Goal: Task Accomplishment & Management: Manage account settings

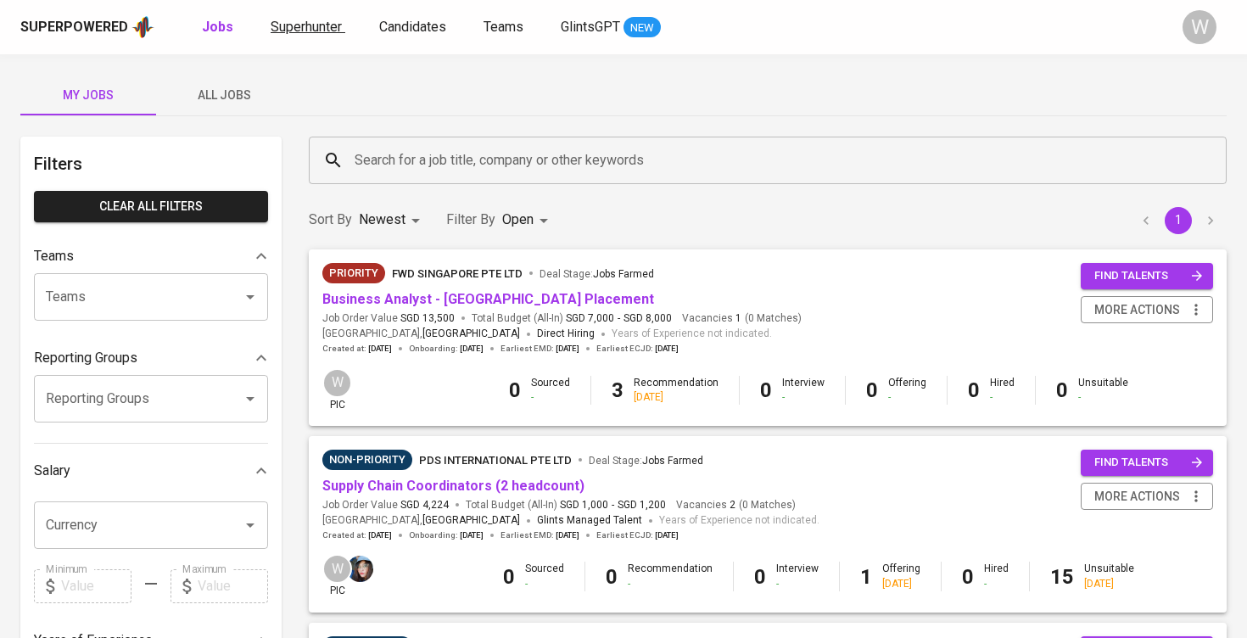
click at [328, 36] on link "Superhunter" at bounding box center [308, 27] width 75 height 21
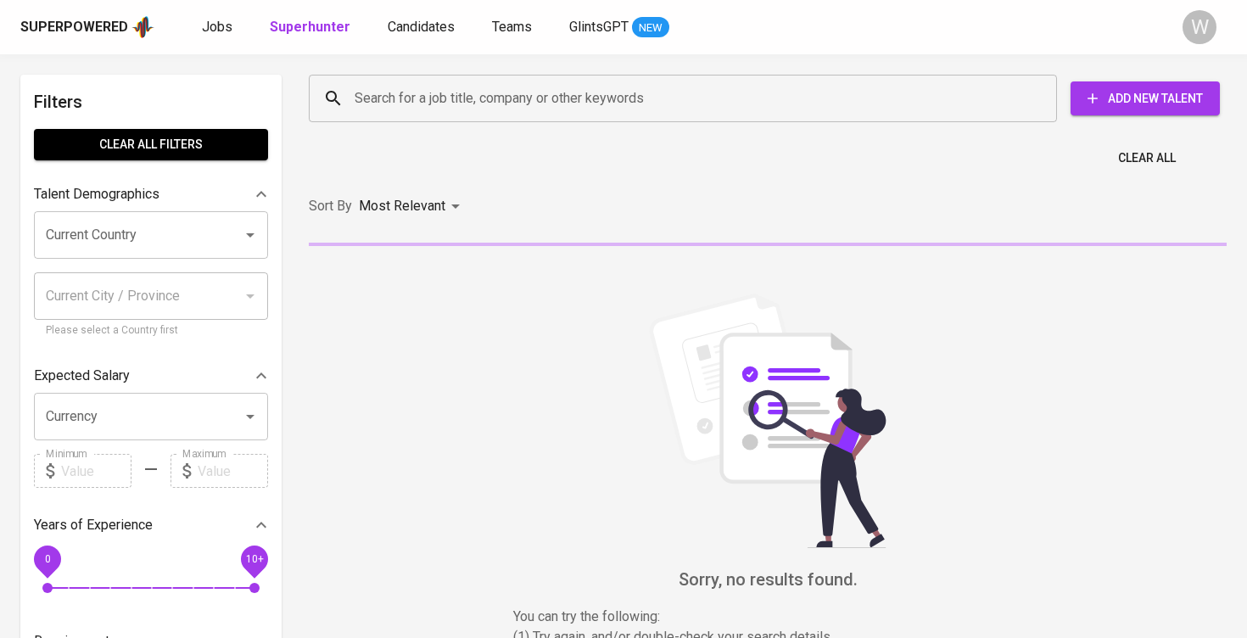
click at [609, 95] on input "Search for a job title, company or other keywords" at bounding box center [686, 98] width 673 height 32
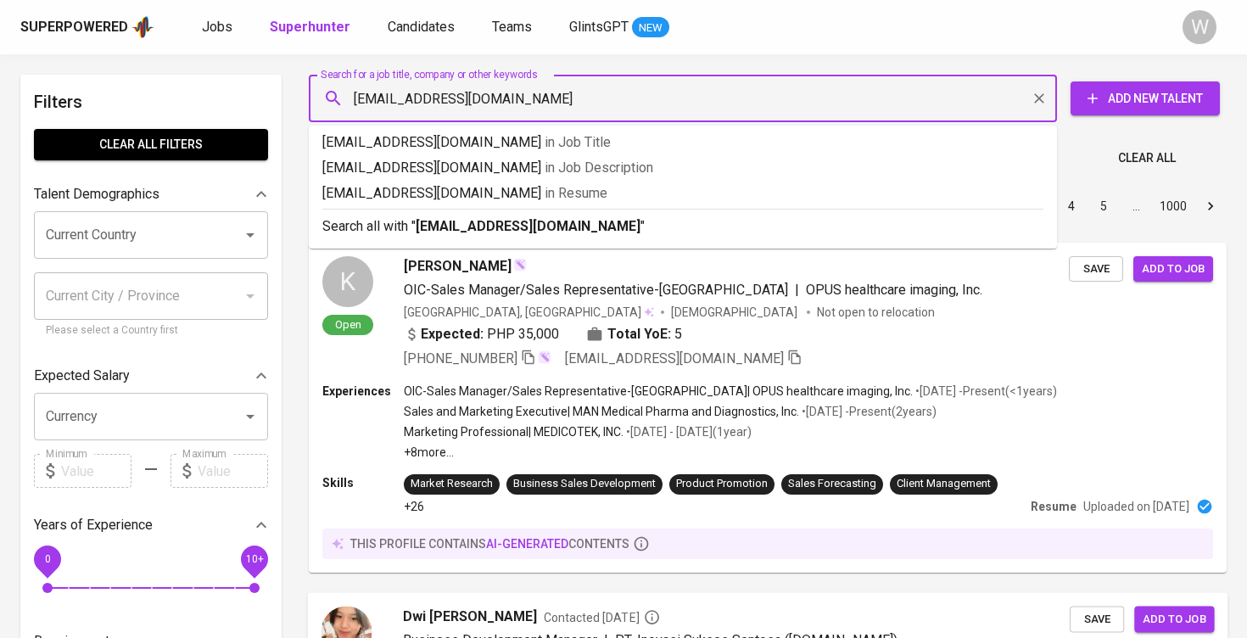
type input "[EMAIL_ADDRESS][DOMAIN_NAME]"
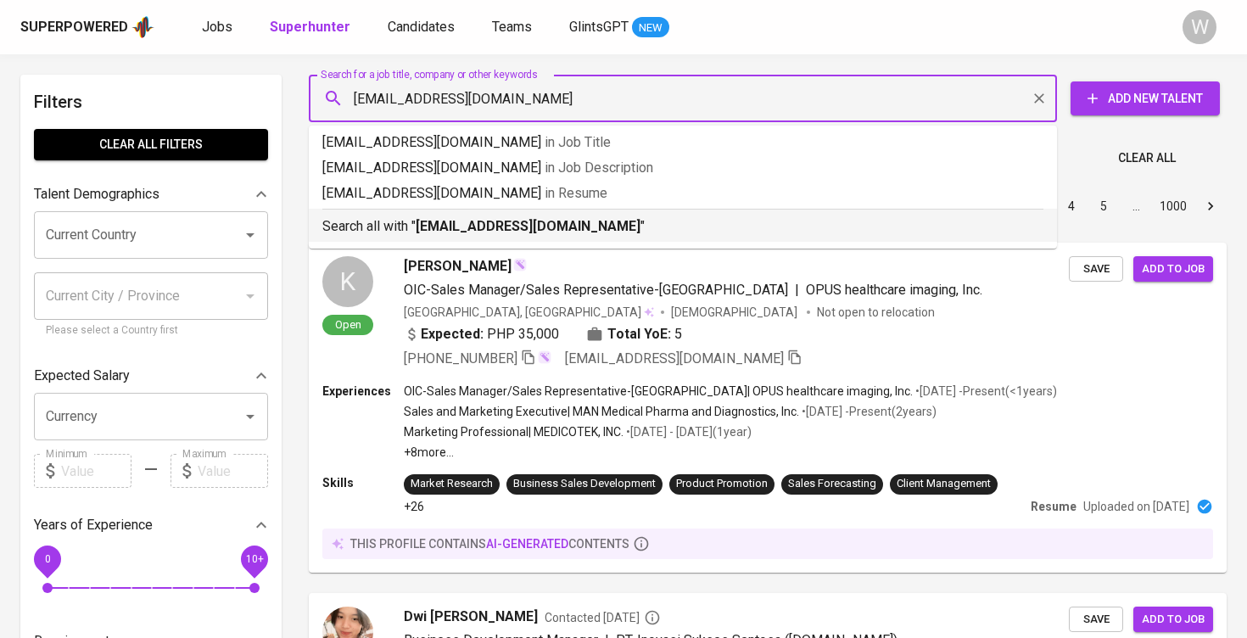
click at [756, 231] on p "Search all with " [EMAIL_ADDRESS][DOMAIN_NAME] "" at bounding box center [682, 226] width 721 height 20
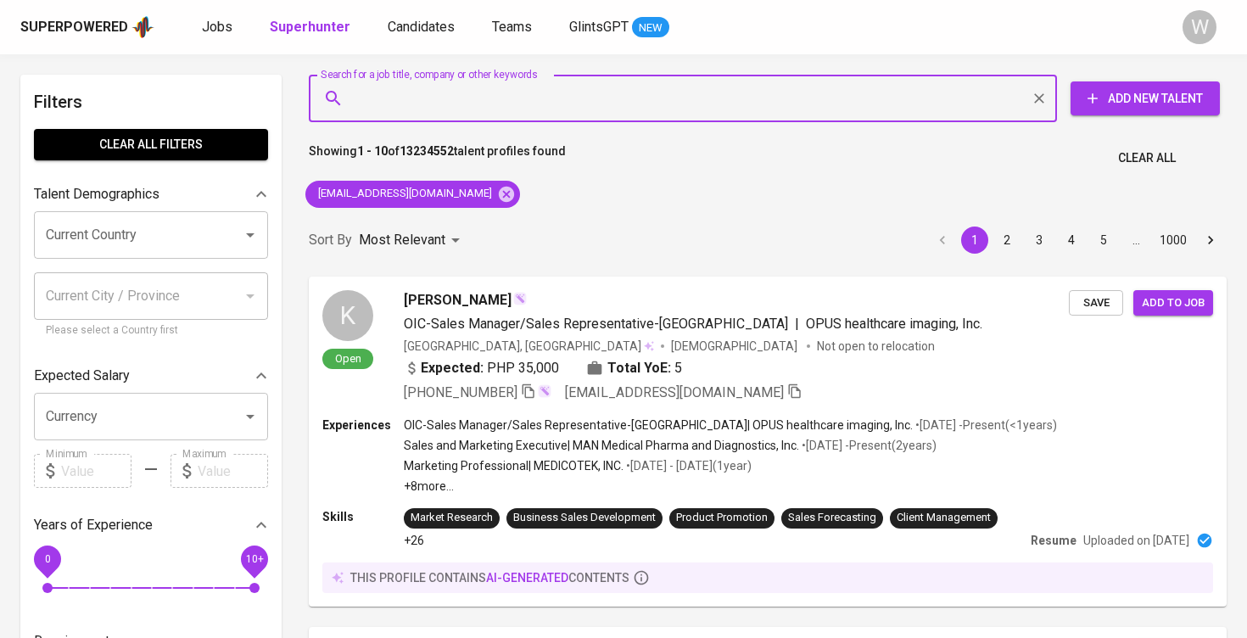
click at [673, 223] on div "Sort By Most Relevant MOST_RELEVANT 1 2 3 4 5 … 1000" at bounding box center [767, 241] width 938 height 52
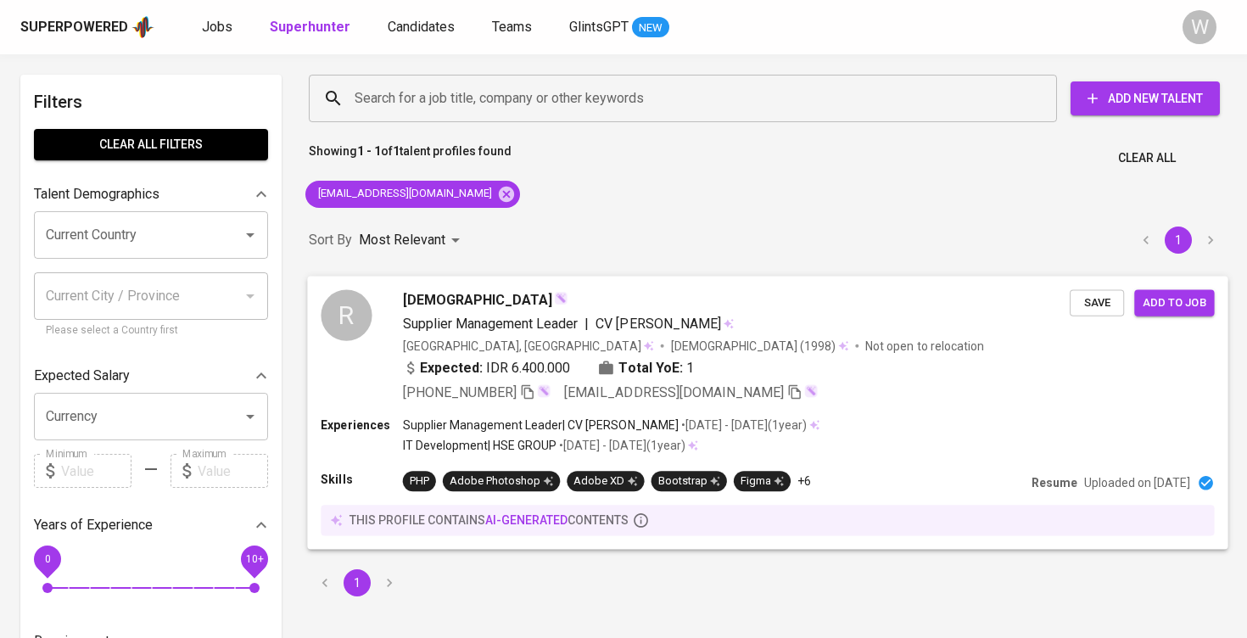
click at [1104, 314] on button "Save" at bounding box center [1096, 302] width 54 height 26
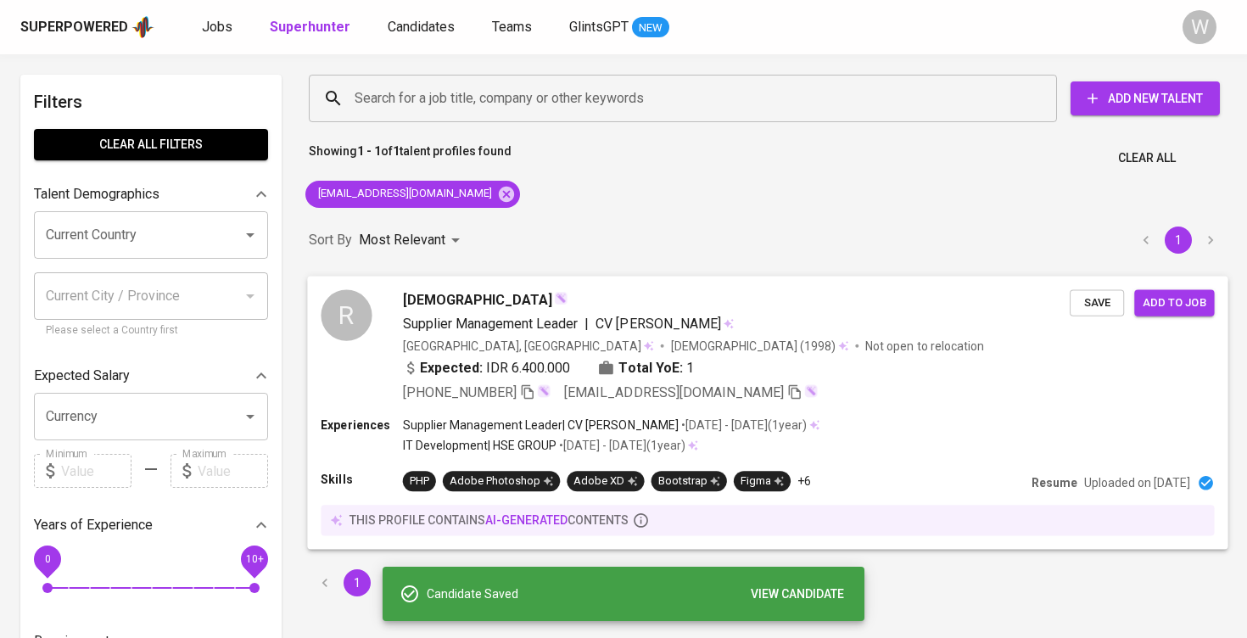
click at [1193, 297] on span "Add to job" at bounding box center [1173, 303] width 63 height 20
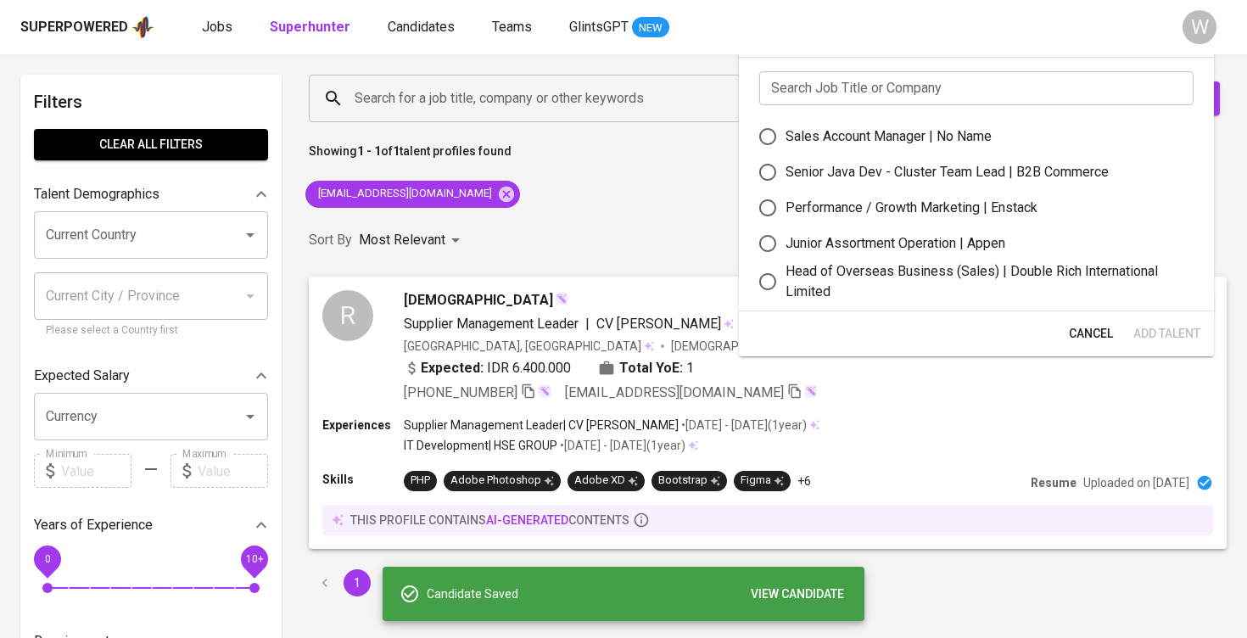
click at [846, 83] on input "text" at bounding box center [976, 88] width 434 height 34
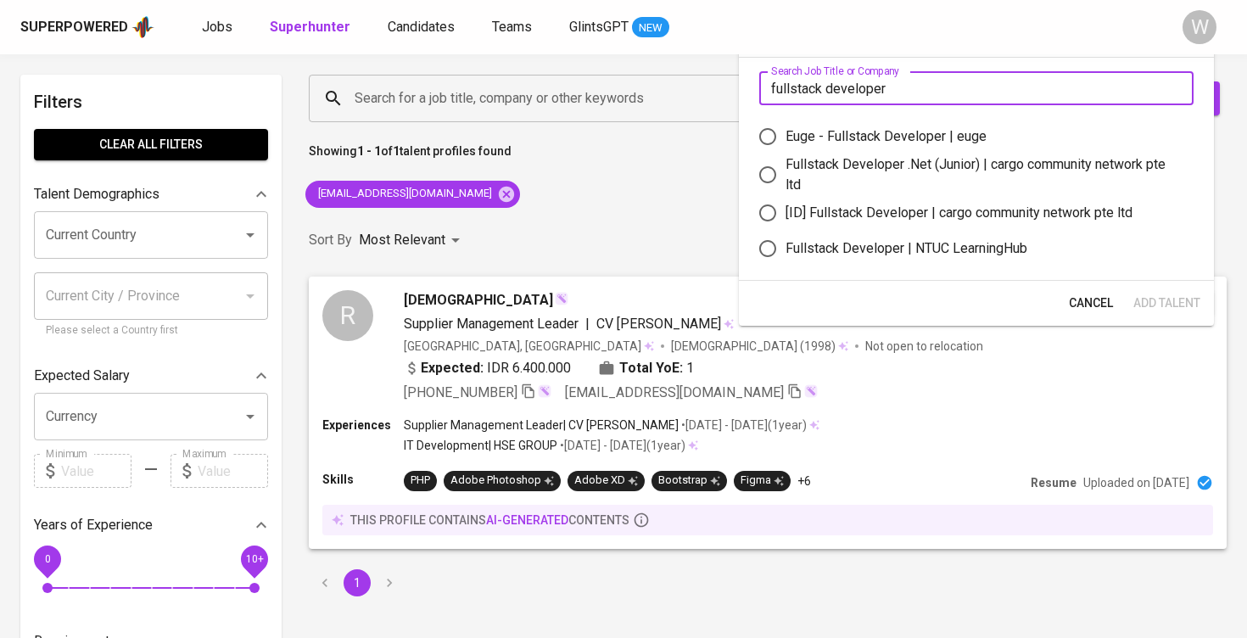
type input "fullstack developer"
click at [886, 238] on div "Fullstack Developer | NTUC LearningHub" at bounding box center [906, 248] width 242 height 20
click at [785, 238] on input "Fullstack Developer | NTUC LearningHub" at bounding box center [768, 249] width 36 height 36
radio input "true"
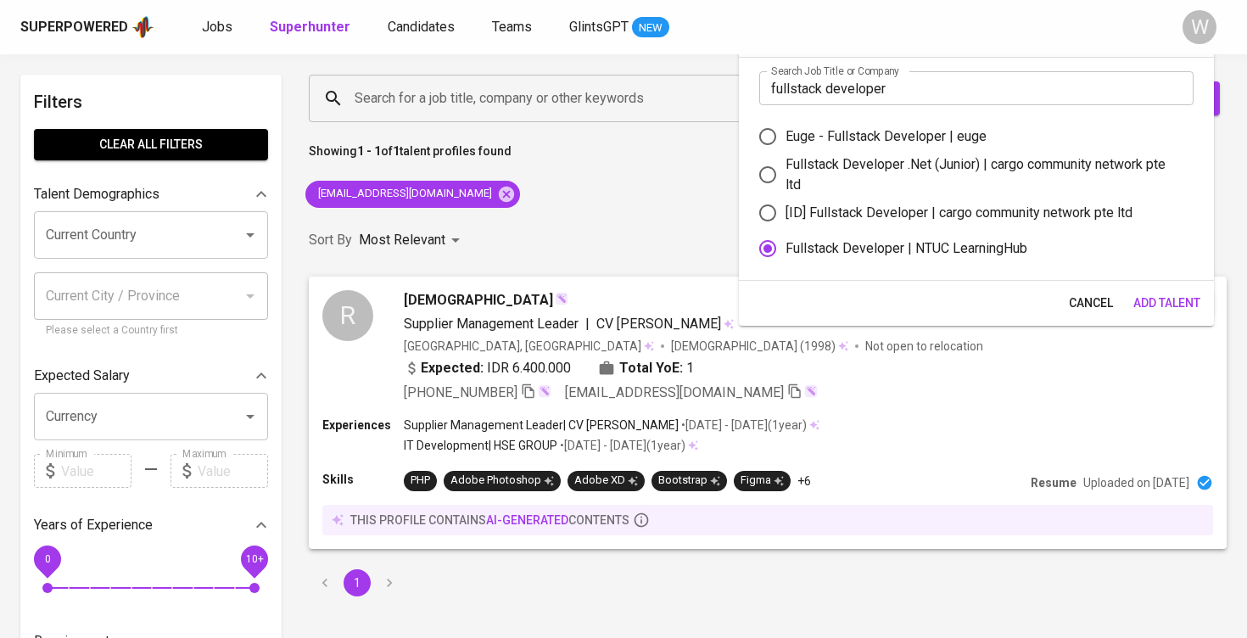
click at [1141, 309] on span "Add Talent" at bounding box center [1166, 303] width 67 height 21
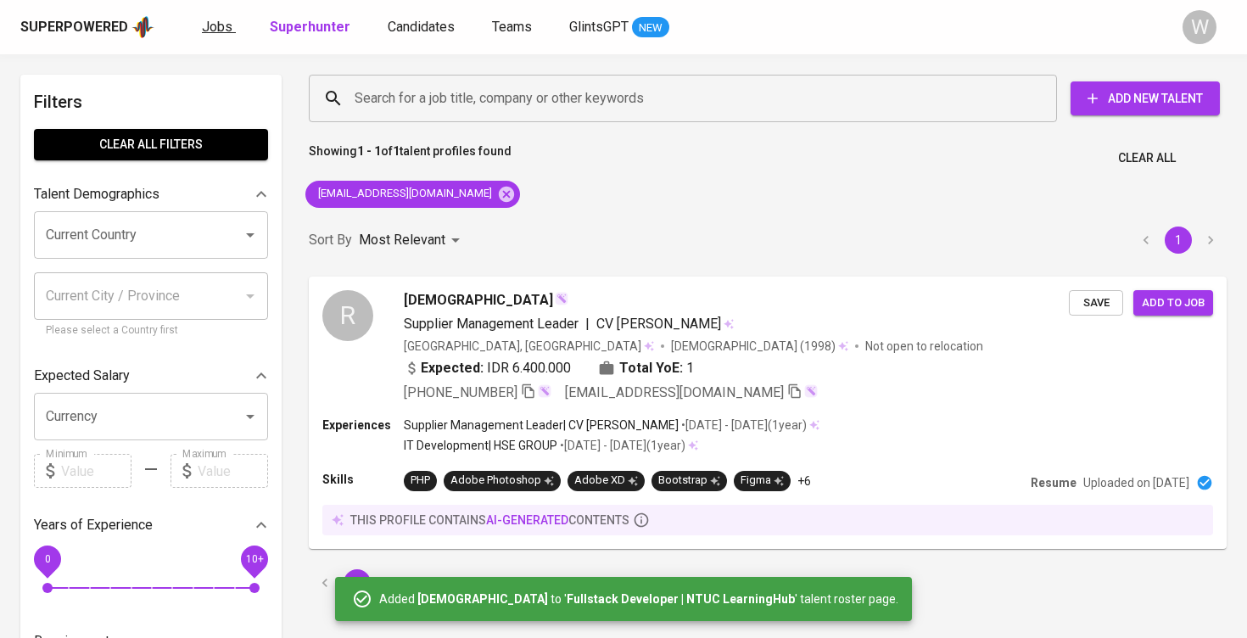
click at [217, 20] on span "Jobs" at bounding box center [217, 27] width 31 height 16
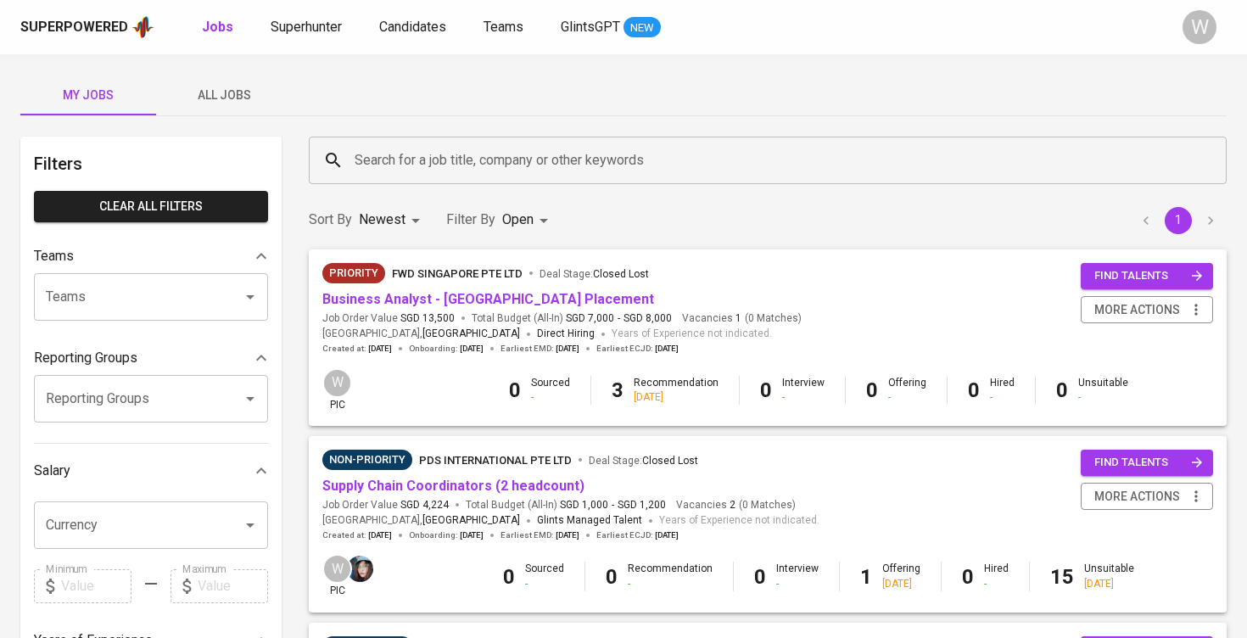
click at [237, 75] on button "All Jobs" at bounding box center [224, 95] width 136 height 41
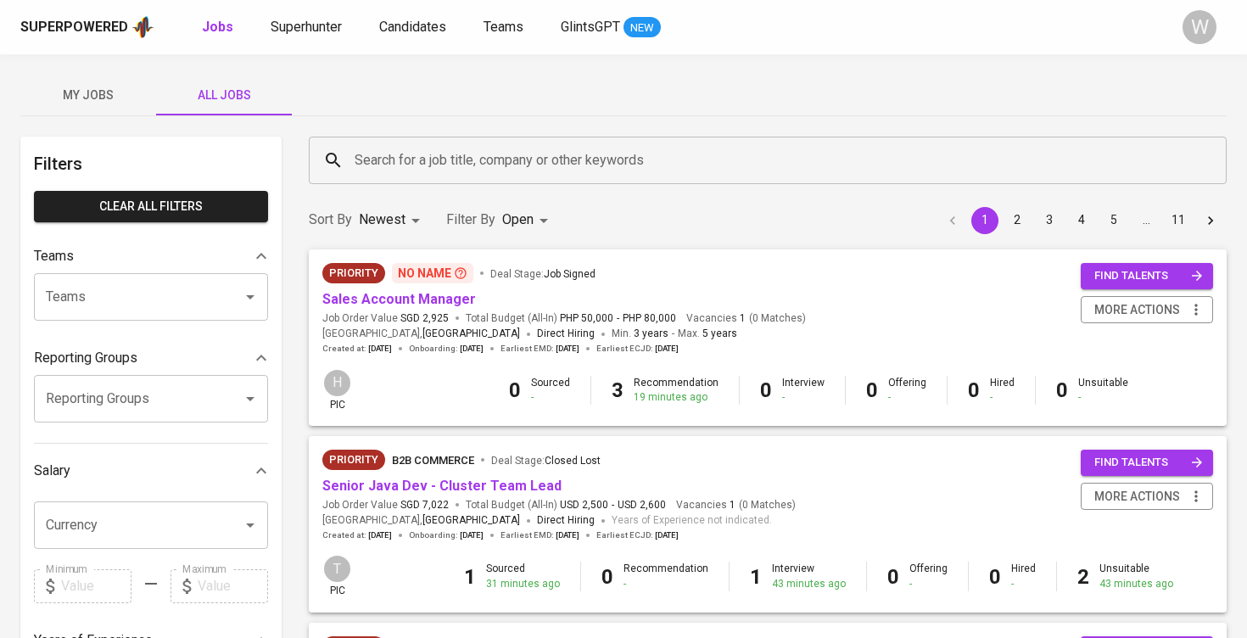
click at [372, 190] on div "Search for a job title, company or other keywords Search for a job title, compa…" at bounding box center [767, 160] width 938 height 68
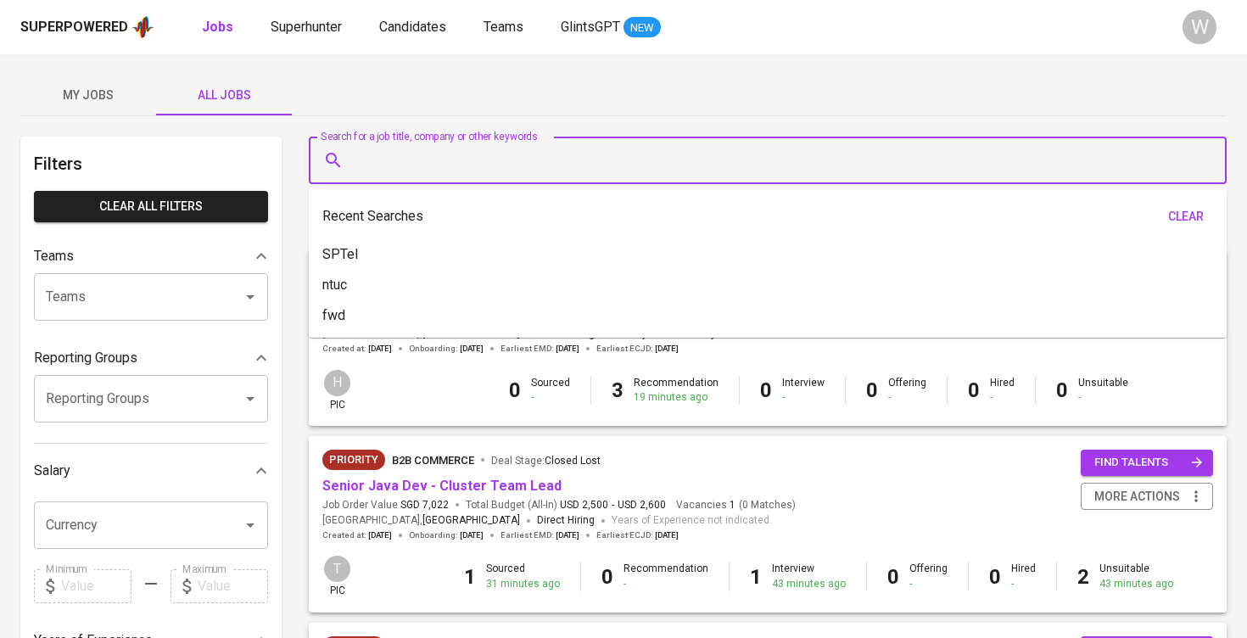
click at [379, 176] on input "Search for a job title, company or other keywords" at bounding box center [771, 160] width 843 height 32
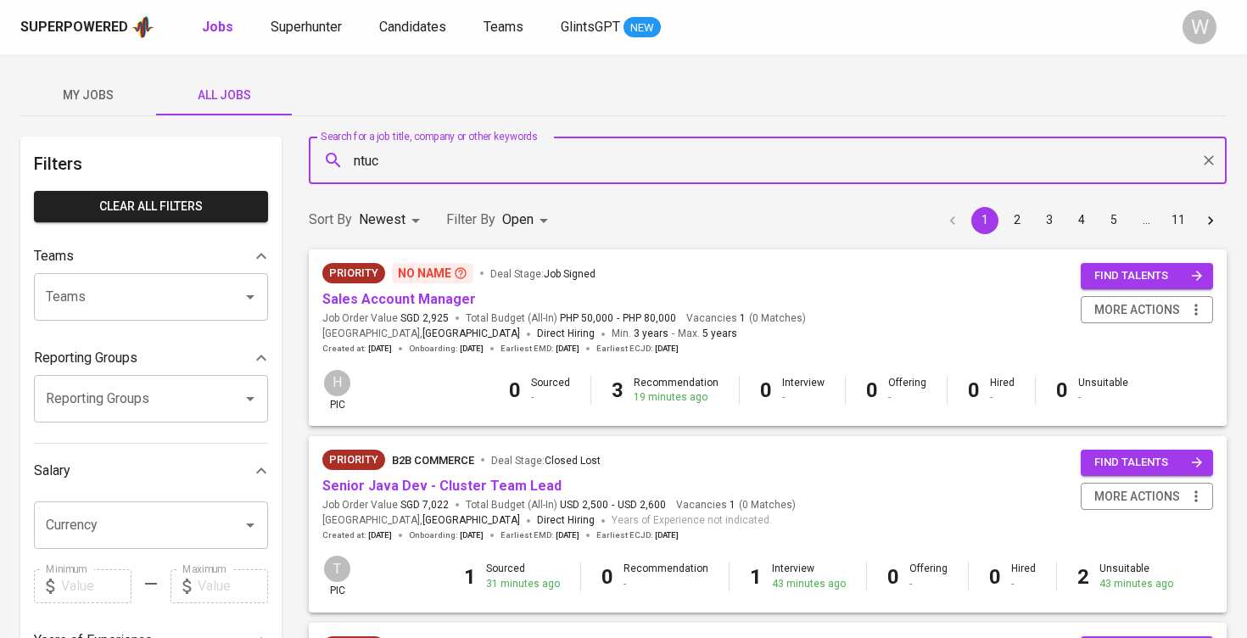
type input "ntuc"
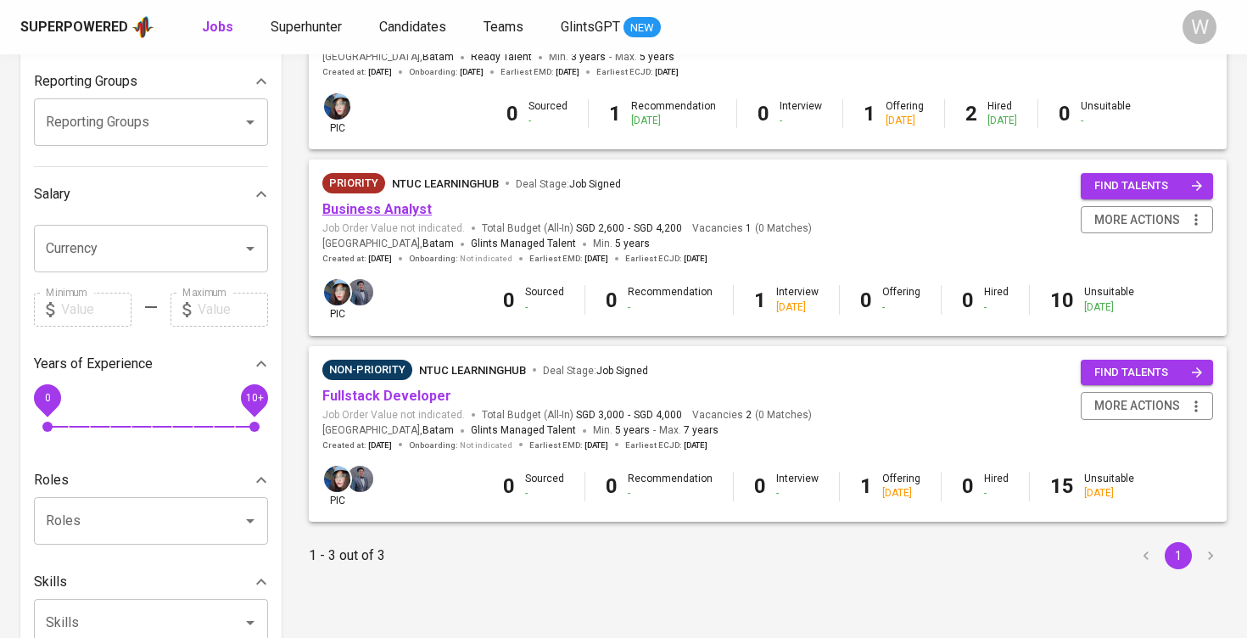
scroll to position [276, 0]
click at [400, 388] on link "Fullstack Developer" at bounding box center [386, 396] width 129 height 16
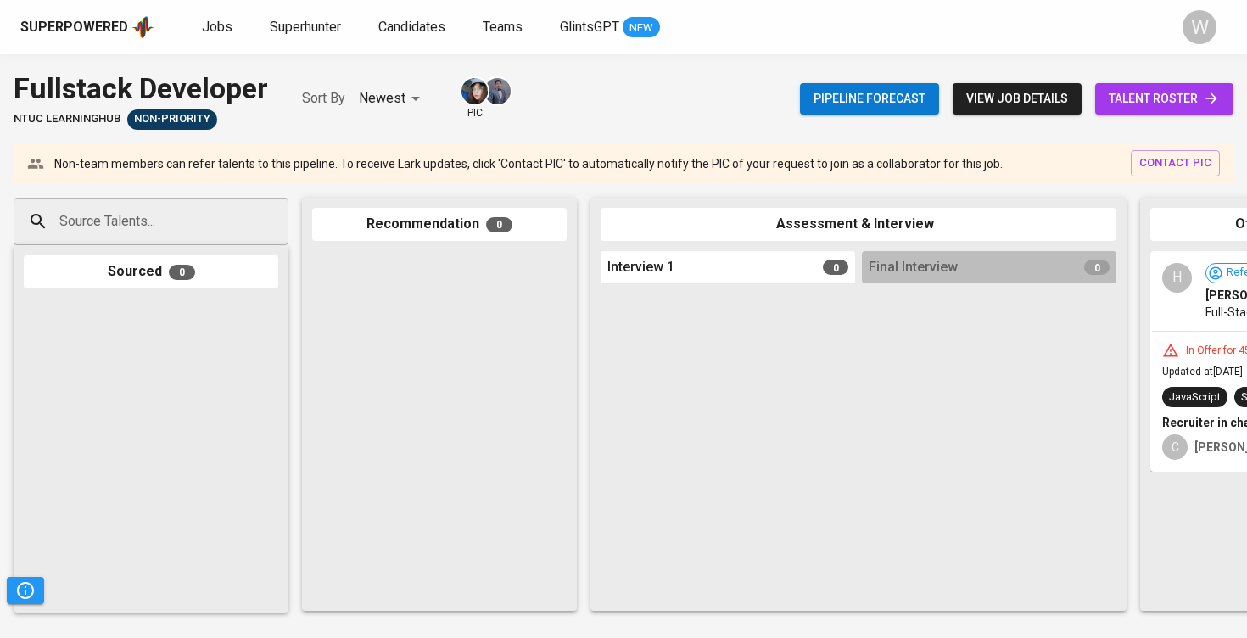
click at [1174, 100] on span "talent roster" at bounding box center [1163, 98] width 111 height 21
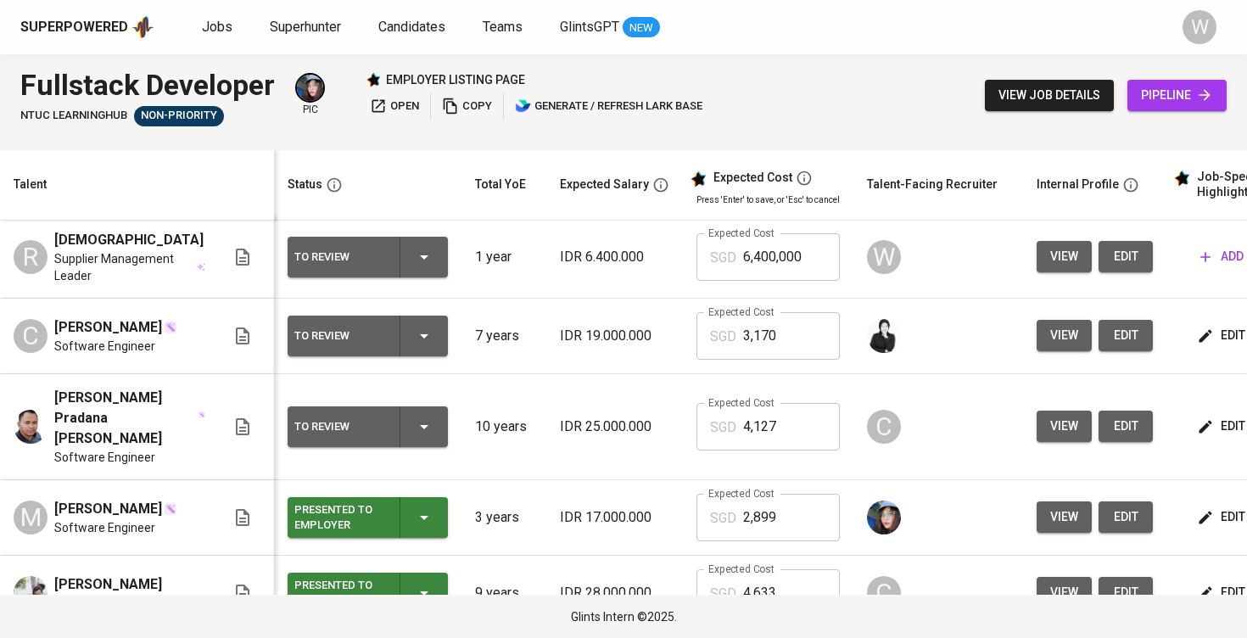
click at [616, 427] on td "IDR 25.000.000" at bounding box center [614, 427] width 137 height 106
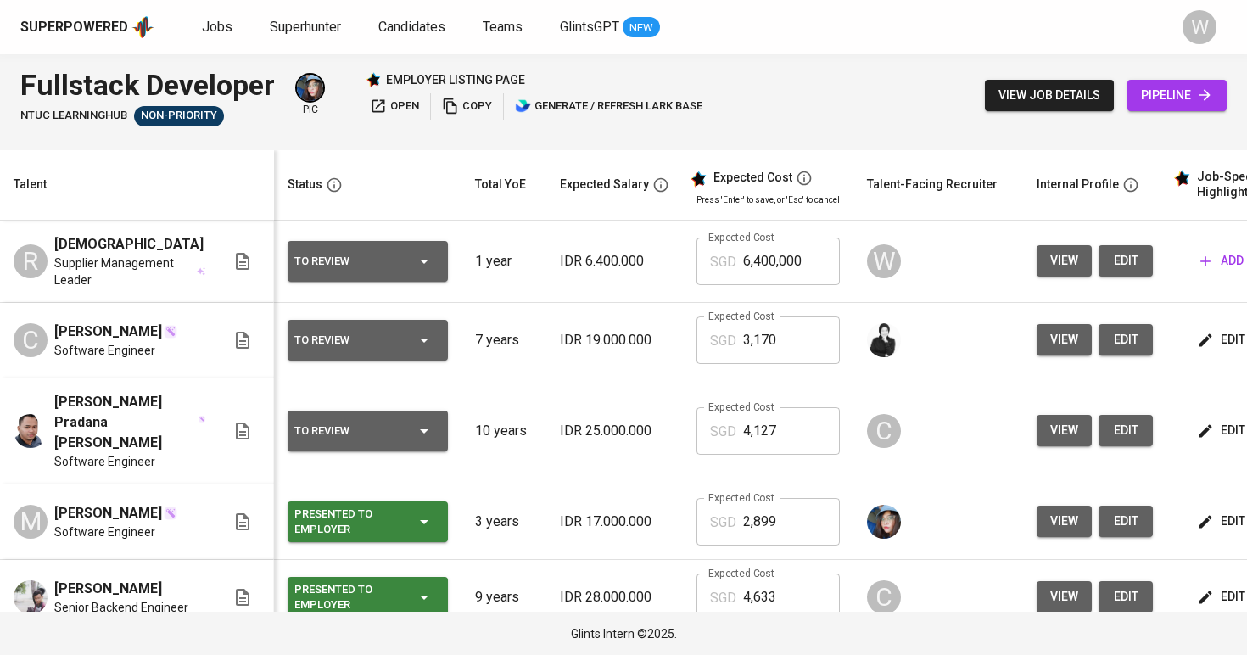
click at [1112, 263] on span "edit" at bounding box center [1125, 260] width 27 height 21
click at [1196, 262] on icon "button" at bounding box center [1204, 261] width 17 height 17
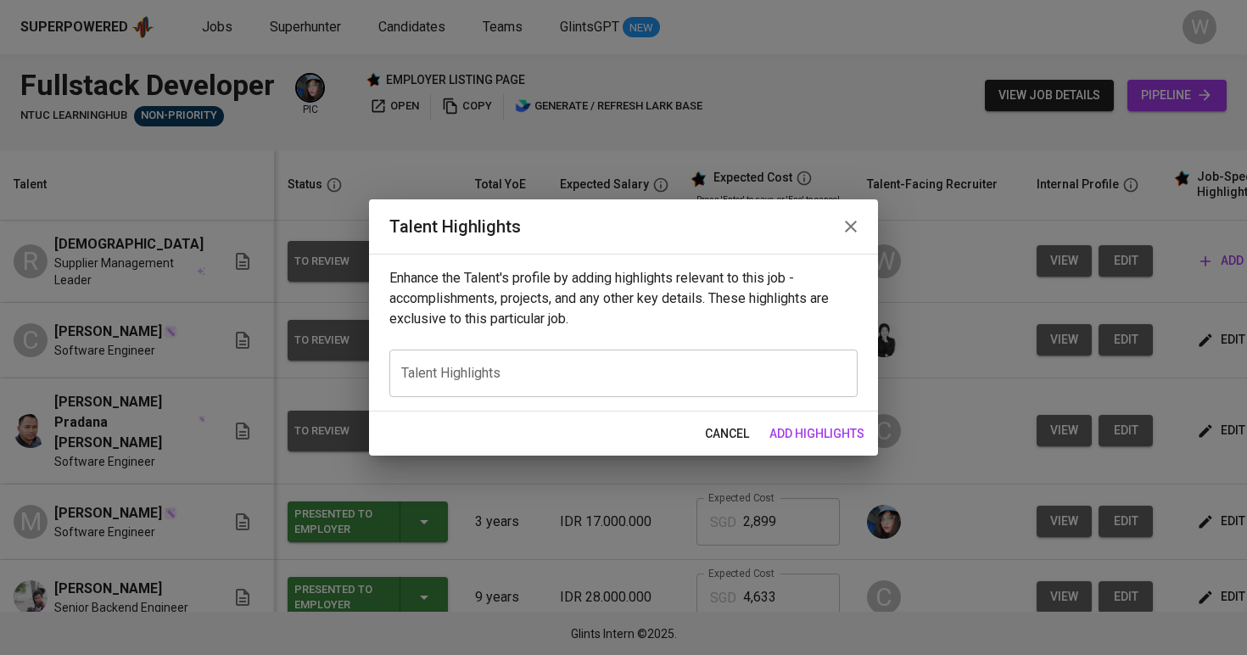
click at [660, 373] on textarea at bounding box center [623, 373] width 444 height 16
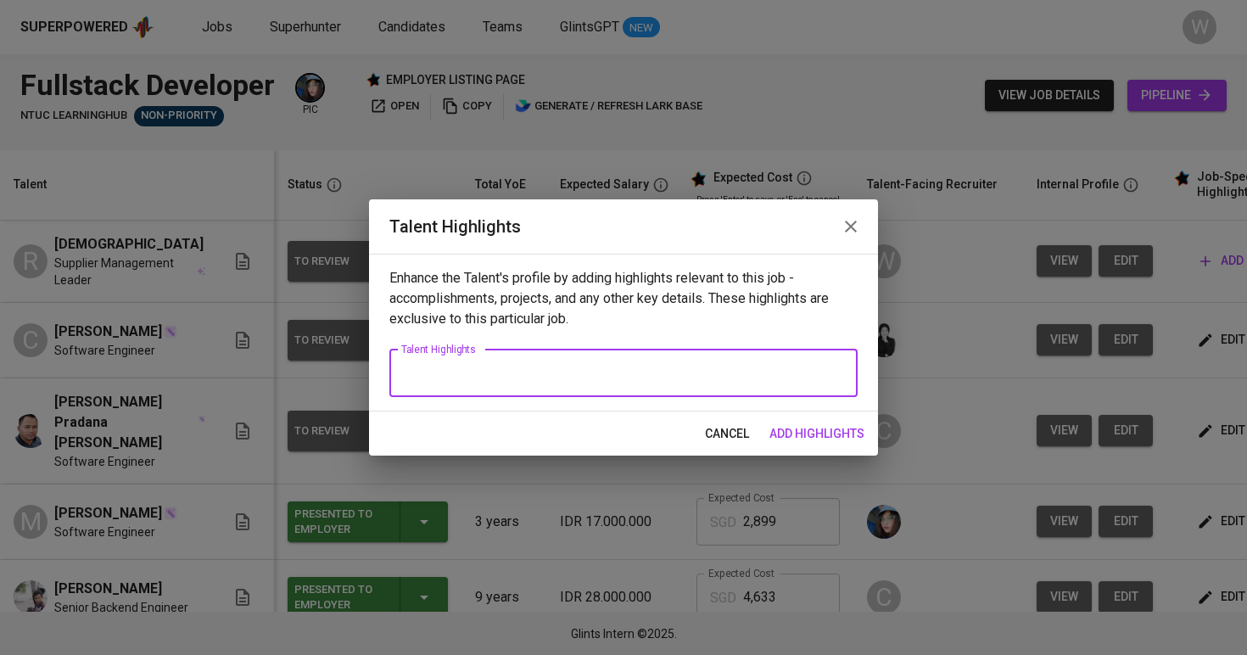
paste textarea "Rama has over five years of programming experience with a strong foundation in …"
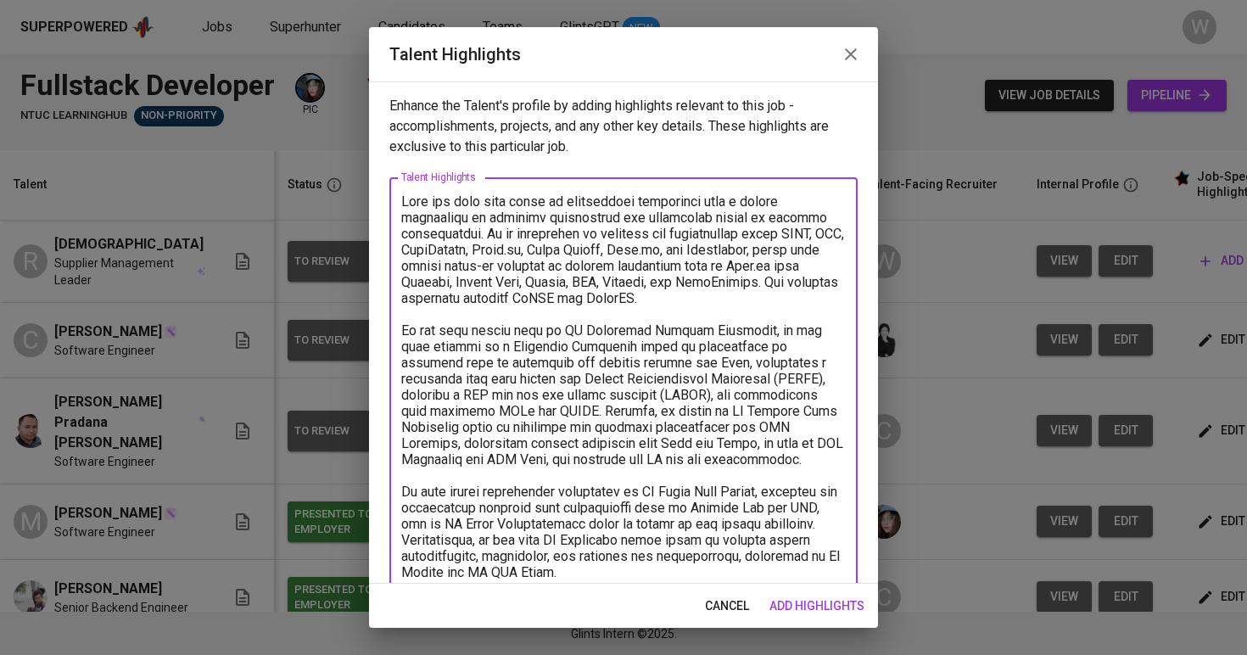
scroll to position [252, 0]
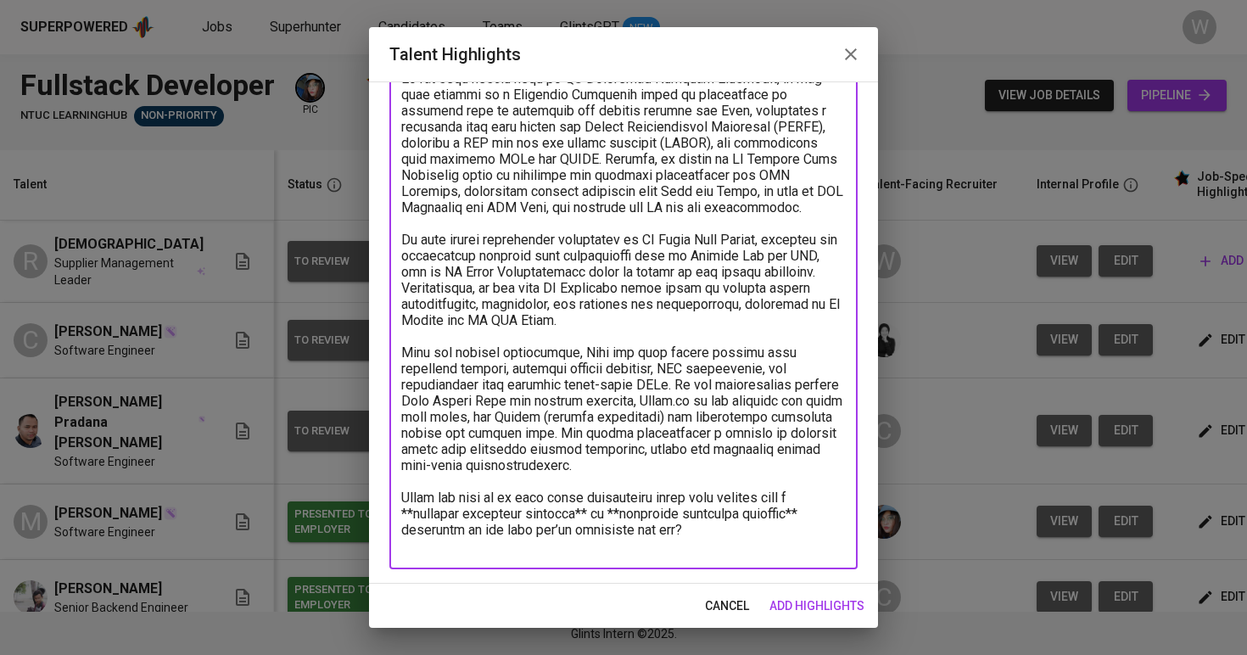
drag, startPoint x: 705, startPoint y: 522, endPoint x: 353, endPoint y: 514, distance: 352.0
click at [353, 514] on div "Talent Highlights Enhance the Talent's profile by adding highlights relevant to…" at bounding box center [623, 327] width 1247 height 655
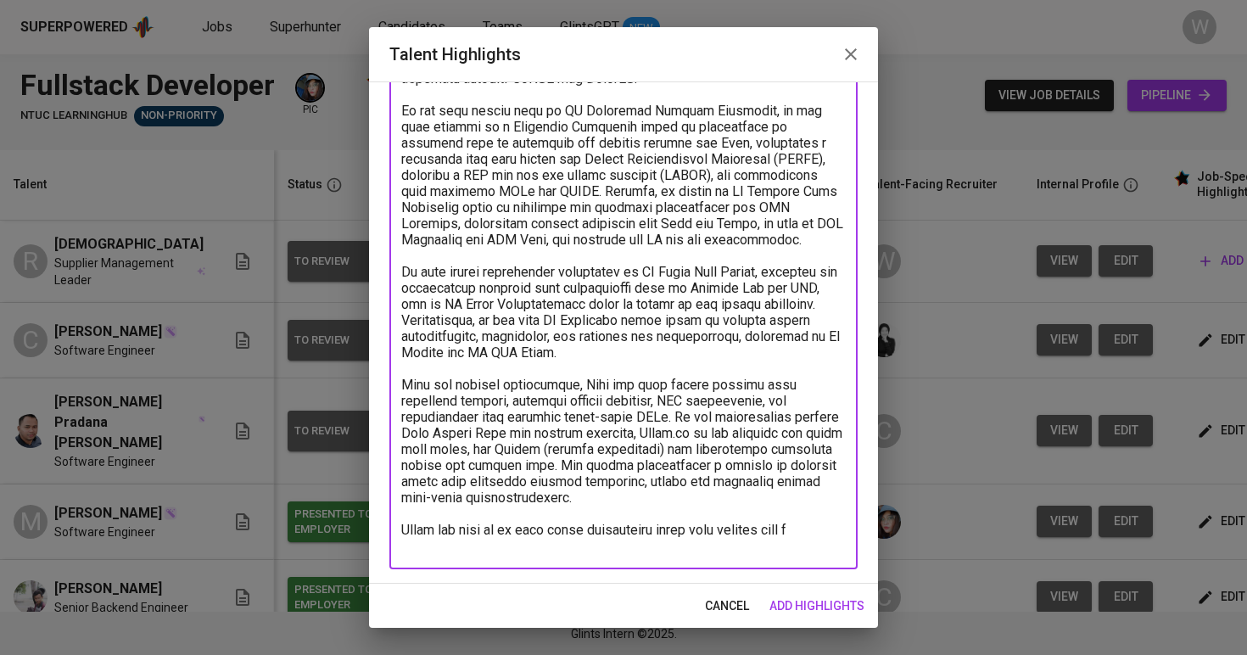
scroll to position [220, 0]
click at [772, 529] on textarea at bounding box center [623, 264] width 444 height 580
drag, startPoint x: 833, startPoint y: 531, endPoint x: 380, endPoint y: 522, distance: 452.9
click at [380, 523] on div "Enhance the Talent's profile by adding highlights relevant to this job - accomp…" at bounding box center [623, 332] width 509 height 502
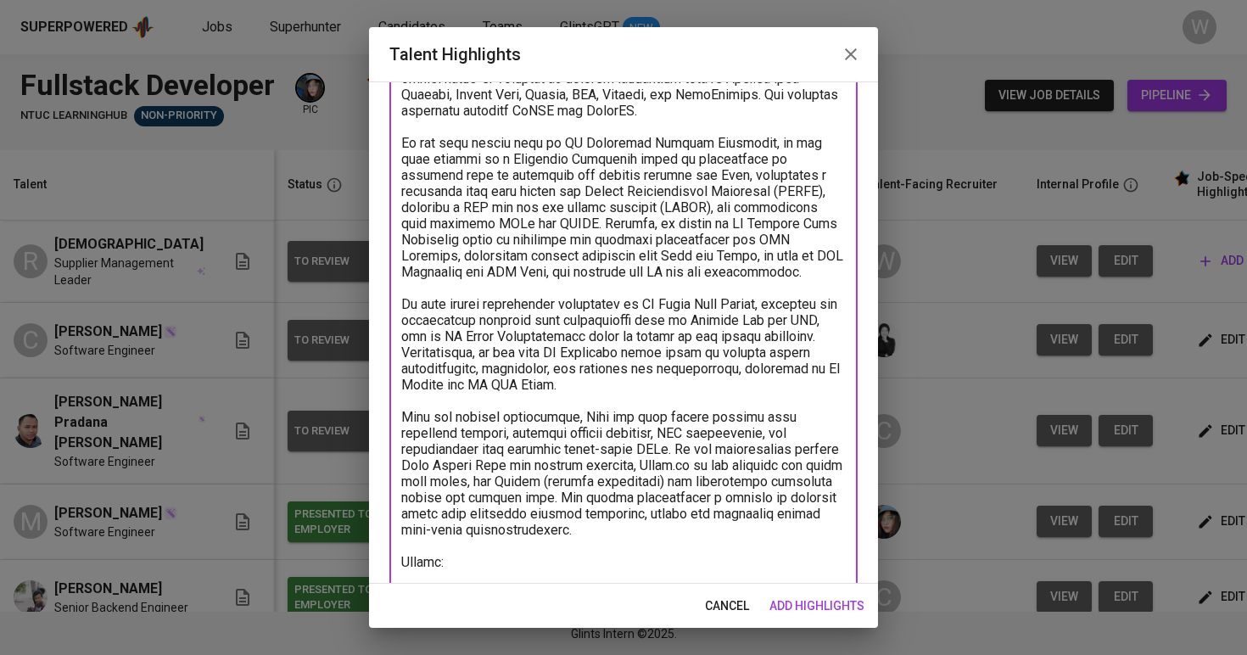
scroll to position [207, 0]
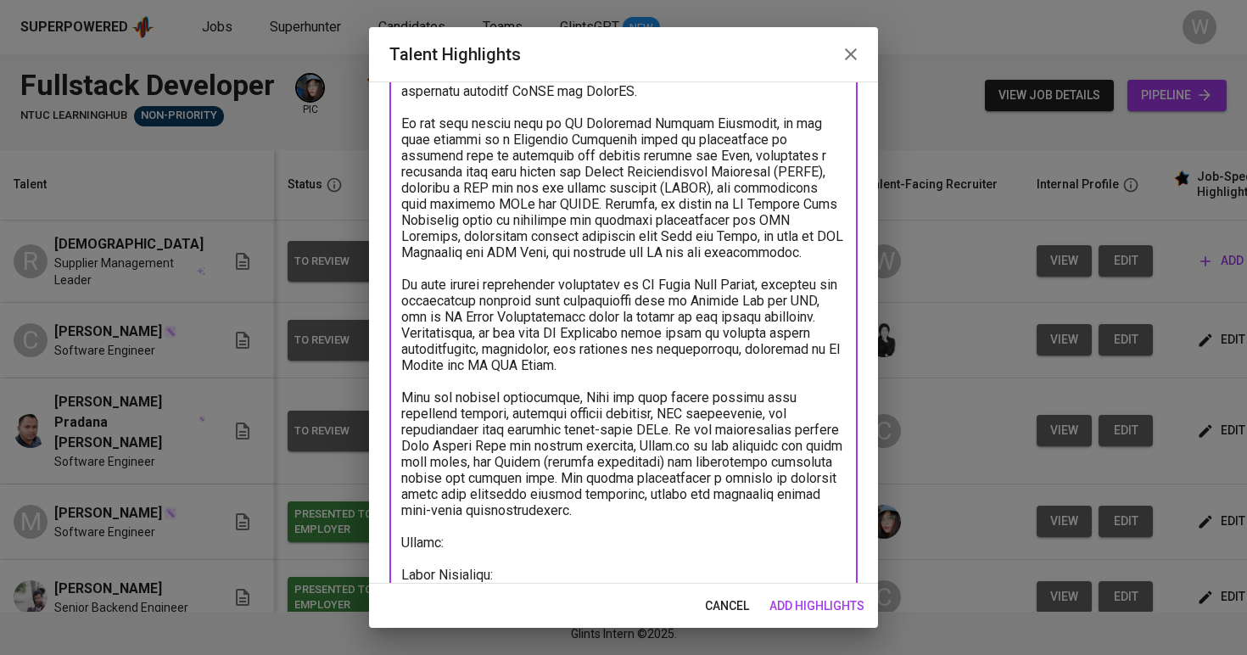
paste textarea "https://glints.sg.larksuite.com/minutes/obsgsk62jg5byh11x135k4tk?from=from_copy…"
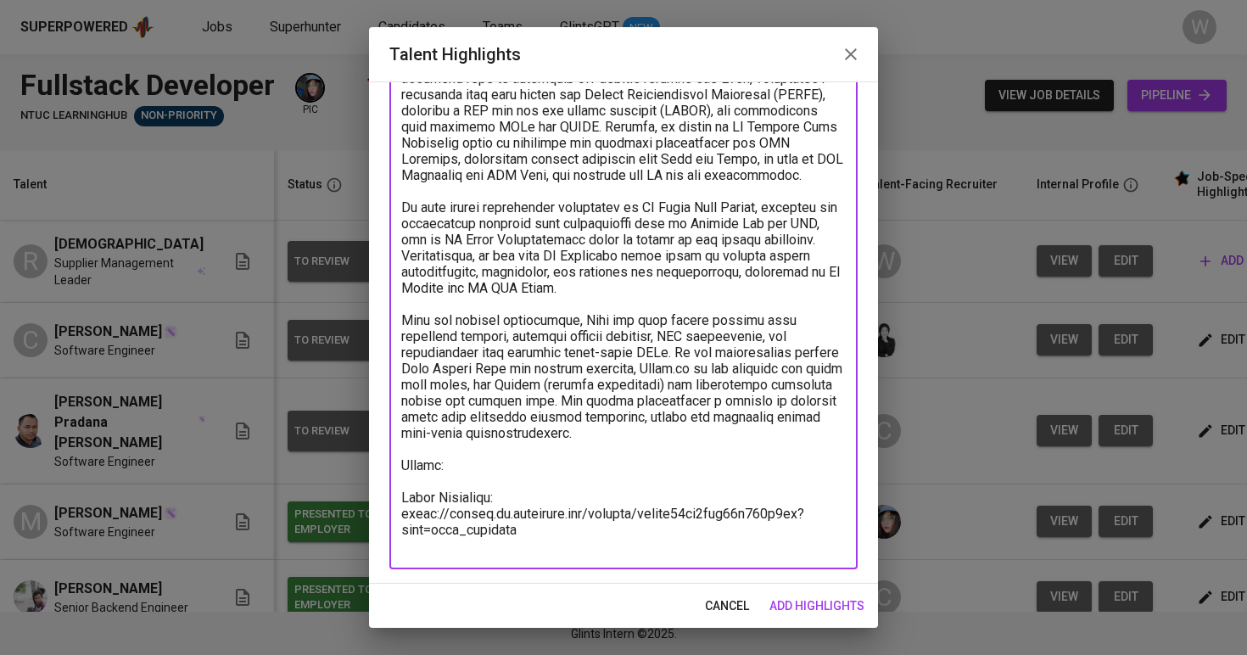
scroll to position [268, 0]
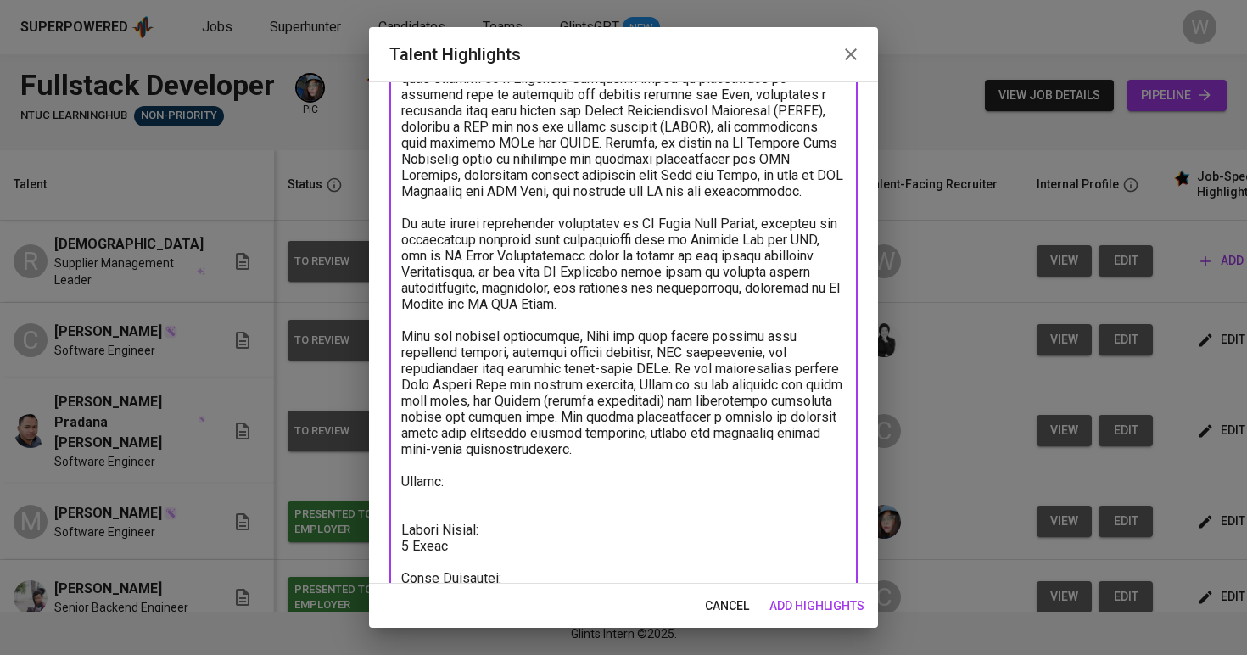
paste textarea "https://glints.sg.larksuite.com/file/FhRgbAm0CokaVQxBUagl5tczg0e?from=from_copy…"
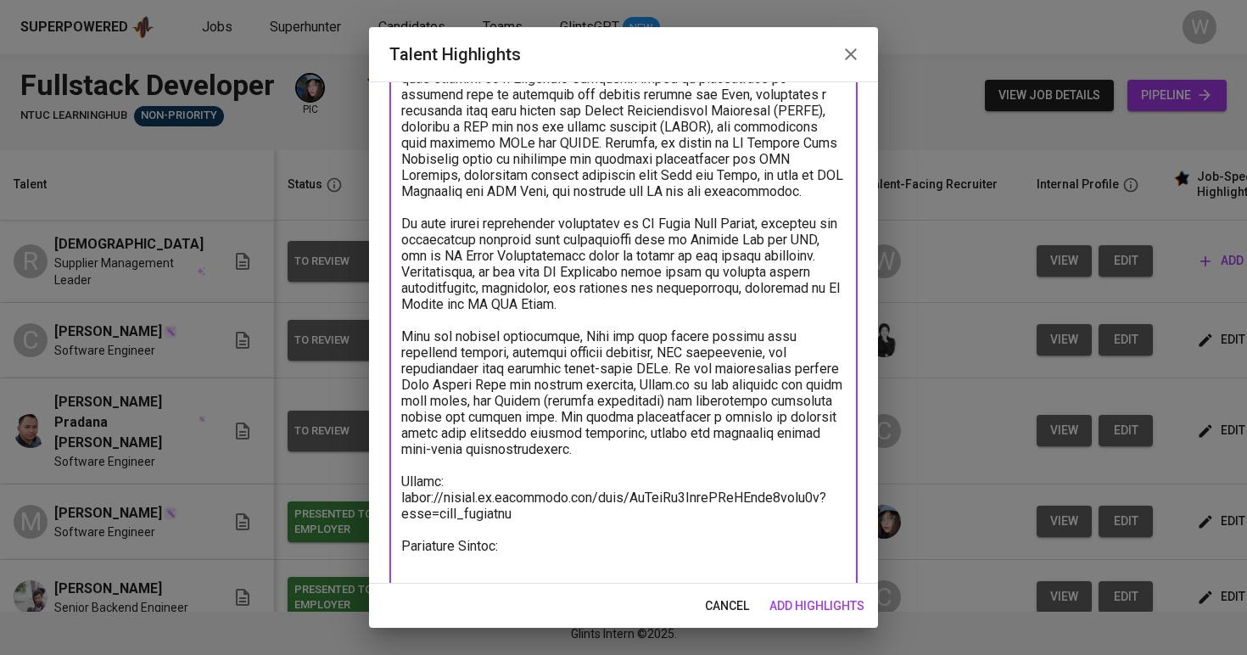
paste textarea "Total Monthly Salary 2598.90 SGD Recruitment Service 277.79 SGD Talent Salary 1…"
type textarea "Rama has over five years of programming experience with a strong foundation in …"
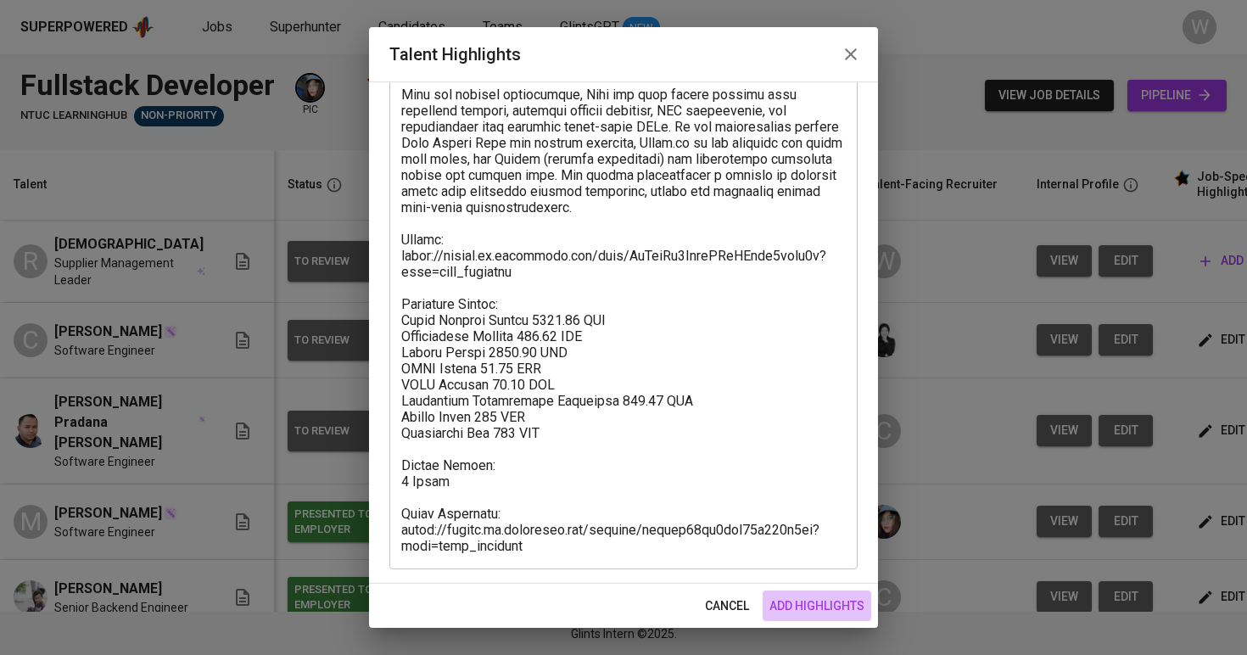
click at [823, 606] on span "add highlights" at bounding box center [816, 605] width 95 height 21
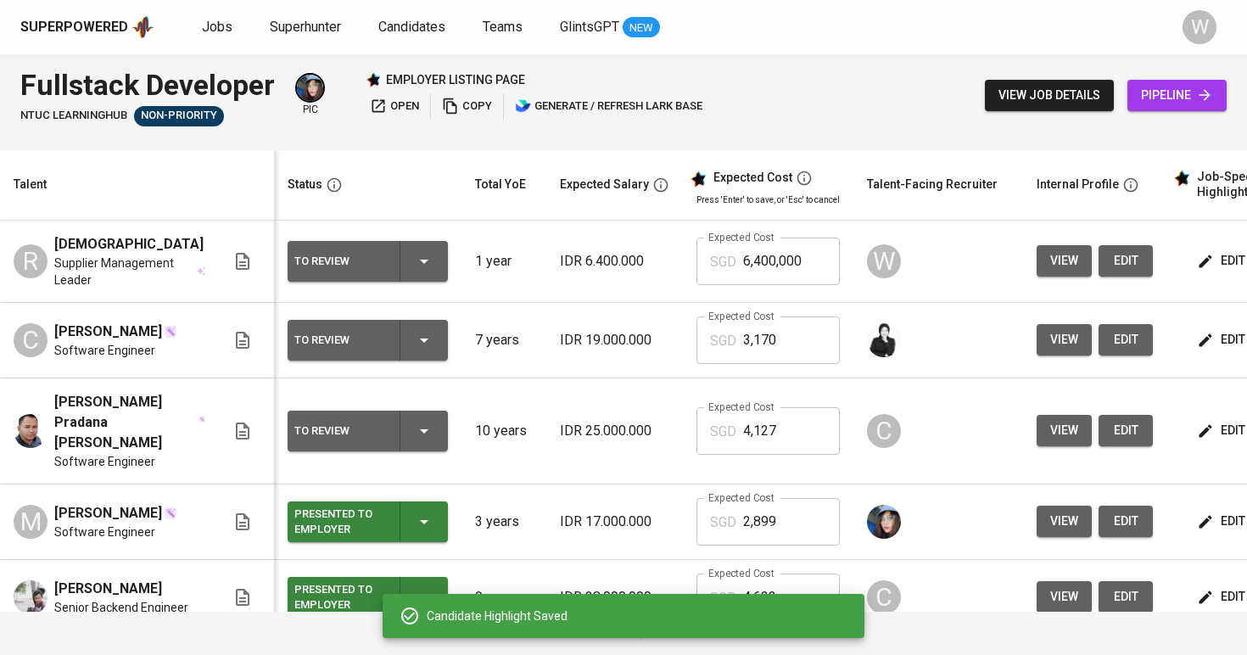
click at [789, 257] on input "6,400,000" at bounding box center [791, 260] width 97 height 47
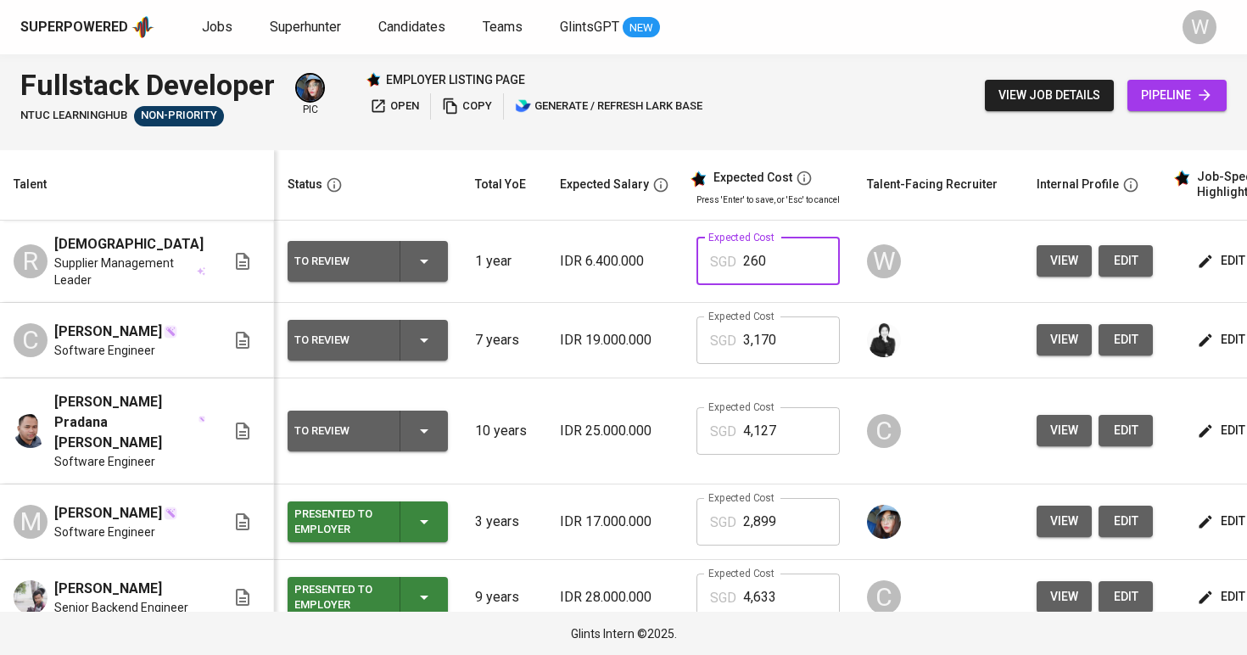
type input "2,600"
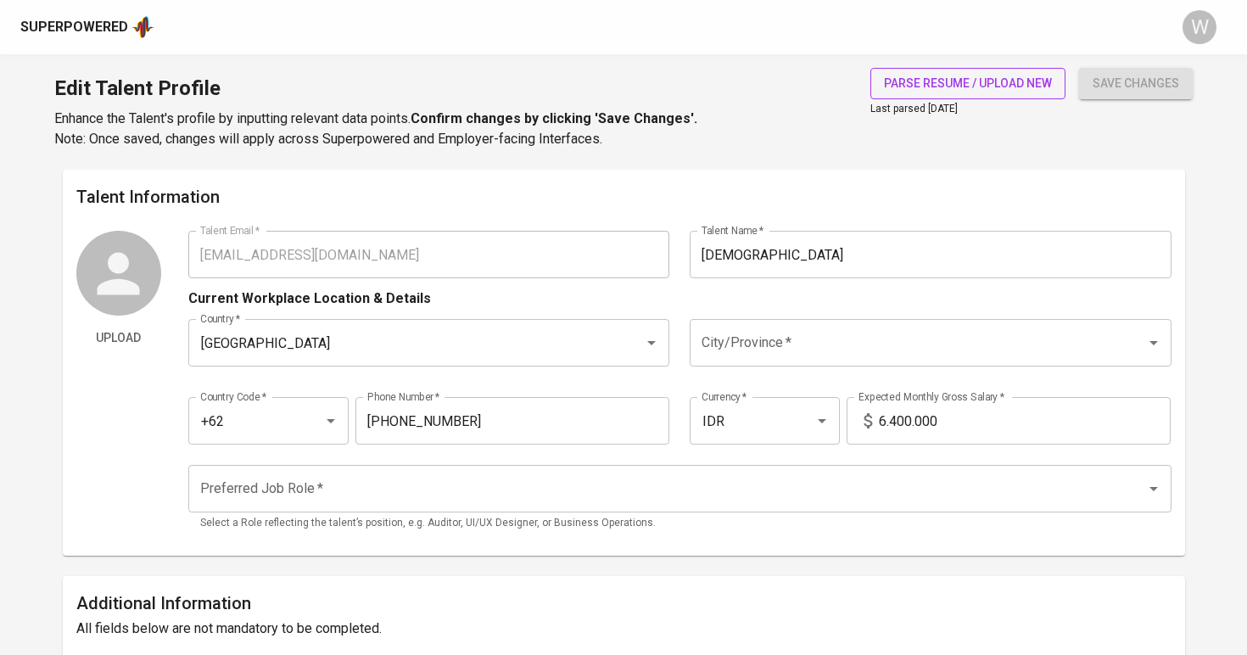
click at [937, 81] on span "parse resume / upload new" at bounding box center [968, 83] width 168 height 21
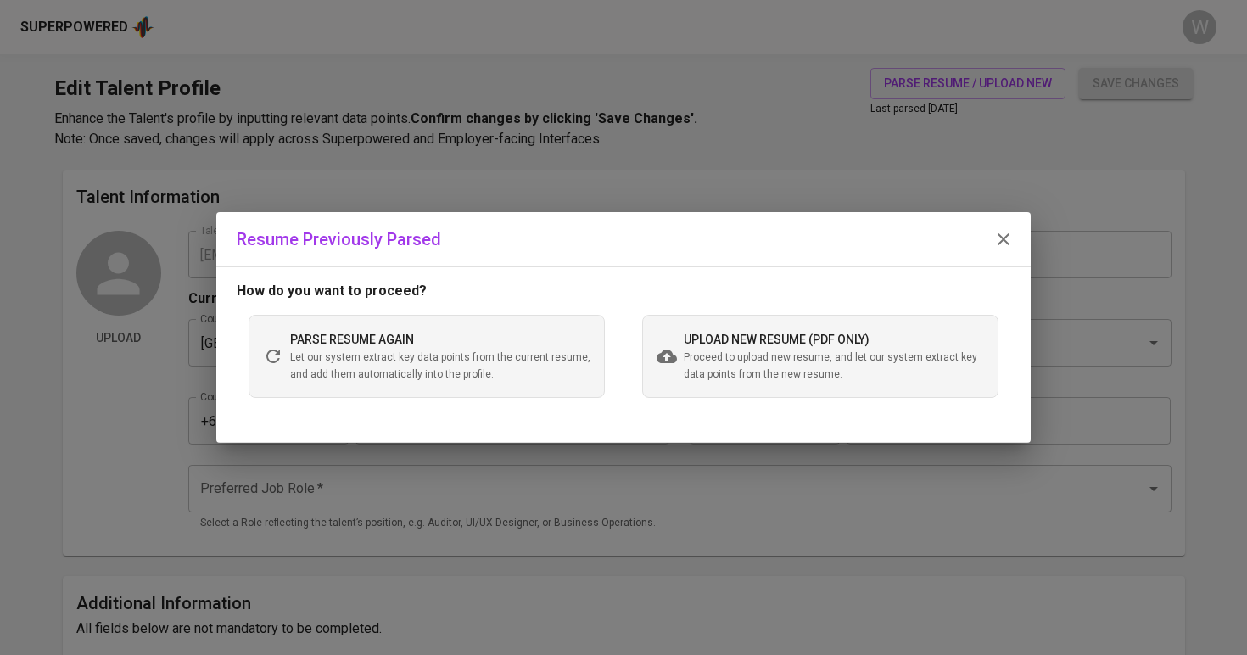
click at [784, 345] on span "upload new resume (pdf only)" at bounding box center [776, 339] width 186 height 14
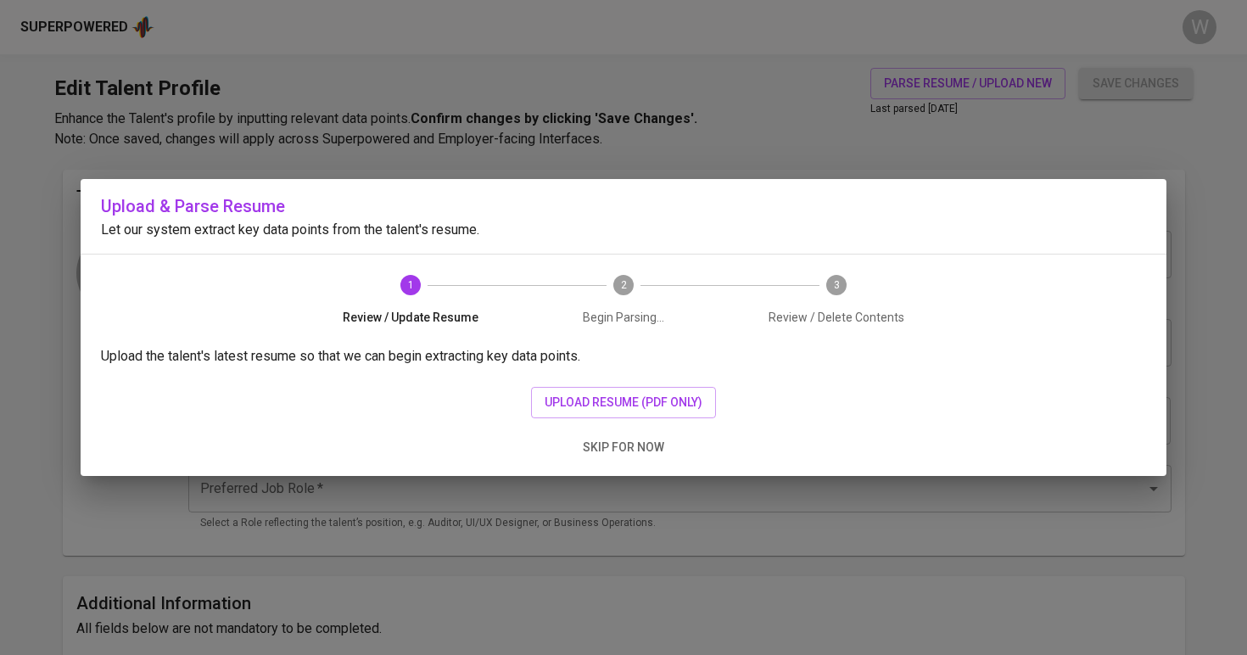
click at [677, 385] on div "Upload the talent's latest resume so that we can begin extracting key data poin…" at bounding box center [623, 411] width 1085 height 130
click at [665, 402] on span "upload resume (pdf only)" at bounding box center [623, 402] width 158 height 21
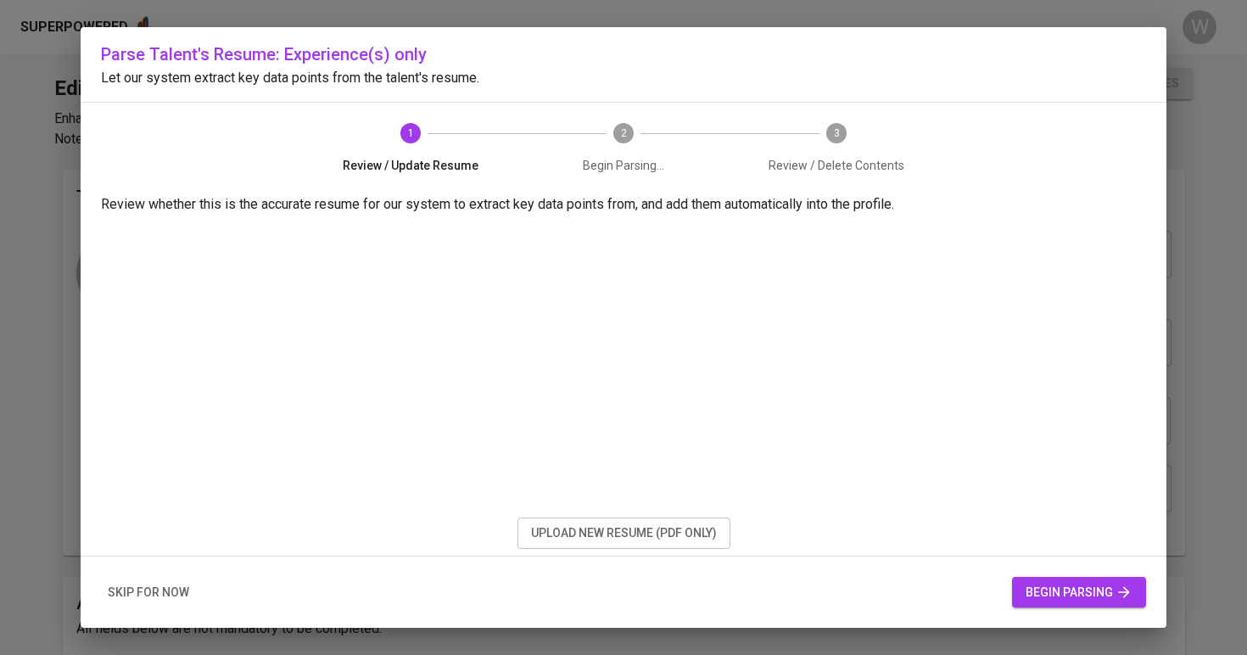
click at [1041, 583] on span "begin parsing" at bounding box center [1078, 592] width 107 height 21
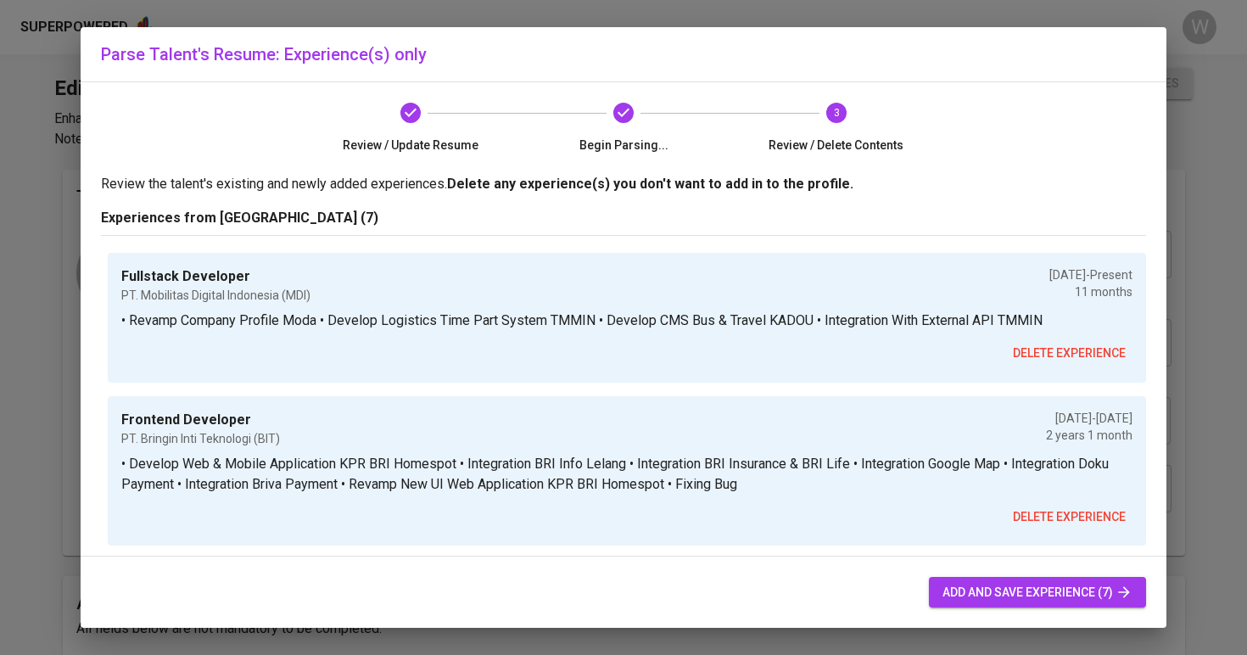
click at [990, 582] on span "add and save experience (7)" at bounding box center [1037, 592] width 190 height 21
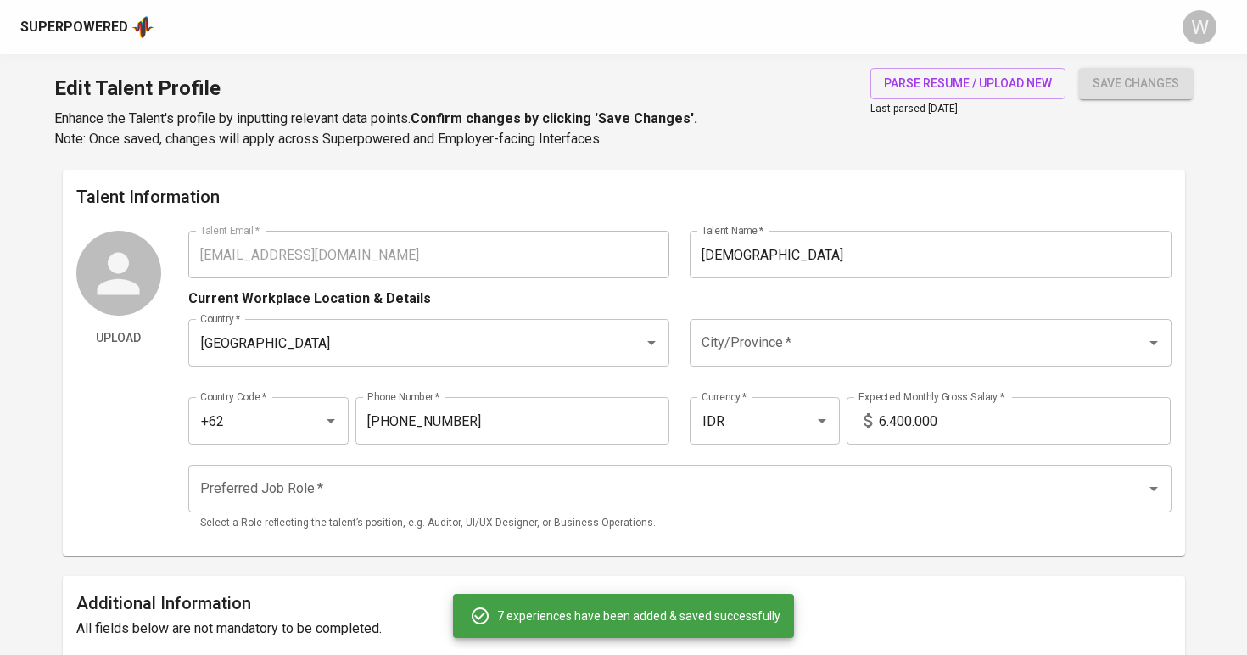
scroll to position [754, 0]
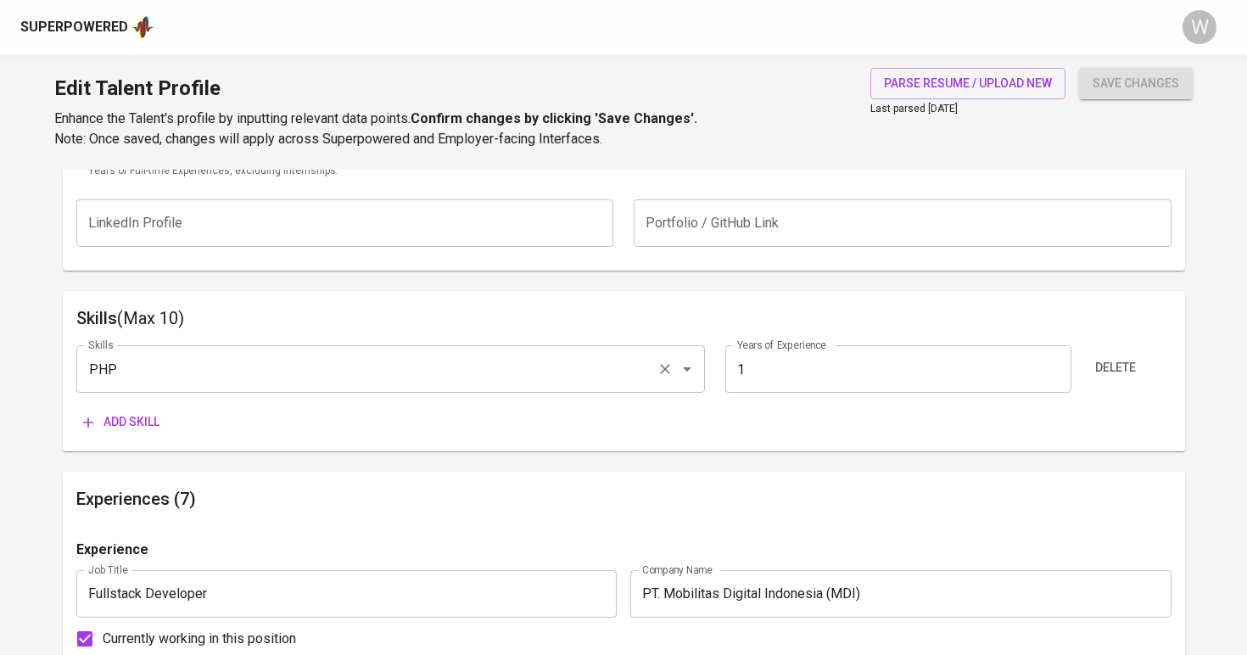
click at [539, 346] on div "PHP Skills" at bounding box center [390, 368] width 628 height 47
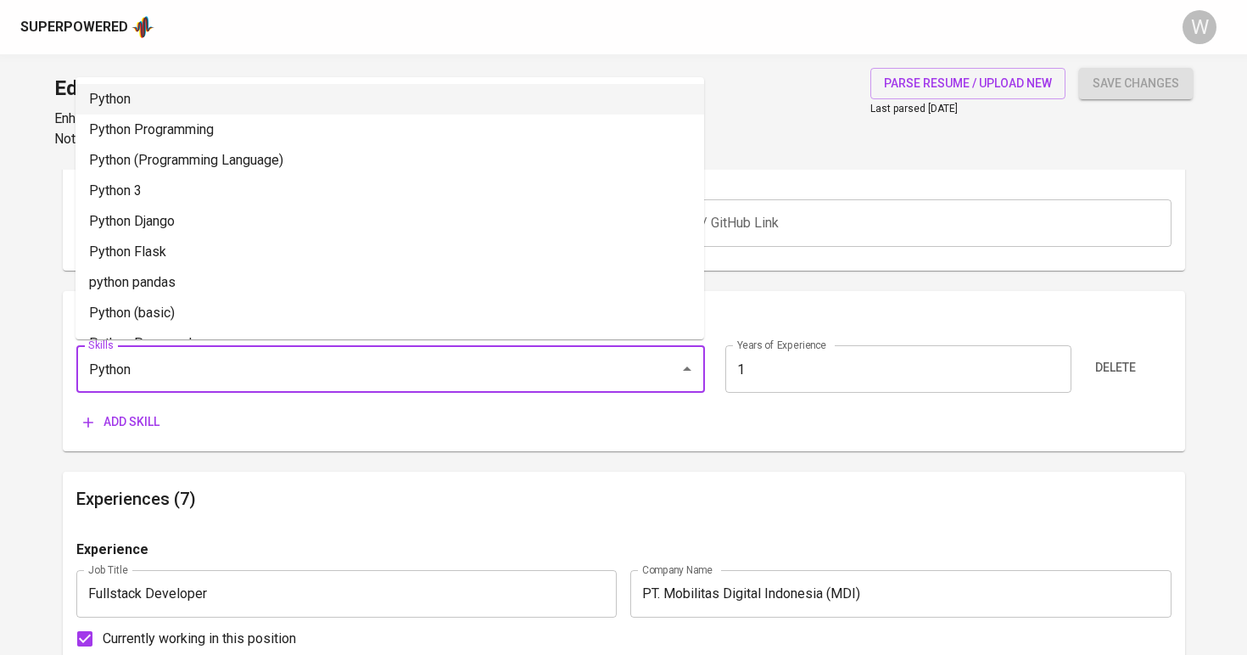
click at [442, 81] on ul "Python Python Programming Python (Programming Language) Python 3 Python Django …" at bounding box center [389, 208] width 628 height 262
click at [441, 102] on li "Python" at bounding box center [389, 99] width 628 height 31
type input "Python"
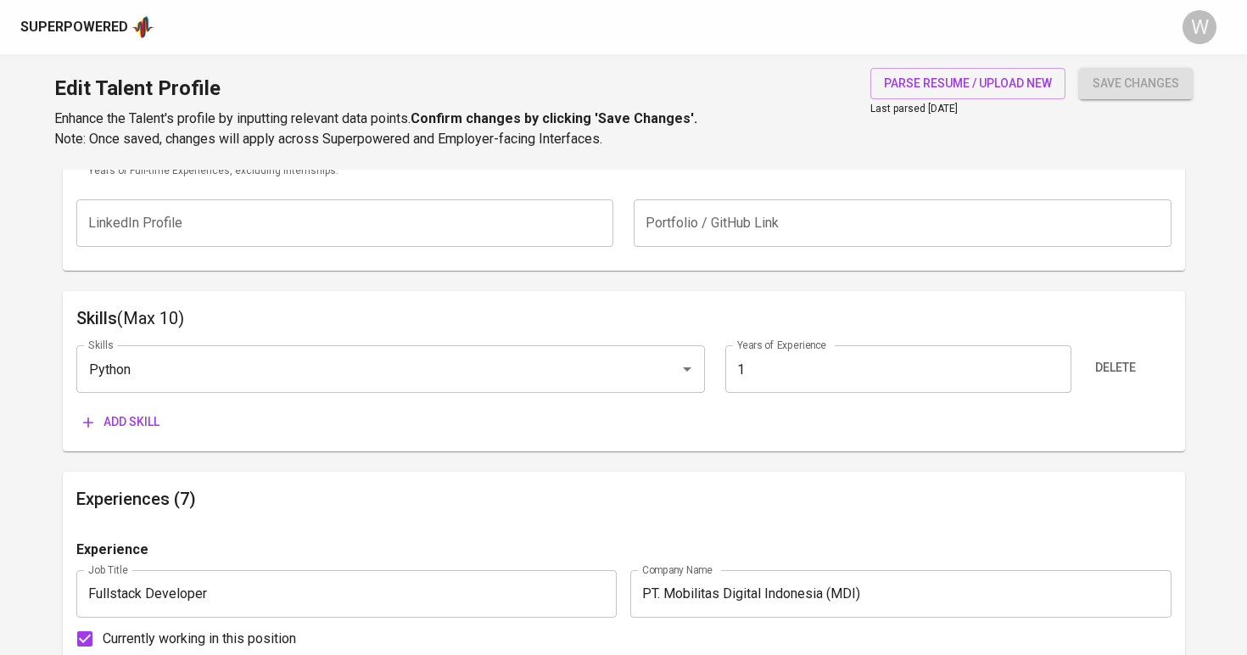
click at [151, 414] on span "Add skill" at bounding box center [121, 421] width 76 height 21
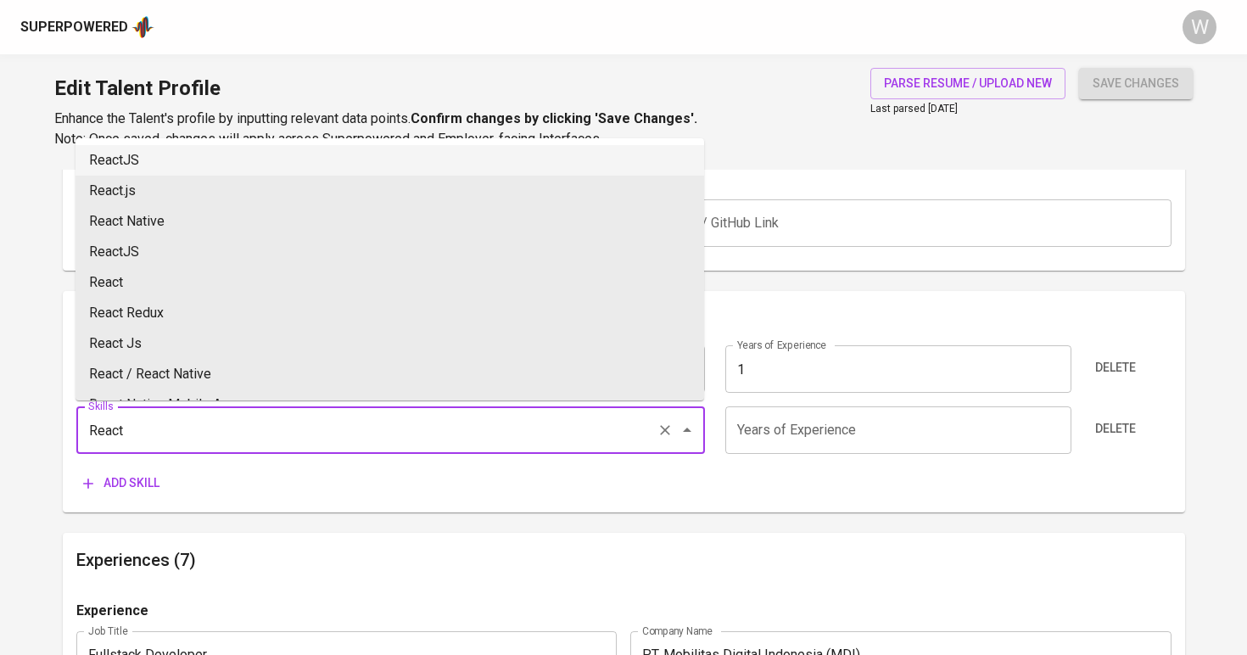
click at [185, 167] on li "ReactJS" at bounding box center [389, 160] width 628 height 31
type input "ReactJS"
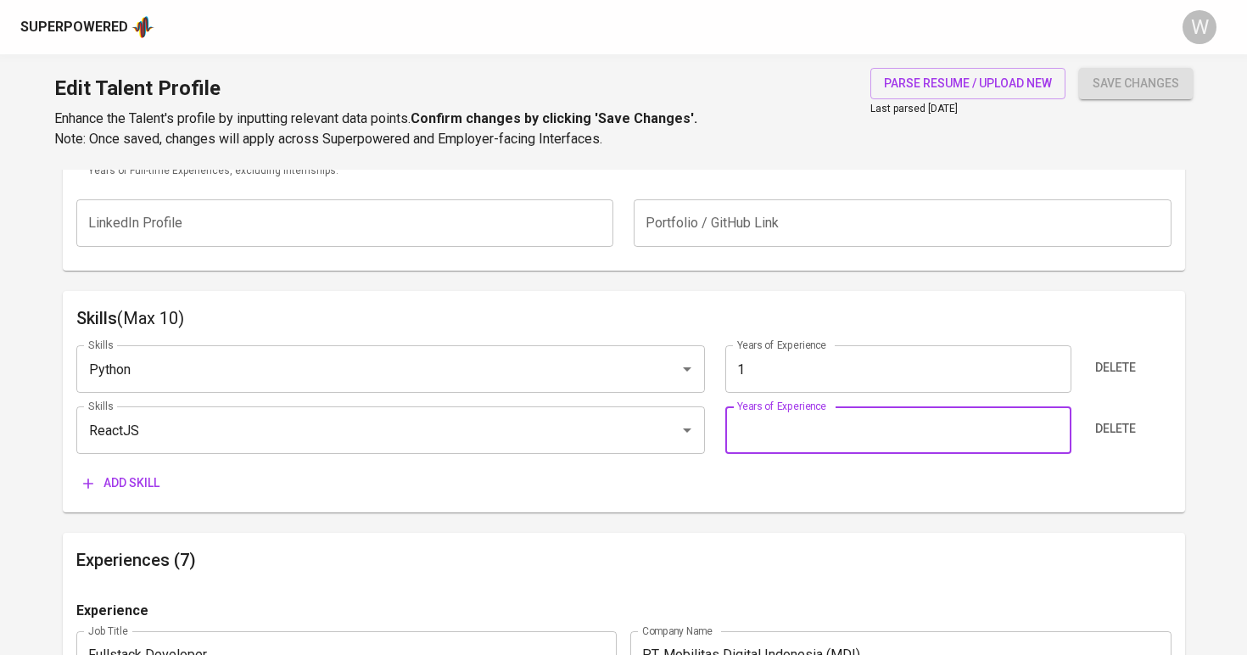
click at [895, 449] on input "number" at bounding box center [898, 429] width 346 height 47
type input "5"
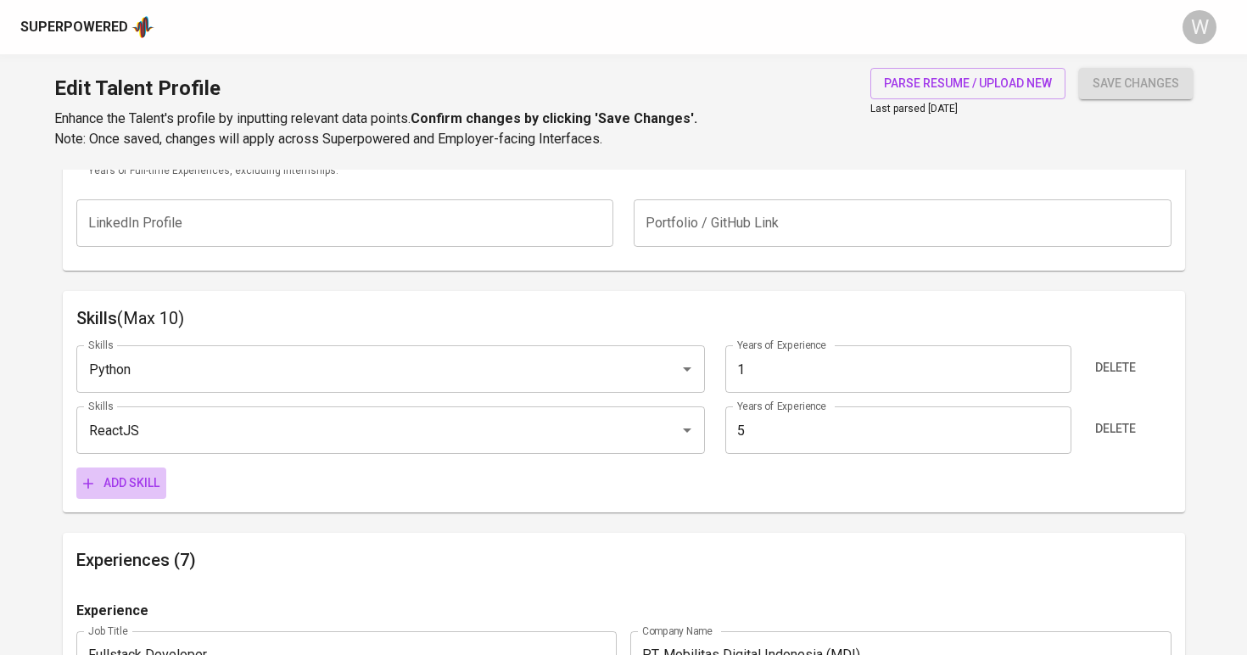
click at [123, 490] on button "Add skill" at bounding box center [121, 482] width 90 height 31
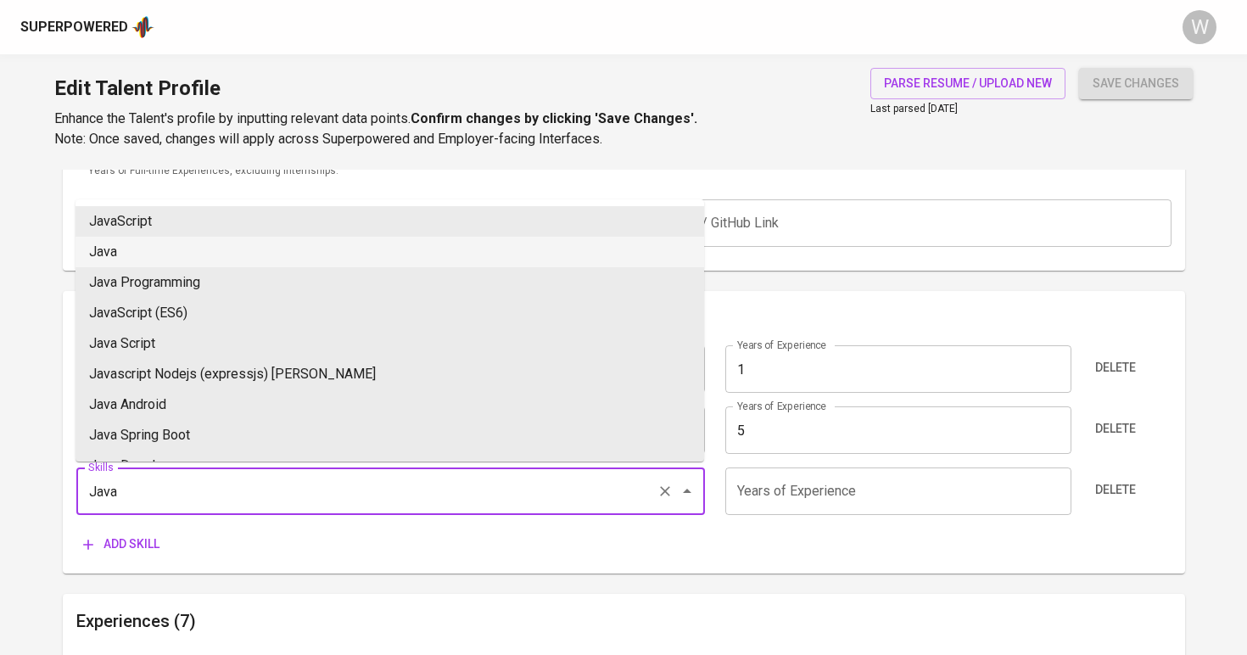
click at [199, 246] on li "Java" at bounding box center [389, 252] width 628 height 31
type input "Java"
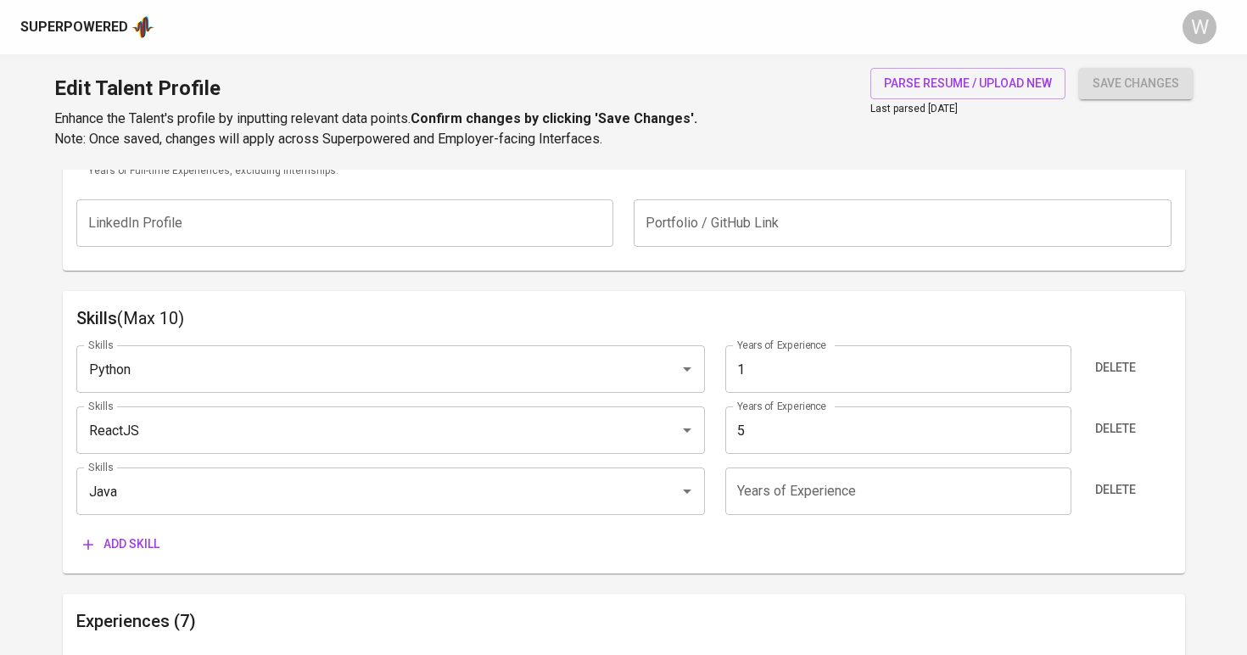
click at [122, 541] on span "Add skill" at bounding box center [121, 543] width 76 height 21
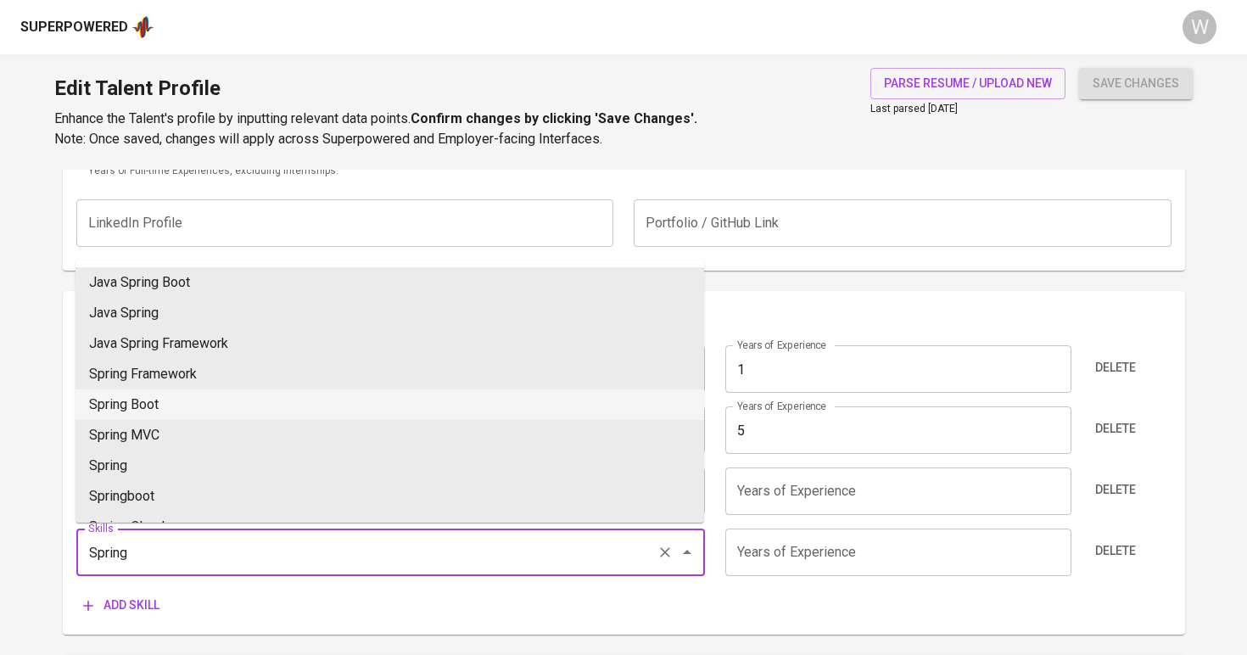
click at [165, 404] on li "Spring Boot" at bounding box center [389, 404] width 628 height 31
type input "Spring Boot"
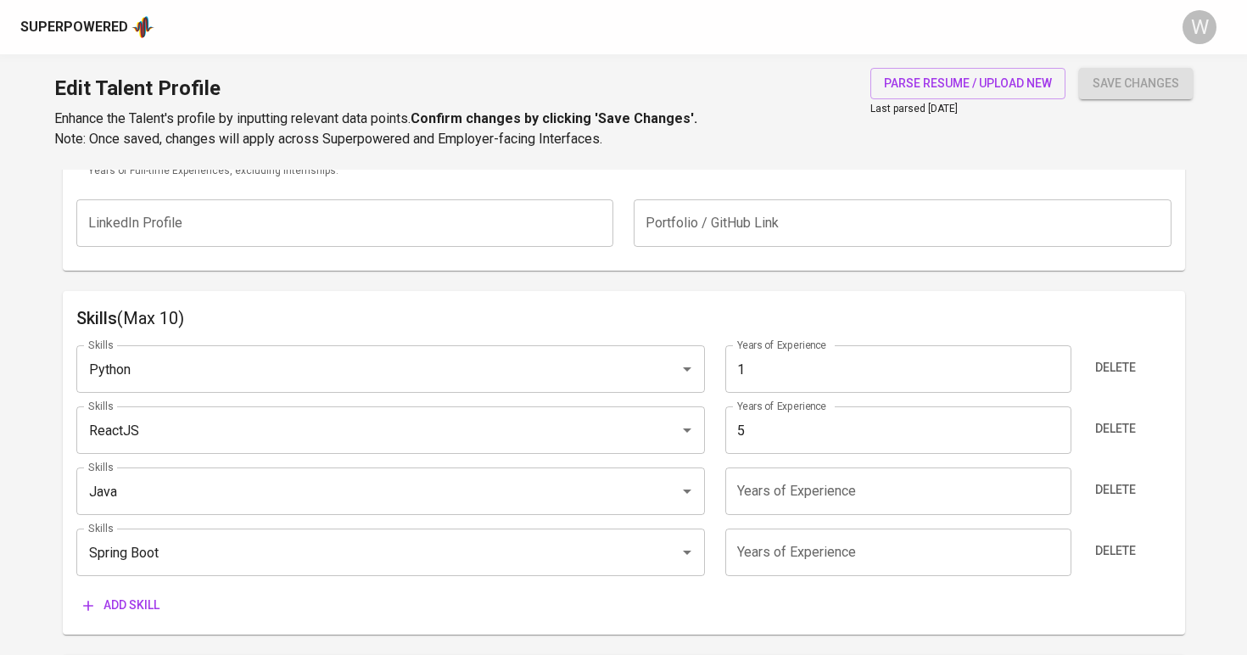
click at [731, 508] on input "number" at bounding box center [898, 490] width 346 height 47
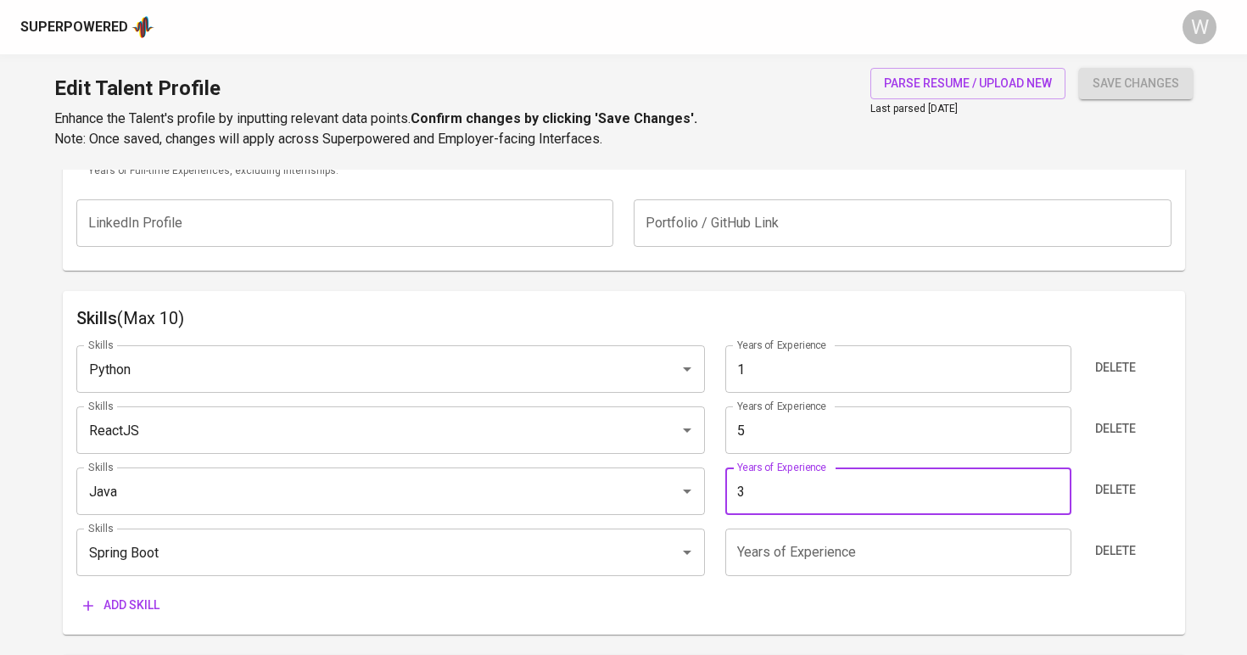
type input "3"
click at [749, 548] on input "number" at bounding box center [898, 551] width 346 height 47
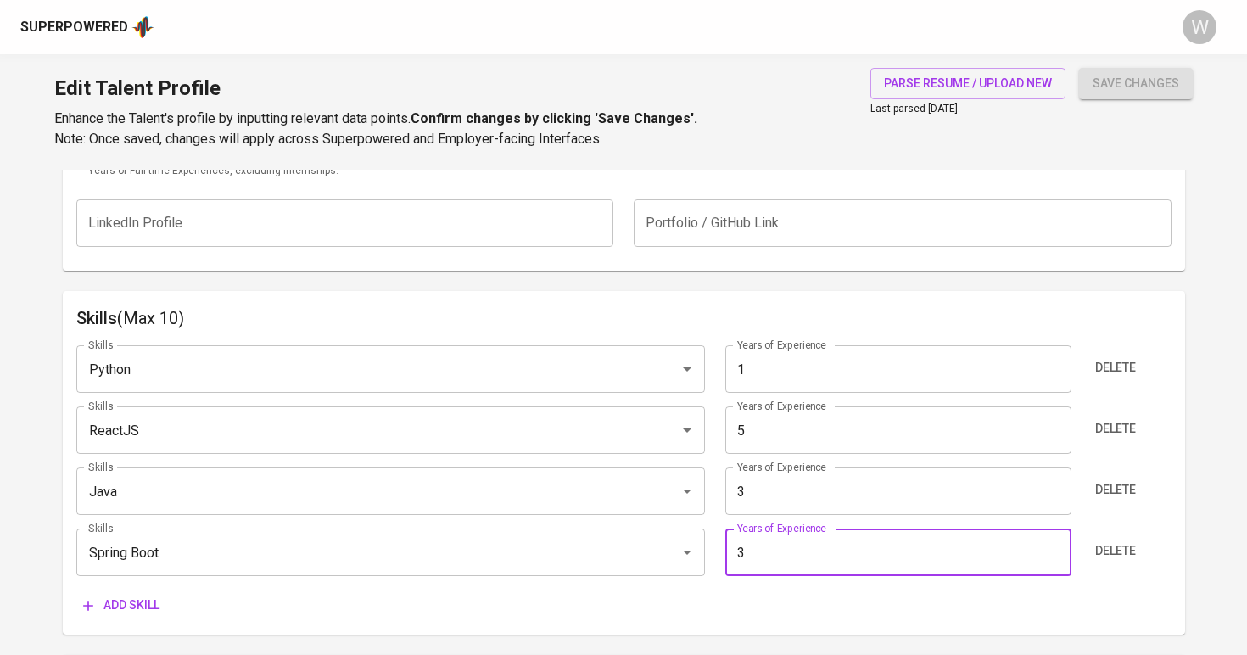
type input "3"
click at [678, 594] on div "Add skill" at bounding box center [623, 604] width 1095 height 31
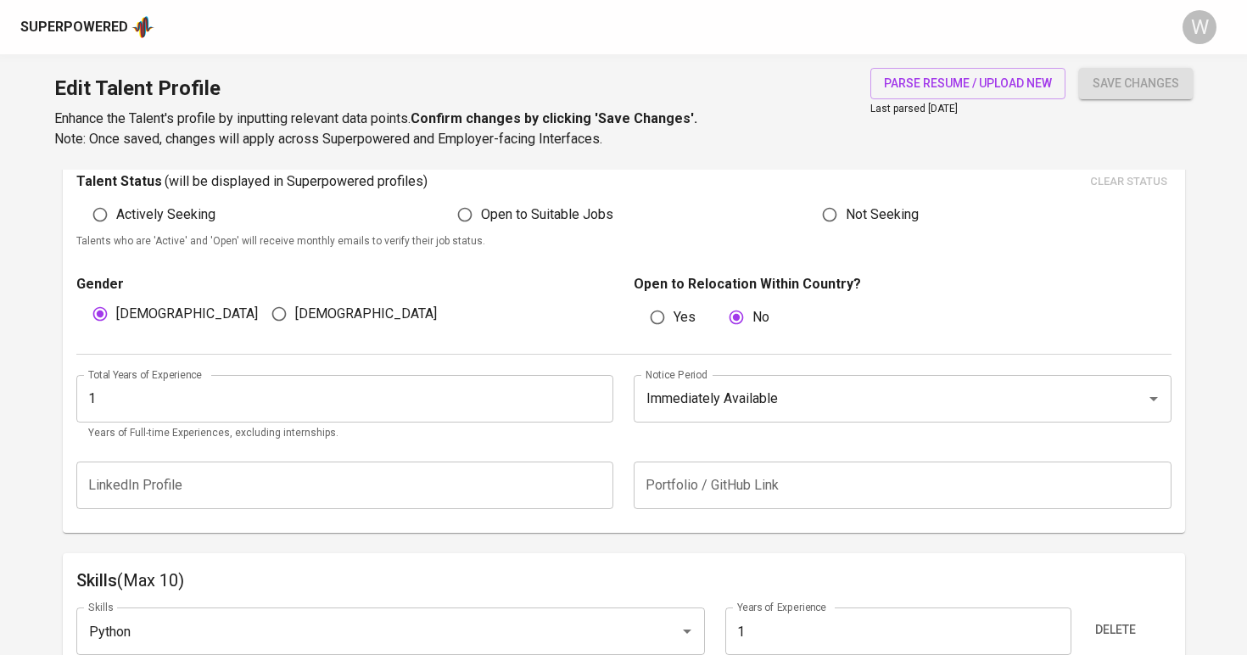
scroll to position [404, 0]
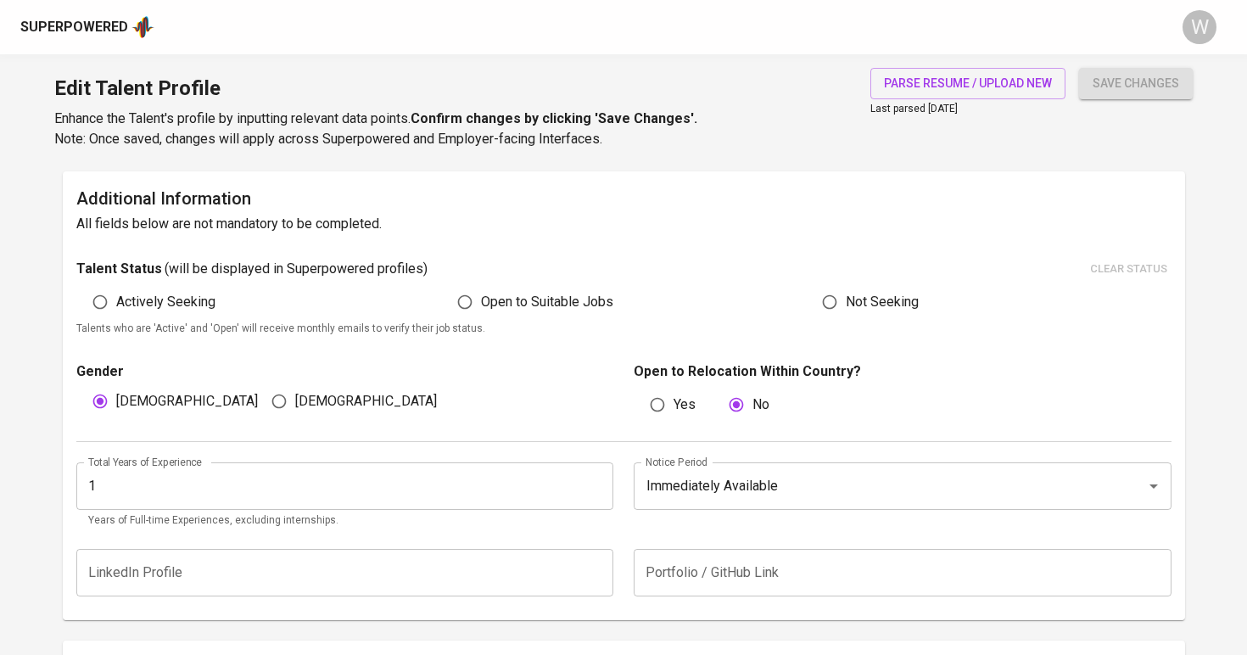
click at [496, 494] on input "1" at bounding box center [345, 485] width 538 height 47
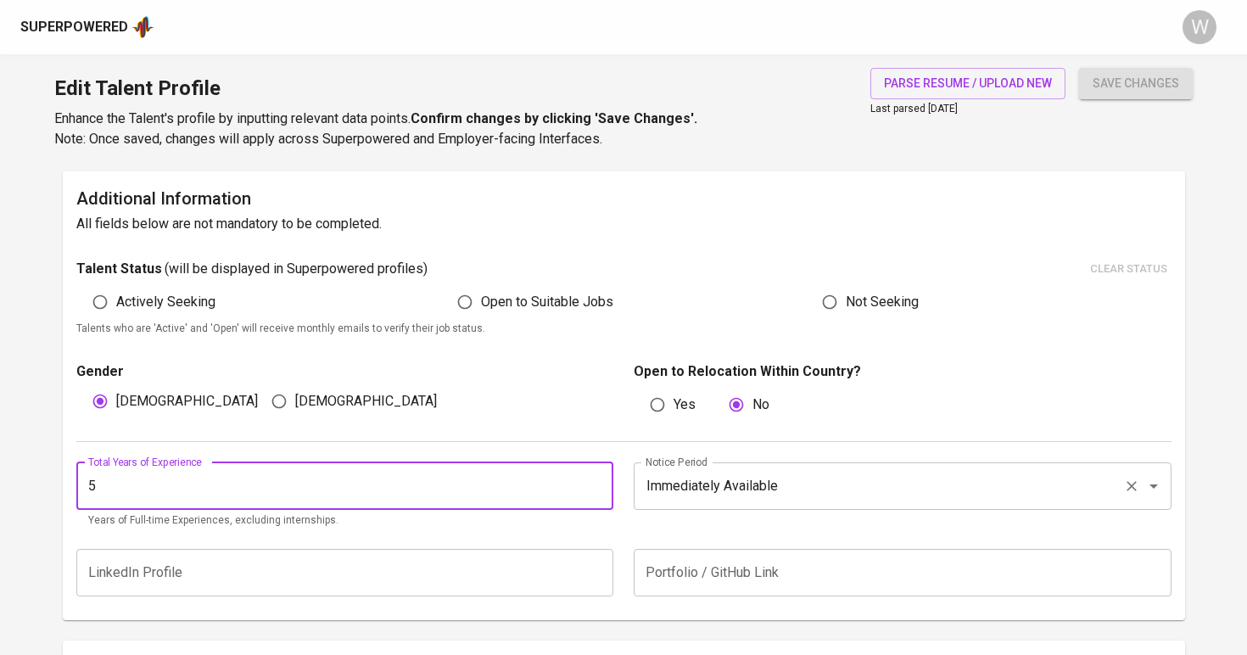
type input "5"
click at [722, 497] on input "Immediately Available" at bounding box center [878, 486] width 475 height 32
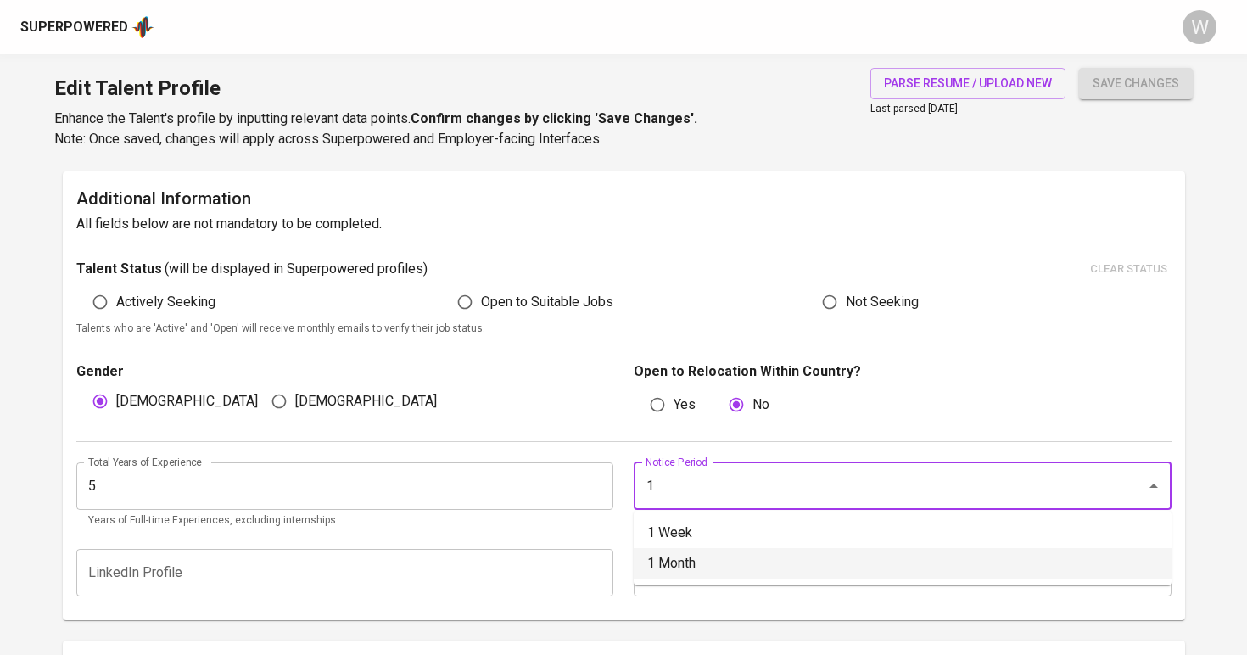
click at [731, 551] on li "1 Month" at bounding box center [902, 563] width 538 height 31
type input "1 Month"
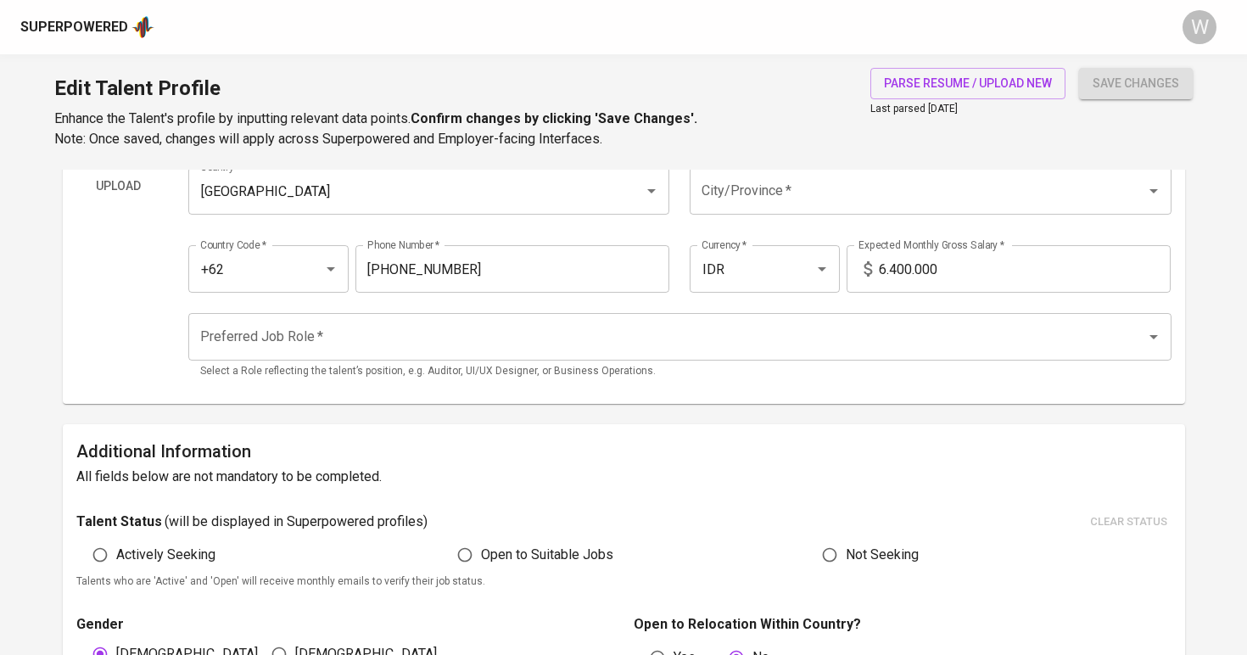
scroll to position [148, 0]
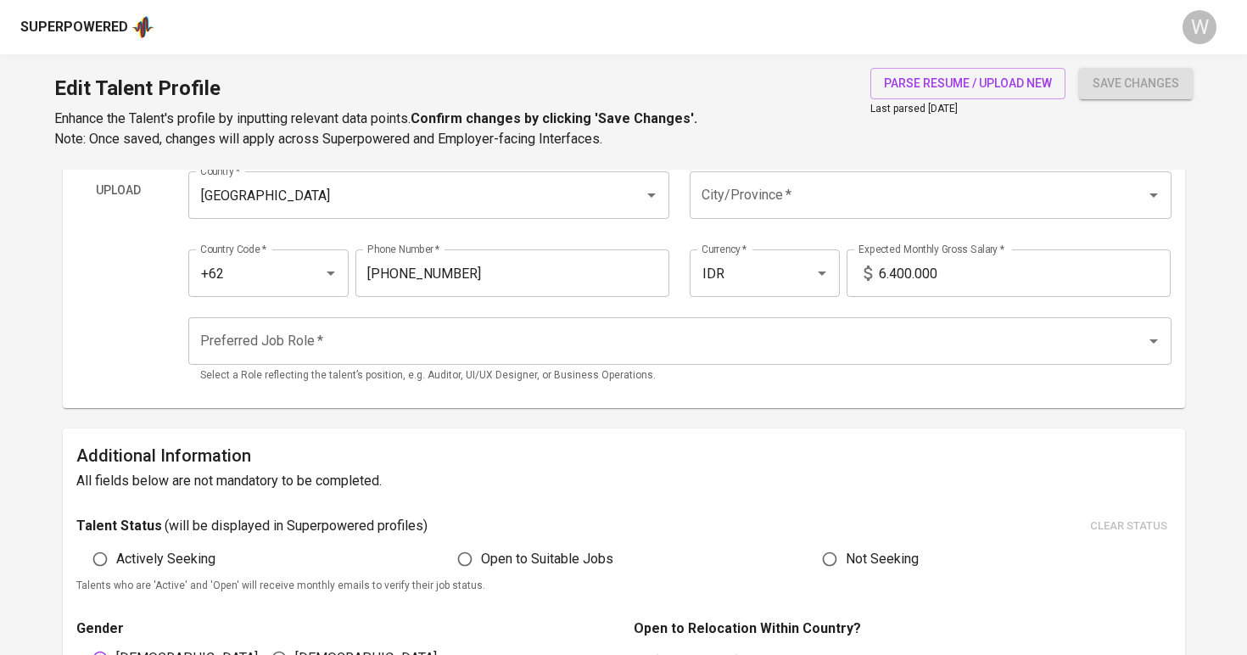
click at [544, 550] on span "Open to Suitable Jobs" at bounding box center [547, 559] width 132 height 20
click at [481, 550] on input "Open to Suitable Jobs" at bounding box center [465, 559] width 32 height 32
radio input "true"
click at [940, 270] on input "6.400.000" at bounding box center [1025, 272] width 292 height 47
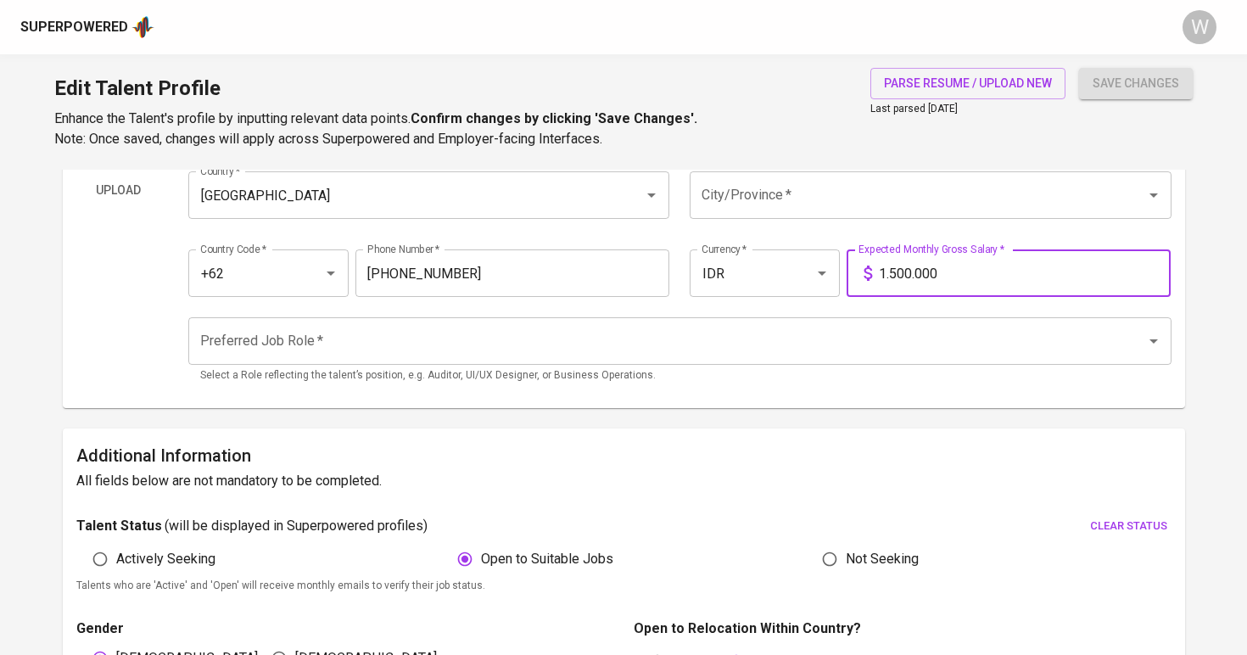
type input "15.000.000"
click at [899, 308] on div "Preferred Job Role   * Preferred Job Role * Select a Role reflecting the talent…" at bounding box center [679, 350] width 983 height 87
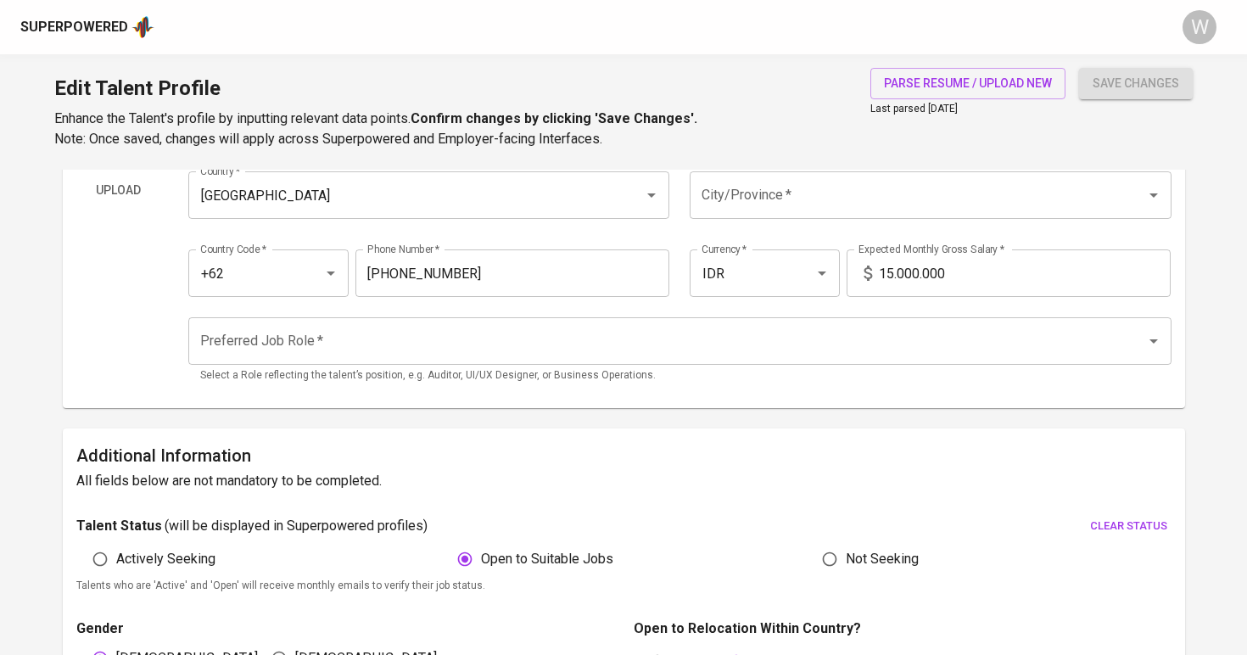
click at [888, 331] on input "Preferred Job Role   *" at bounding box center [656, 341] width 920 height 32
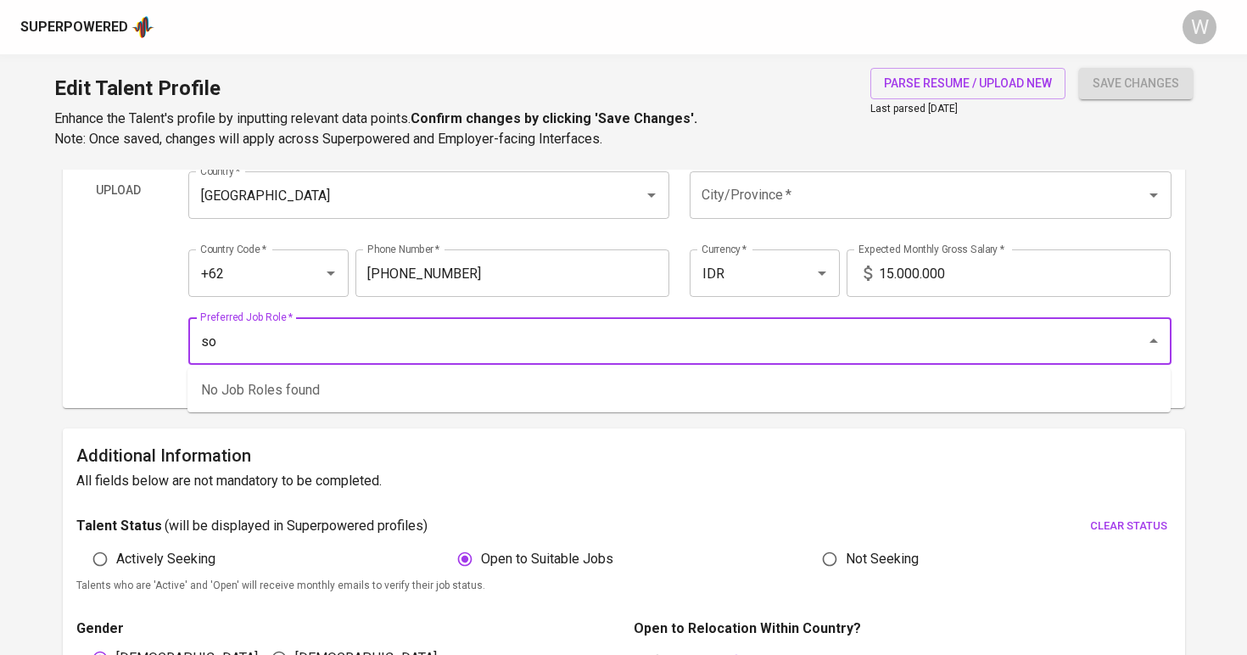
type input "s"
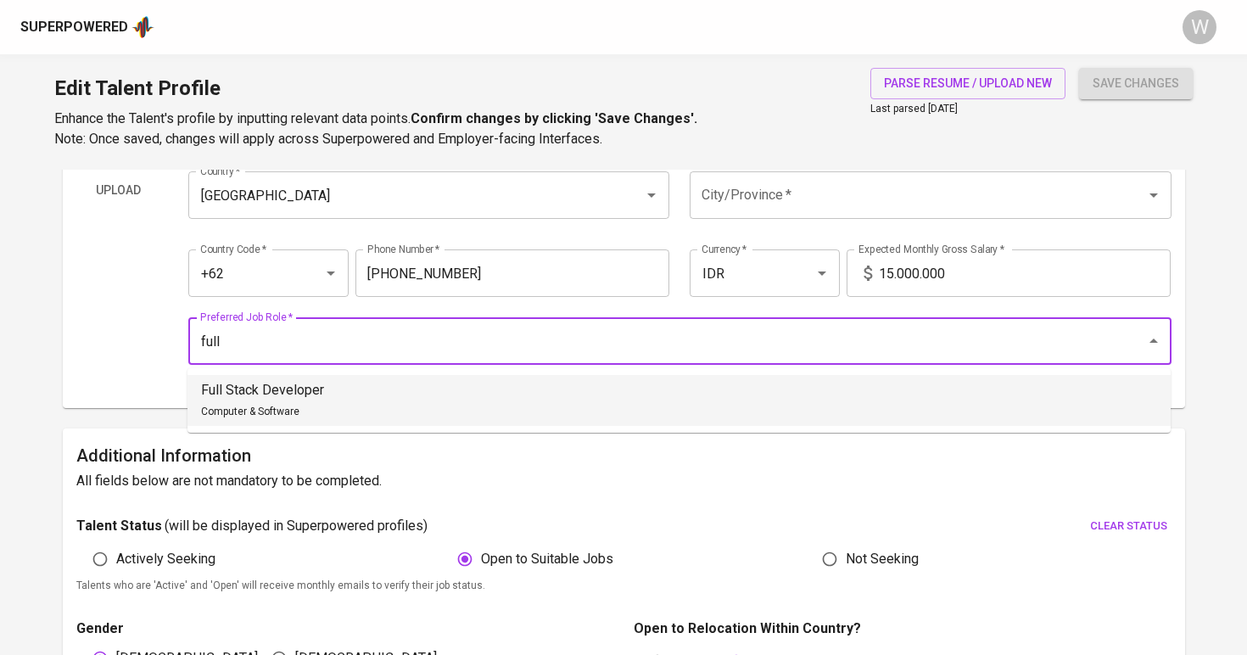
type input "Full Stack Developer"
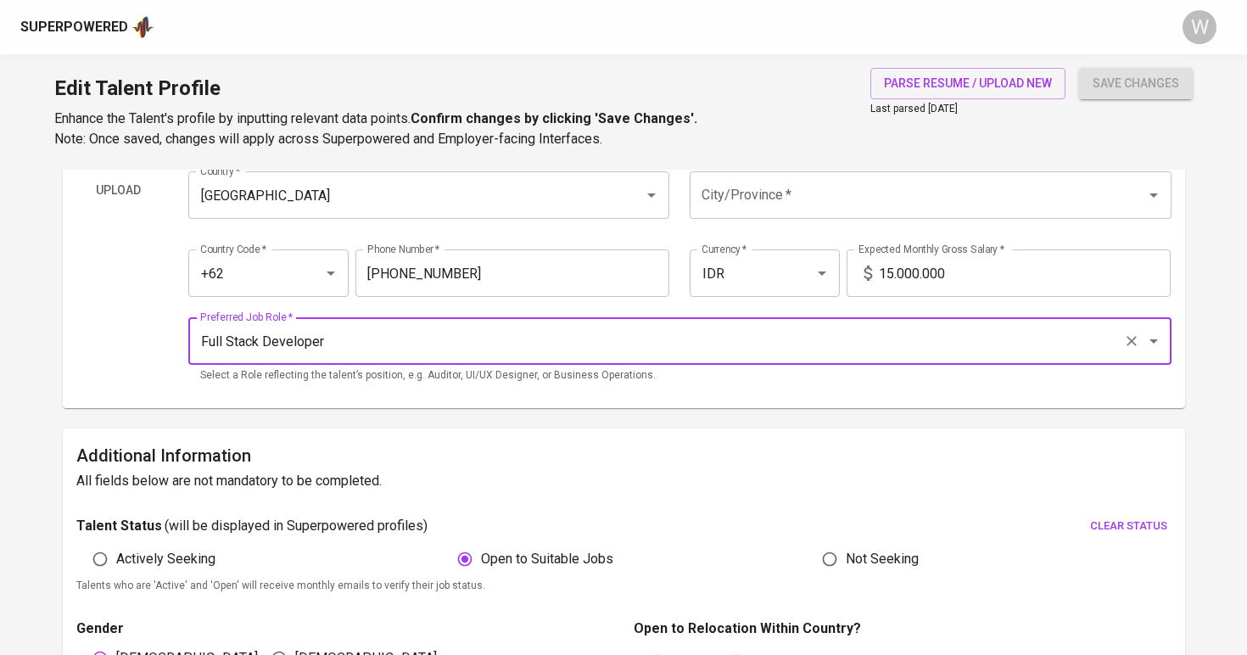
click at [1135, 74] on span "save changes" at bounding box center [1135, 83] width 86 height 21
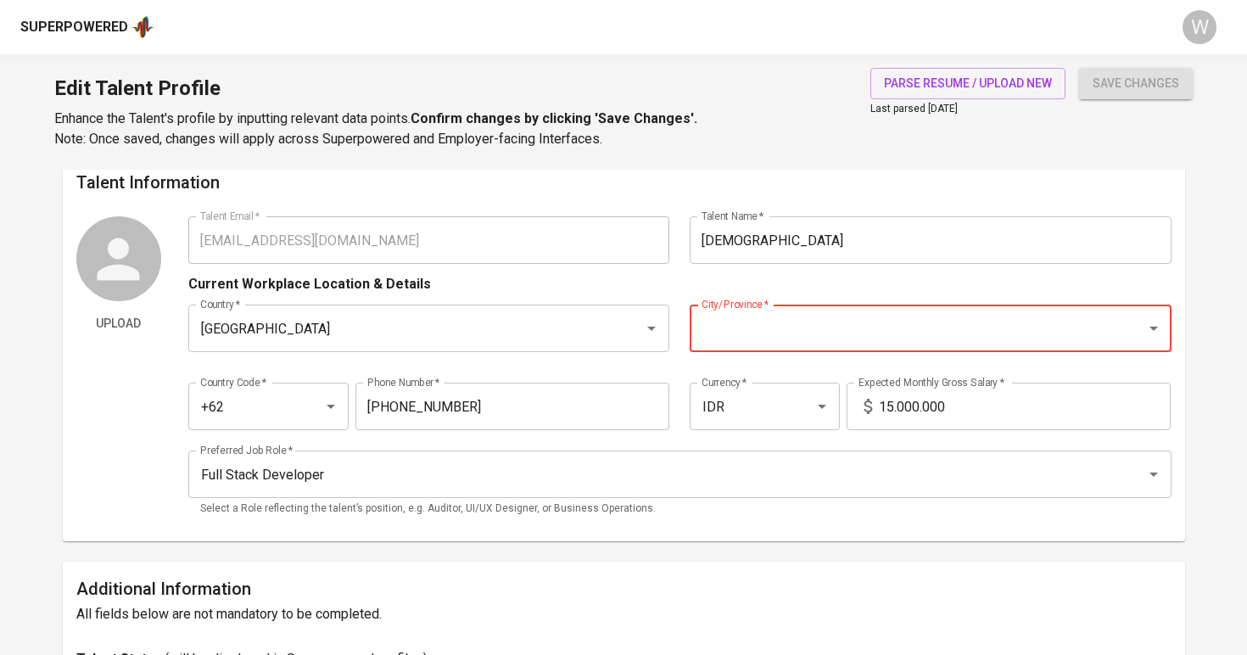
scroll to position [3, 0]
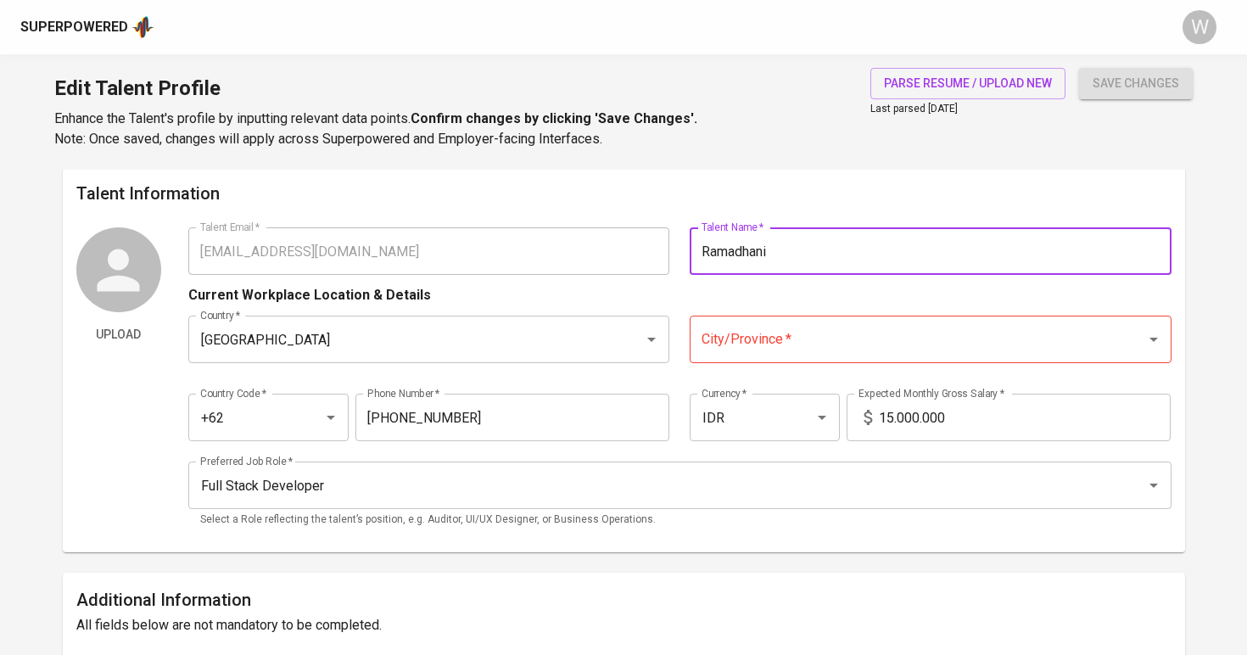
click at [751, 355] on div "City/Province *" at bounding box center [930, 338] width 482 height 47
type input "Ramadhani"
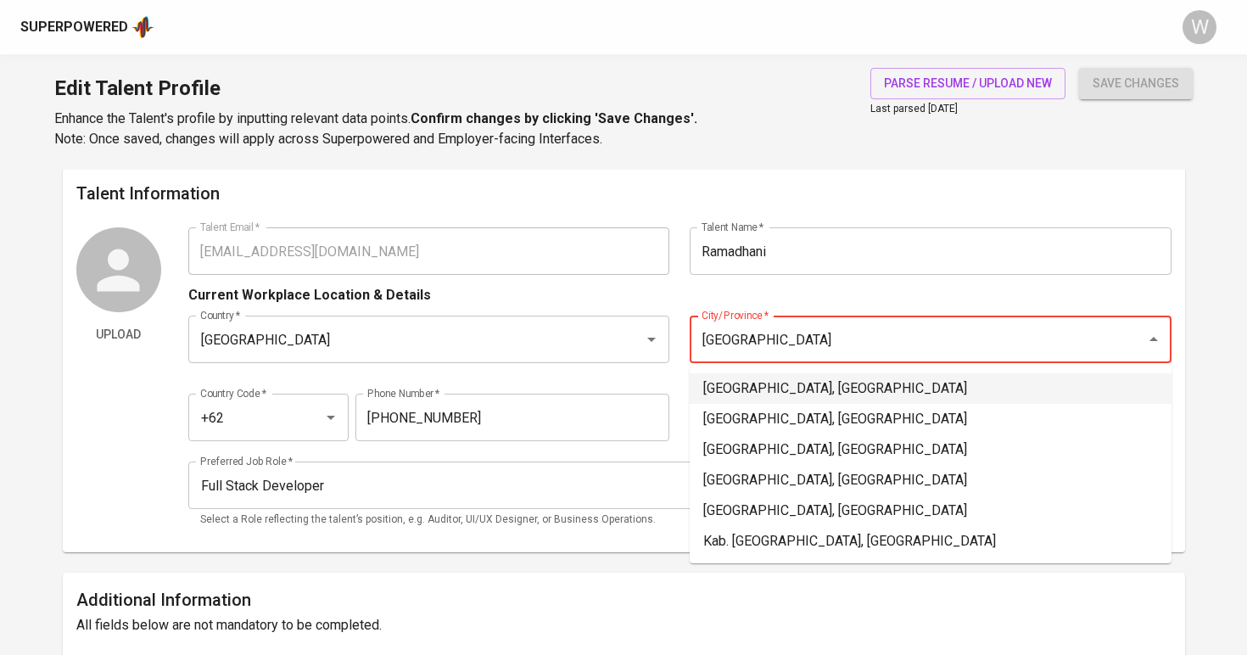
click at [750, 389] on li "Jakarta Selatan, DKI Jakarta" at bounding box center [930, 388] width 482 height 31
type input "Jakarta Selatan, DKI Jakarta"
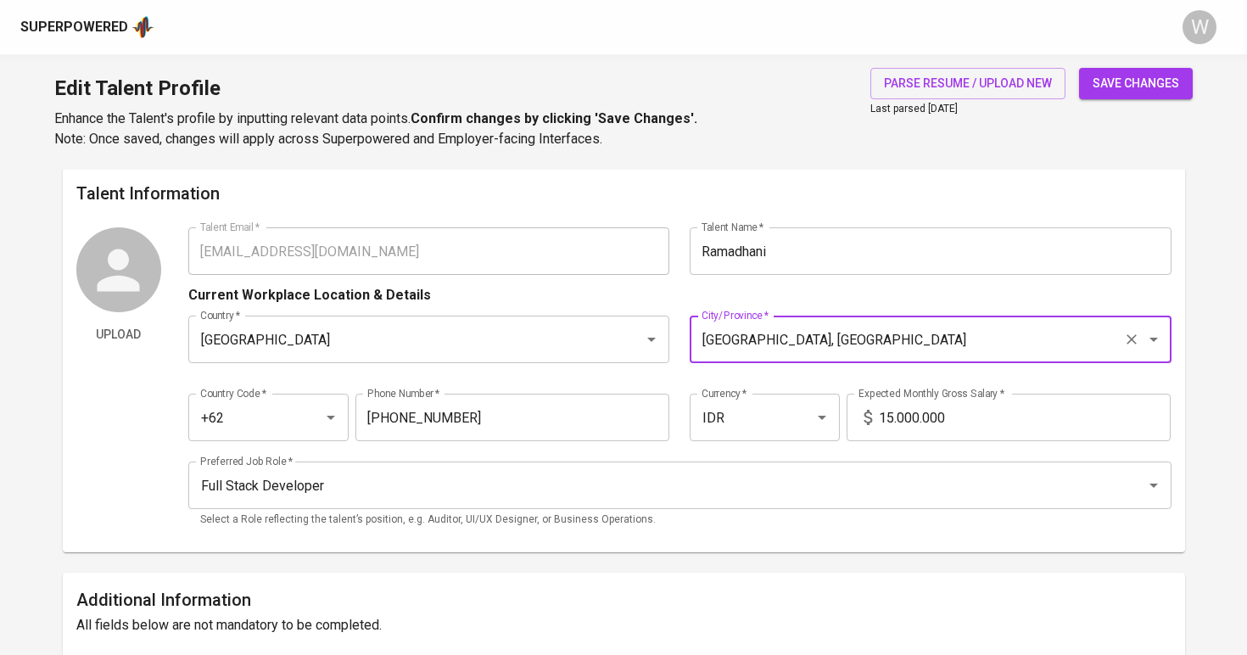
click at [1116, 86] on span "save changes" at bounding box center [1135, 83] width 86 height 21
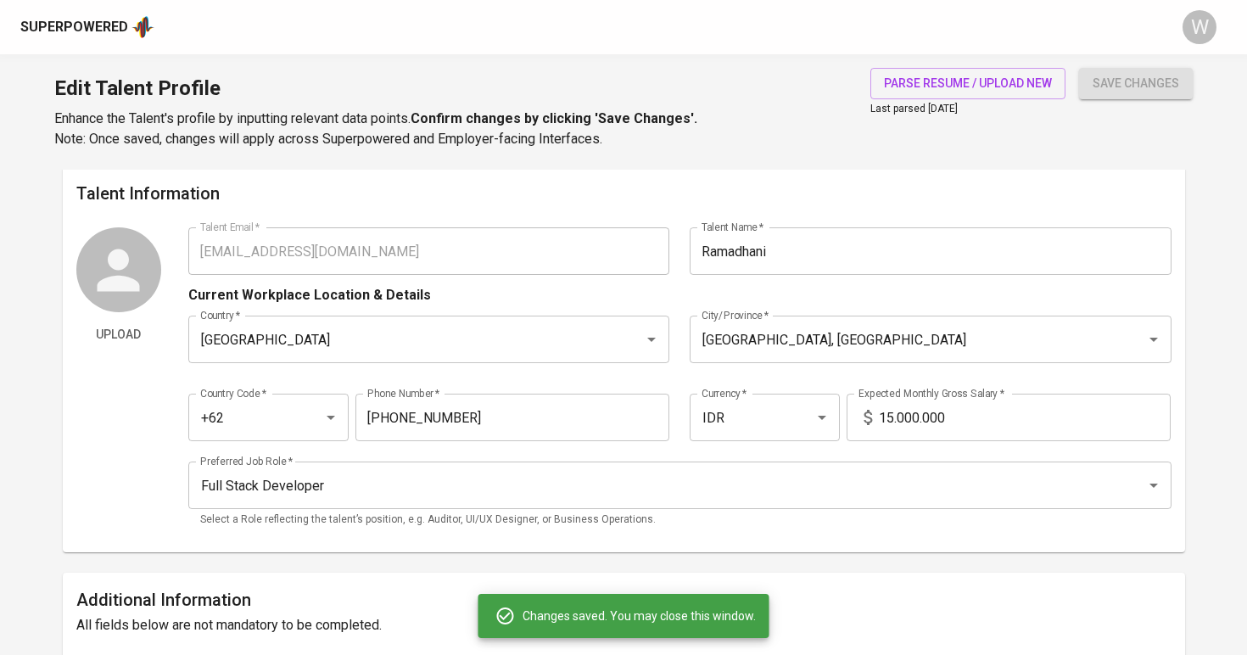
type input "React.js"
type input "5"
type input "Spring Boot"
type input "3"
type input "Python"
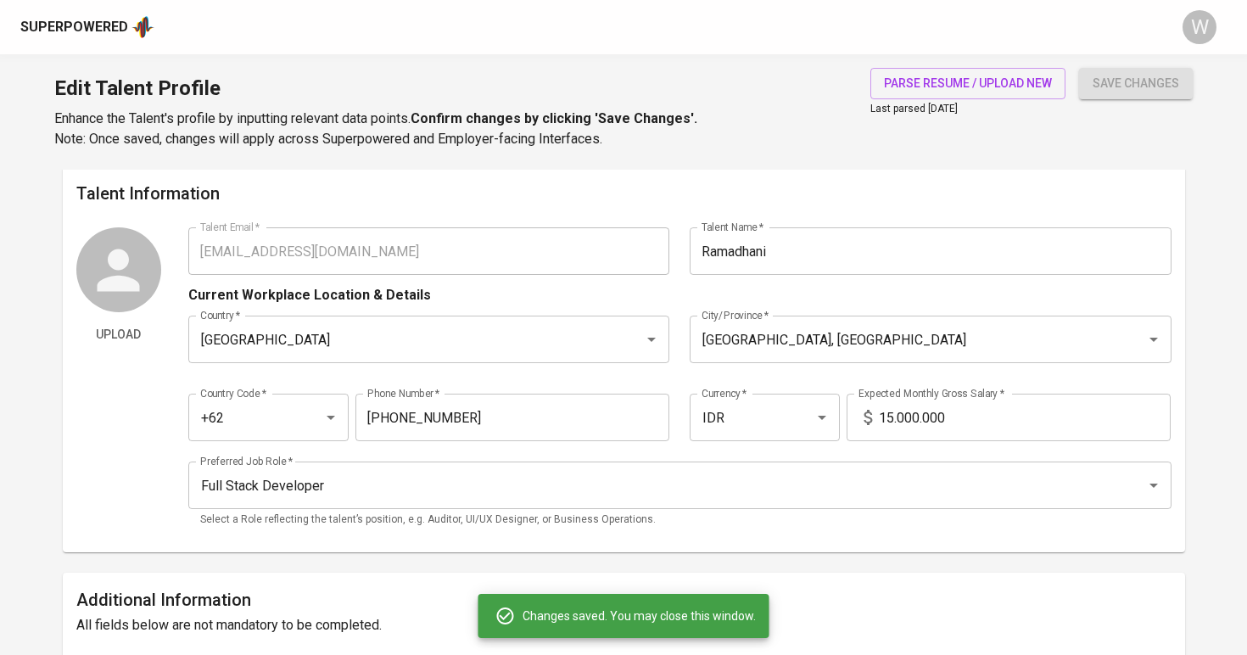
type input "1"
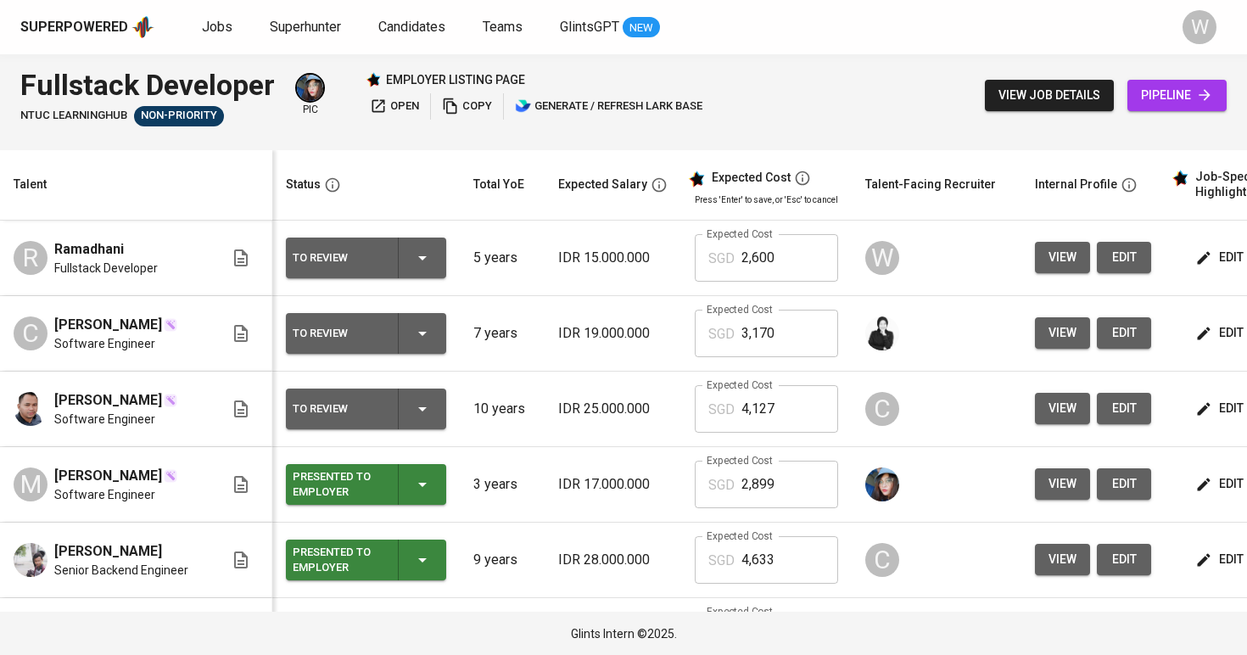
scroll to position [0, 3]
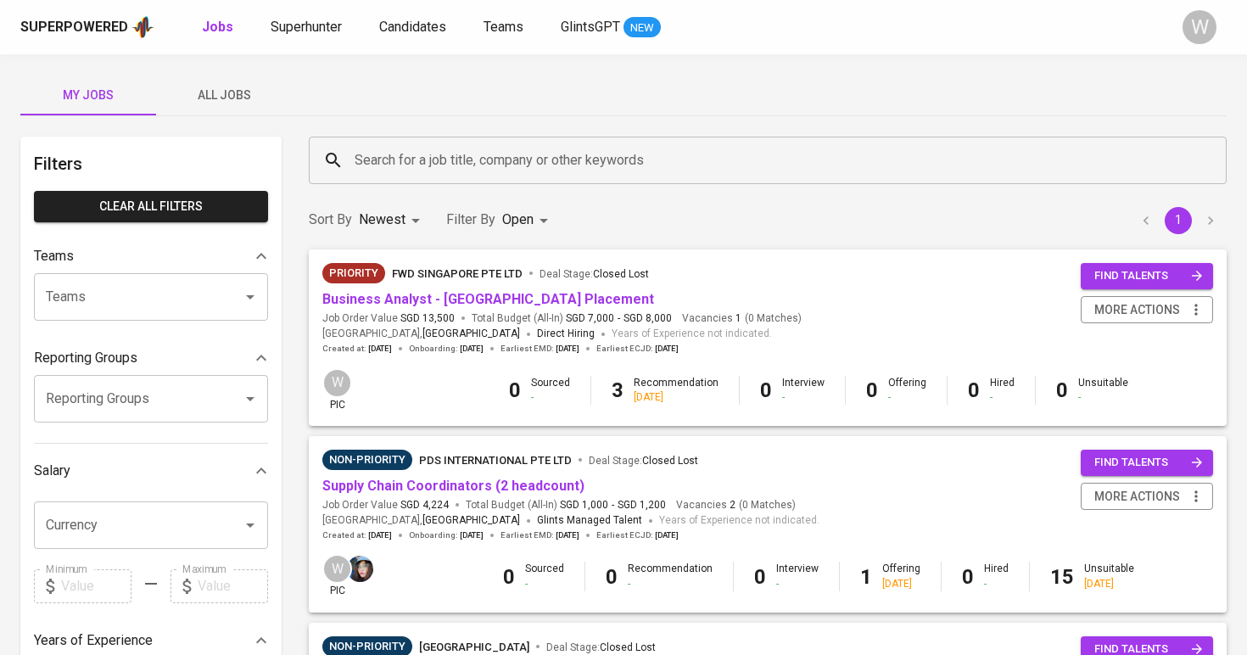
click at [267, 127] on div "My Jobs All Jobs Filters Clear All filters Teams Teams Teams Reporting Groups R…" at bounding box center [623, 646] width 1247 height 1185
click at [442, 479] on link "Supply Chain Coordinators (2 headcount)" at bounding box center [453, 485] width 262 height 16
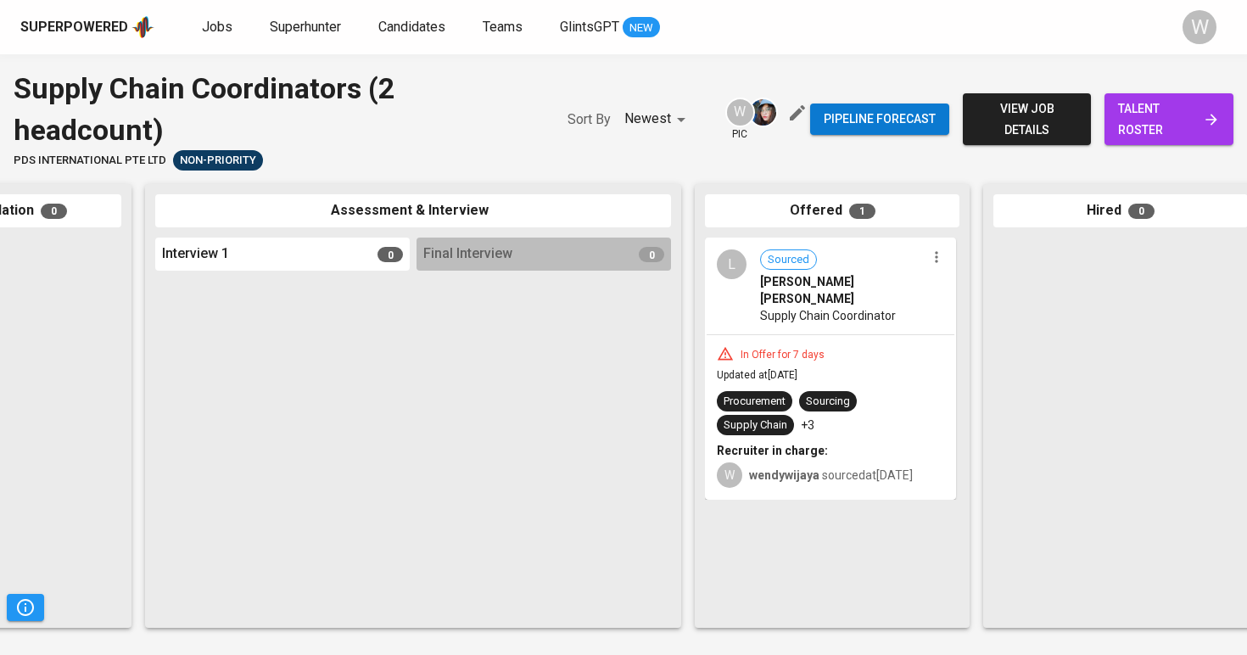
scroll to position [0, 624]
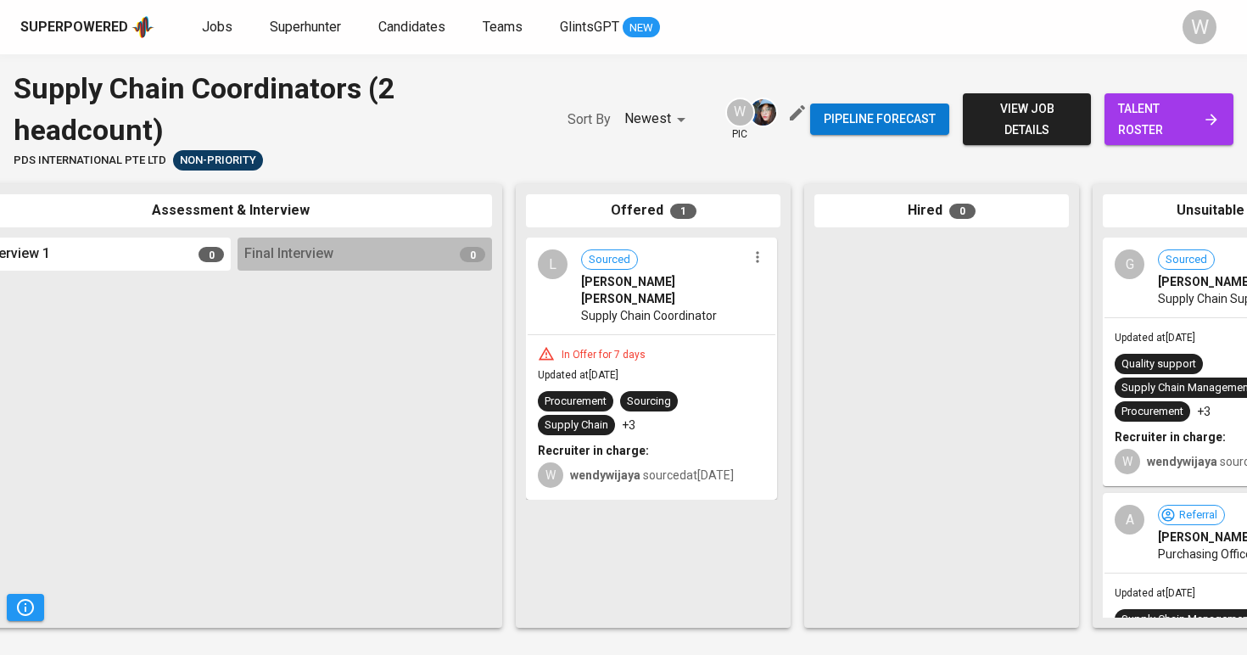
click at [1209, 145] on div "Pipeline forecast view job details talent roster" at bounding box center [1021, 119] width 423 height 103
click at [1200, 119] on span "talent roster" at bounding box center [1169, 119] width 102 height 42
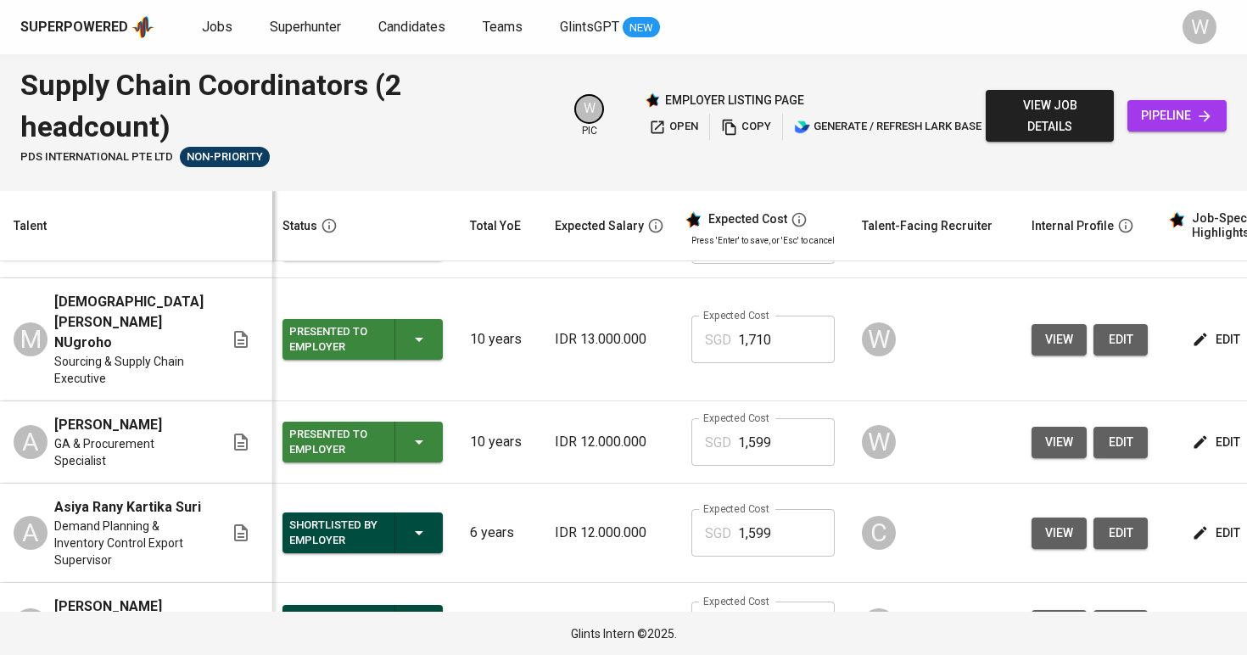
scroll to position [0, 3]
click at [1031, 427] on button "view" at bounding box center [1058, 442] width 55 height 31
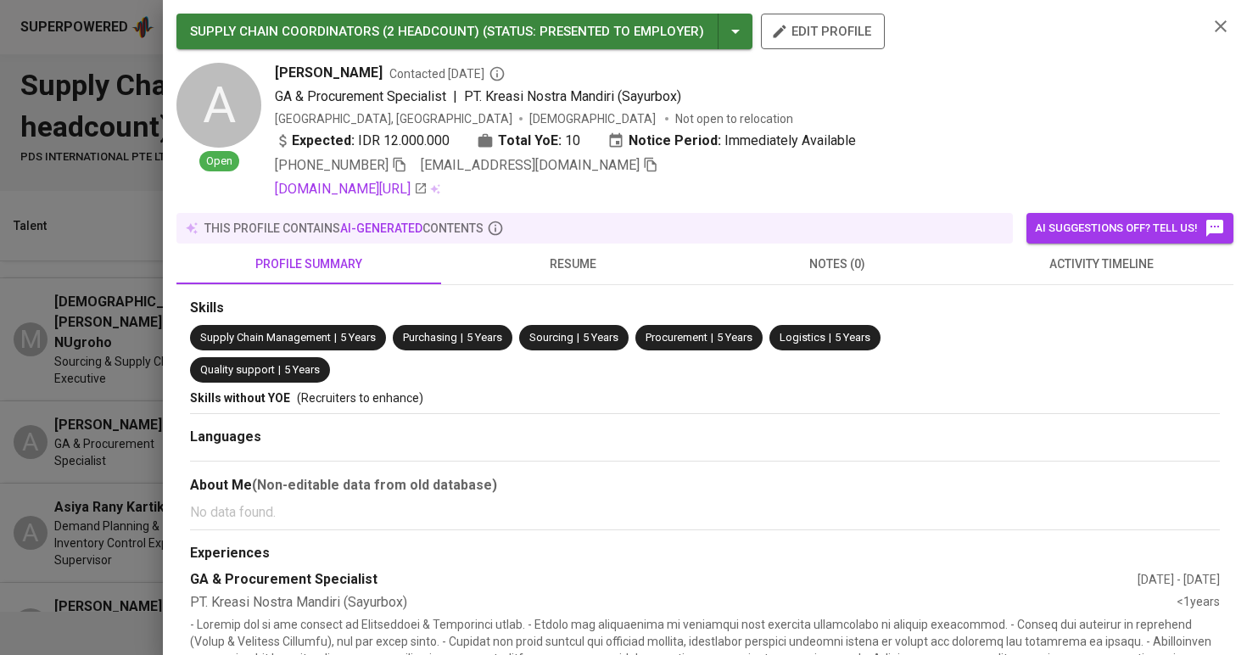
click at [592, 274] on button "resume" at bounding box center [573, 263] width 265 height 41
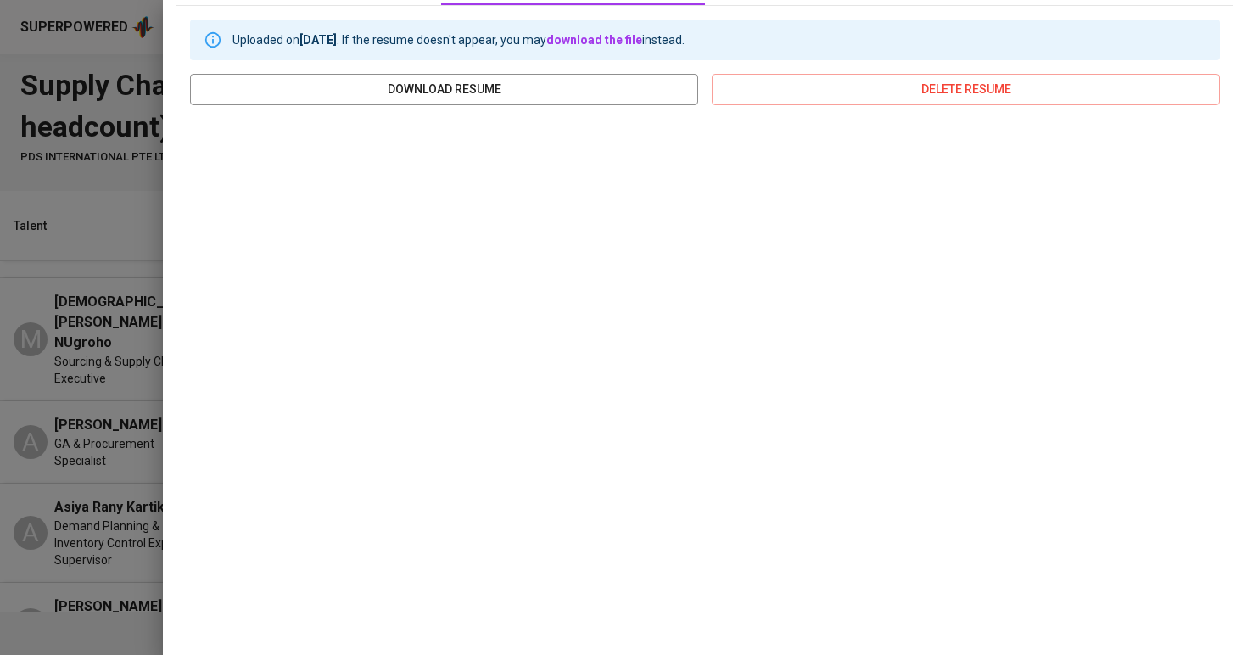
scroll to position [278, 0]
click at [126, 251] on div at bounding box center [623, 327] width 1247 height 655
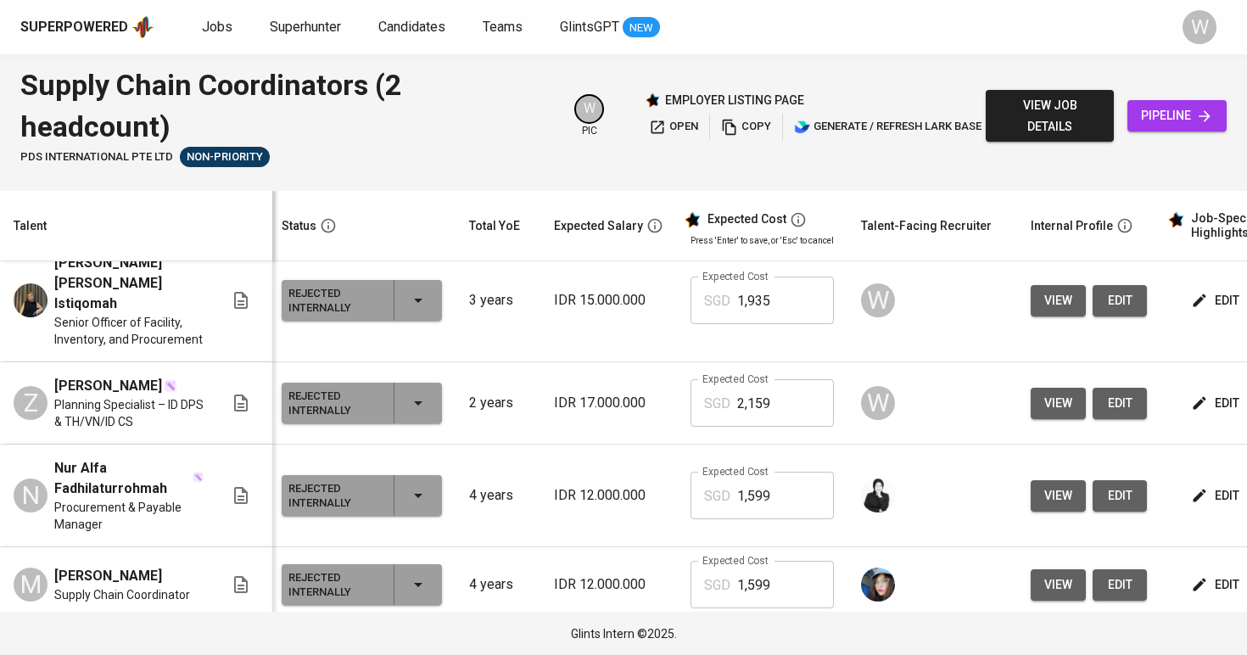
scroll to position [873, 4]
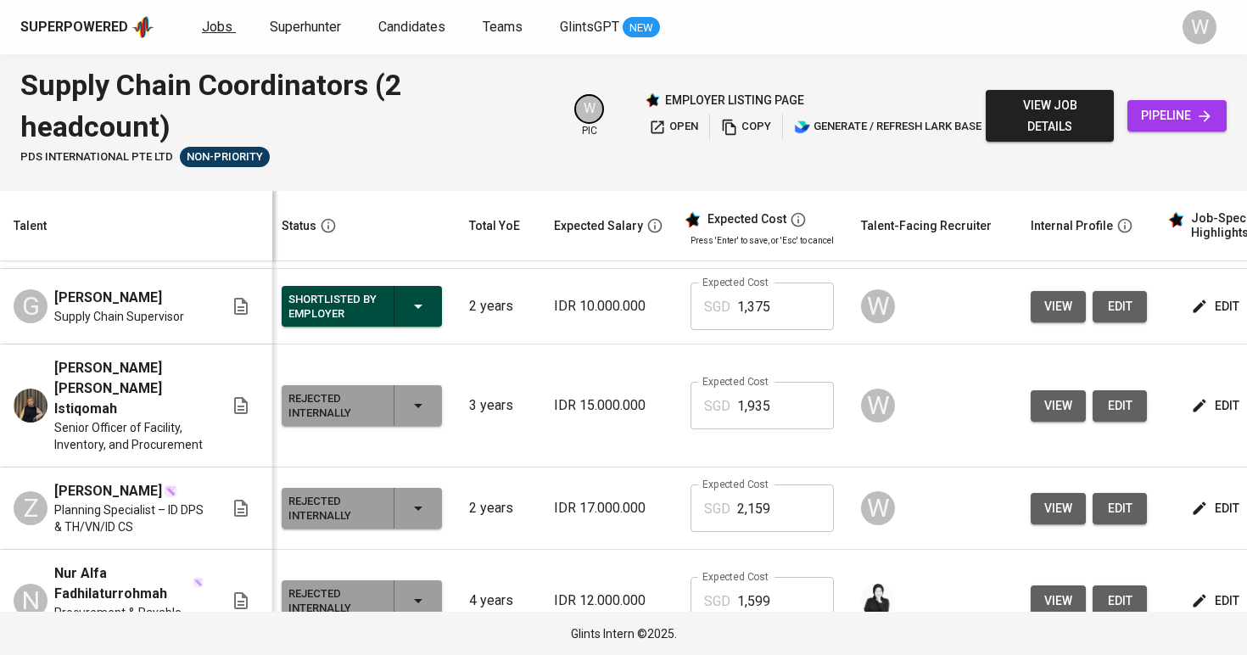
click at [204, 30] on span "Jobs" at bounding box center [217, 27] width 31 height 16
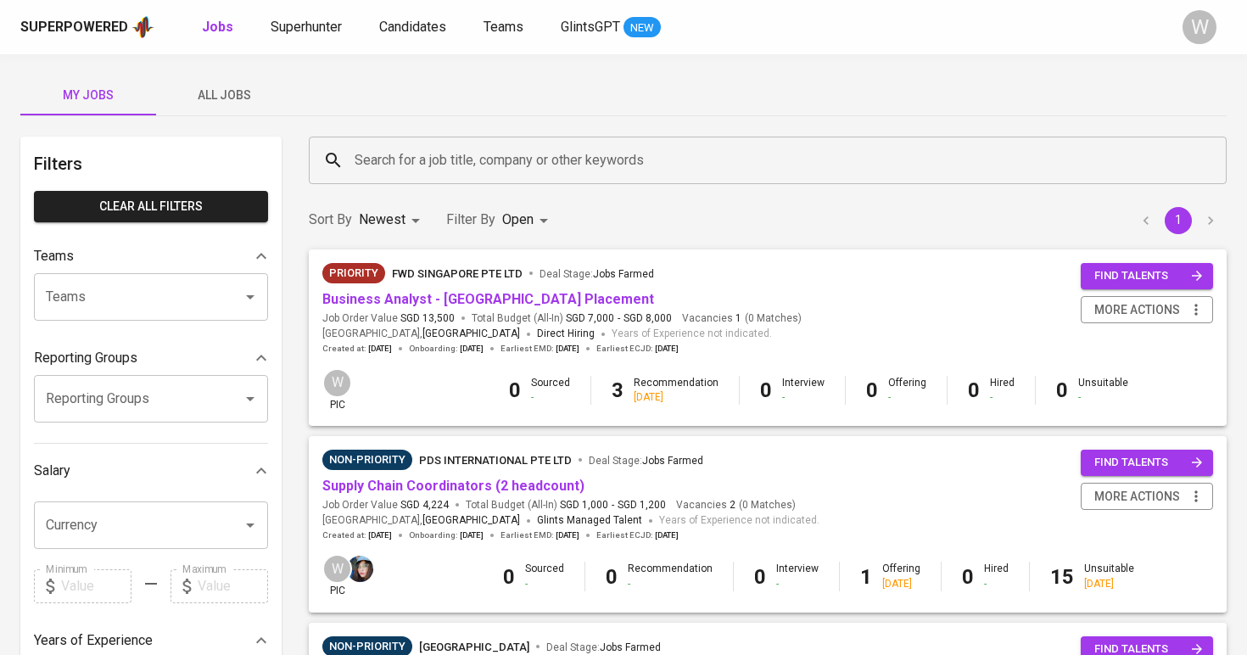
click at [242, 109] on button "All Jobs" at bounding box center [224, 95] width 136 height 41
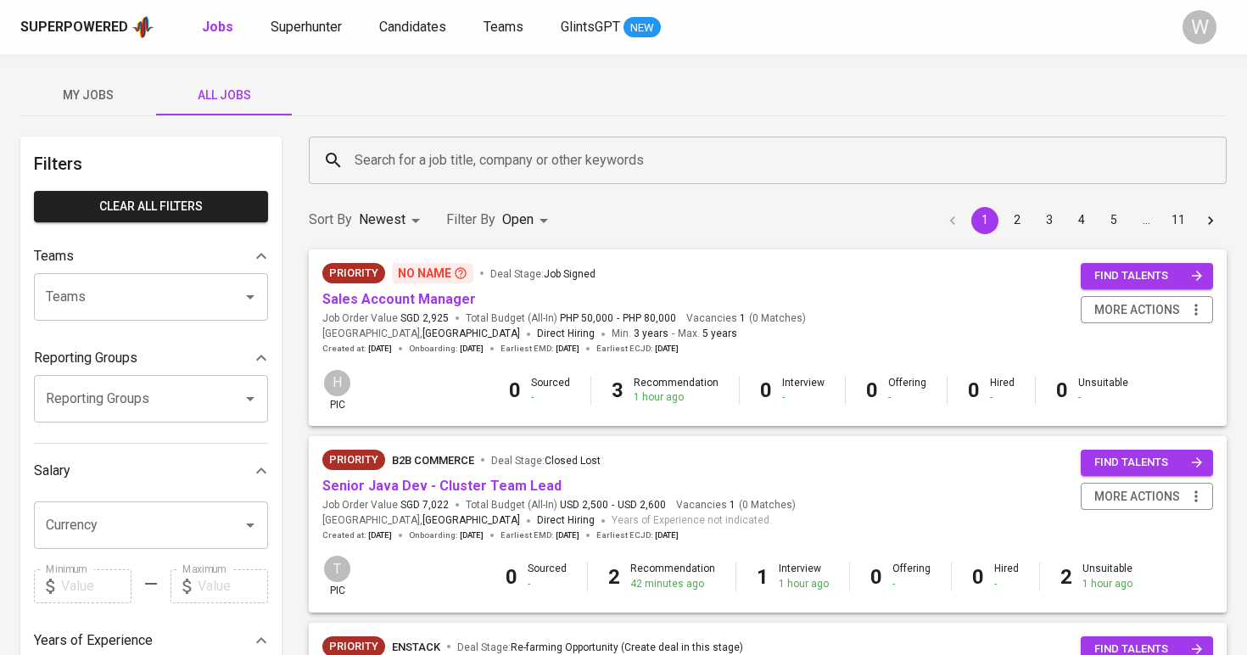
click at [383, 155] on input "Search for a job title, company or other keywords" at bounding box center [771, 160] width 843 height 32
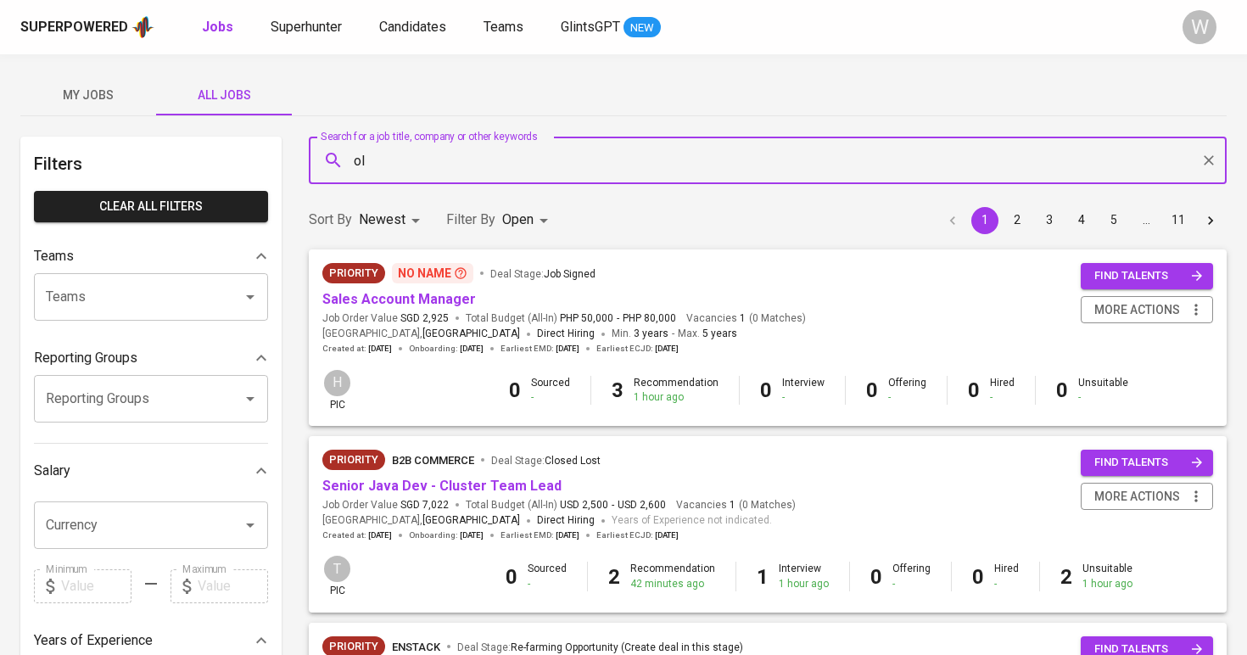
type input "o"
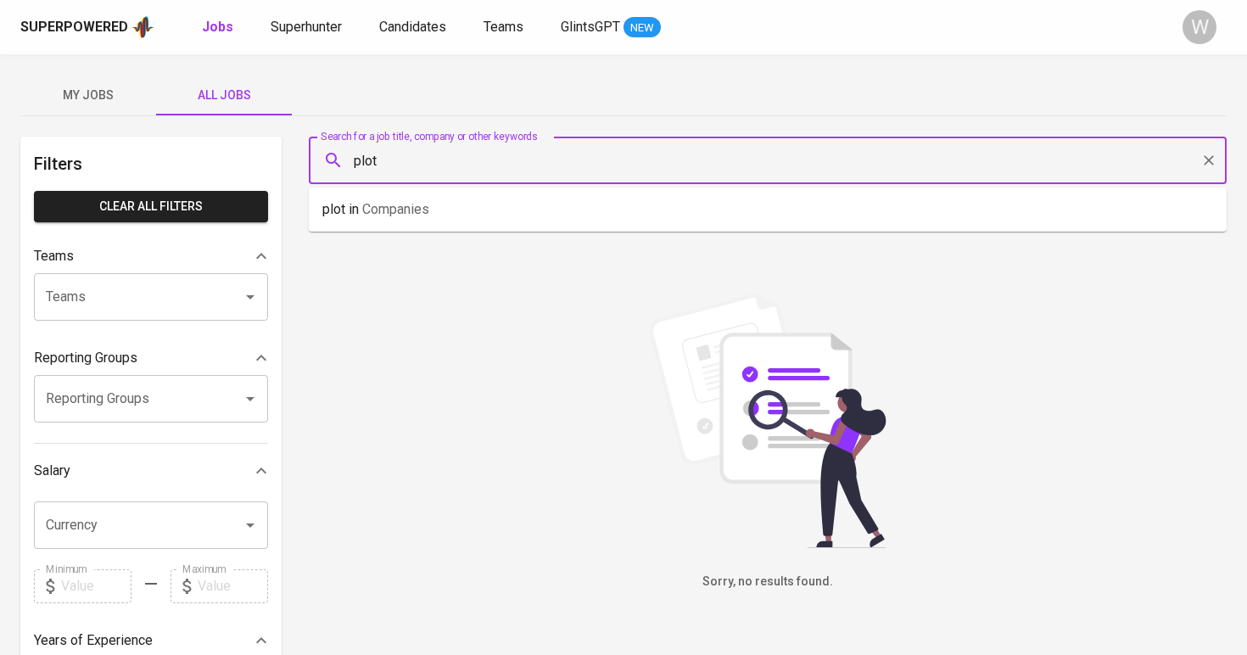
click at [505, 208] on li "plot in Companies" at bounding box center [768, 209] width 918 height 31
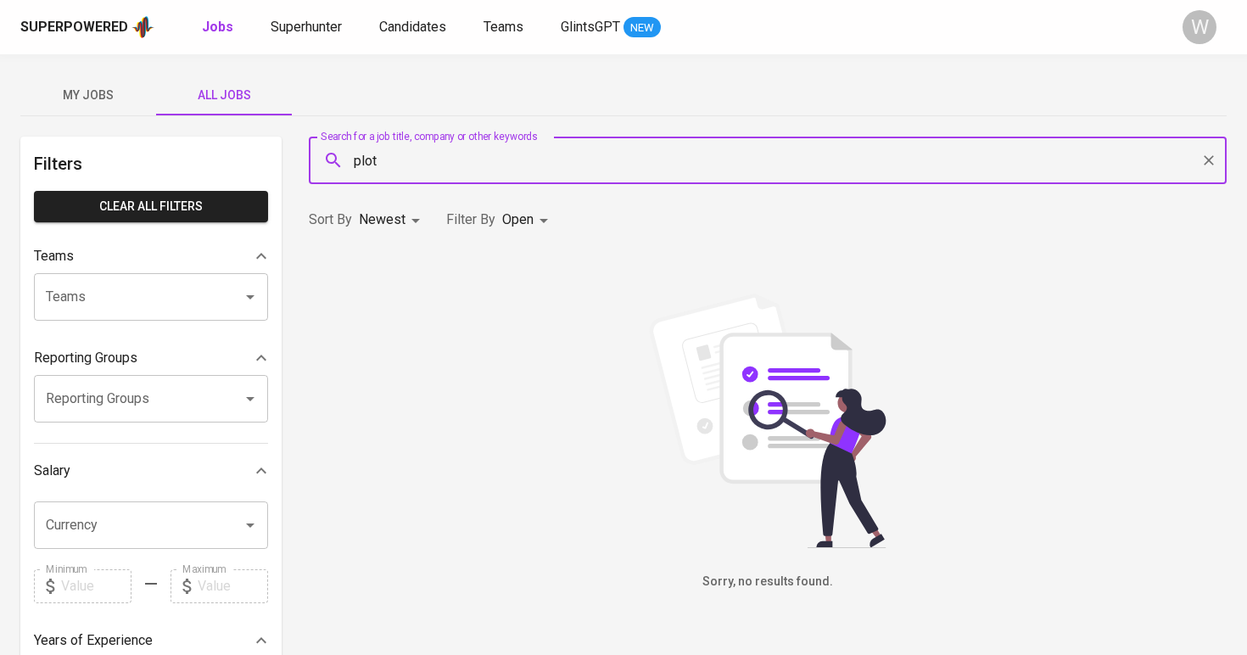
type input "plot"
click at [516, 220] on body "Superpowered Jobs Superhunter Candidates Teams GlintsGPT NEW W My Jobs All Jobs…" at bounding box center [623, 578] width 1247 height 1157
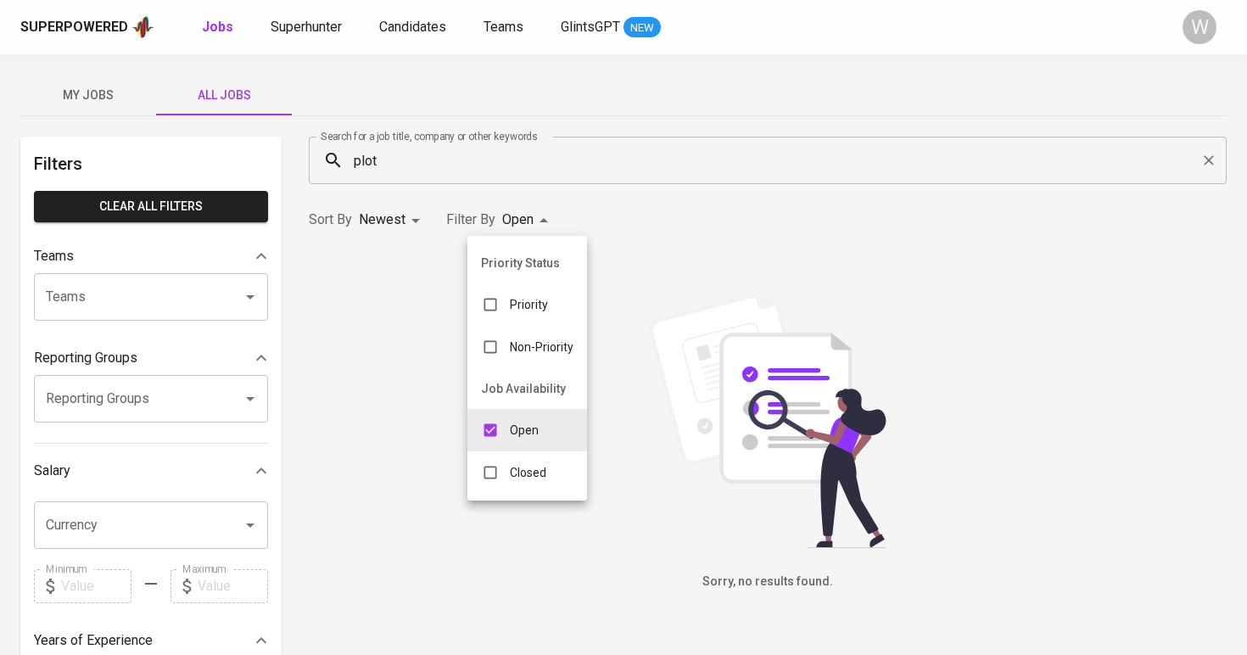
click at [538, 445] on div "Open" at bounding box center [509, 430] width 85 height 32
checkbox input "false"
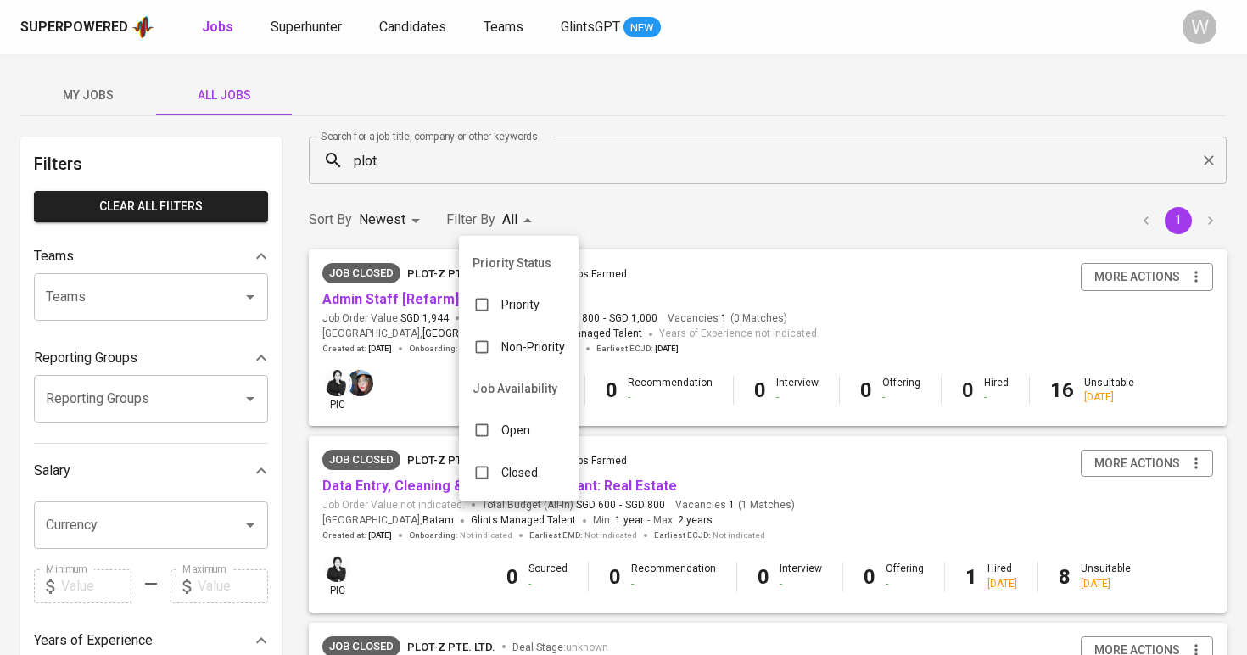
click at [533, 477] on p "Closed" at bounding box center [519, 472] width 36 height 17
type input "CLOSE"
checkbox input "true"
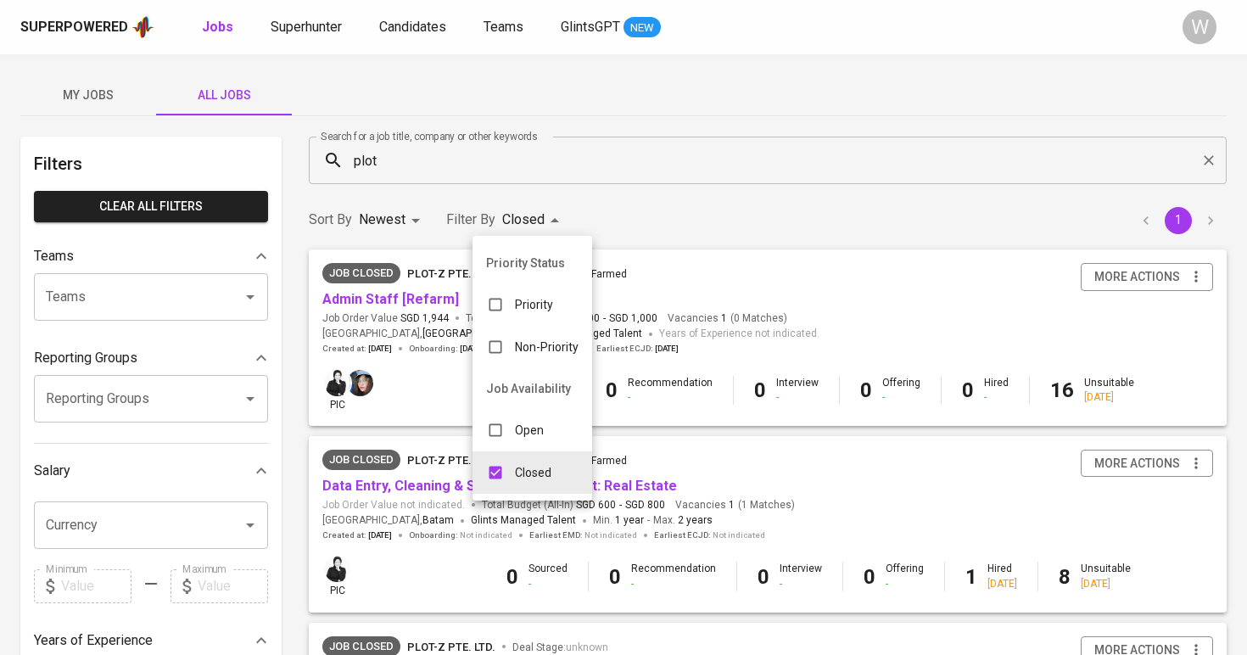
click at [676, 165] on div at bounding box center [623, 327] width 1247 height 655
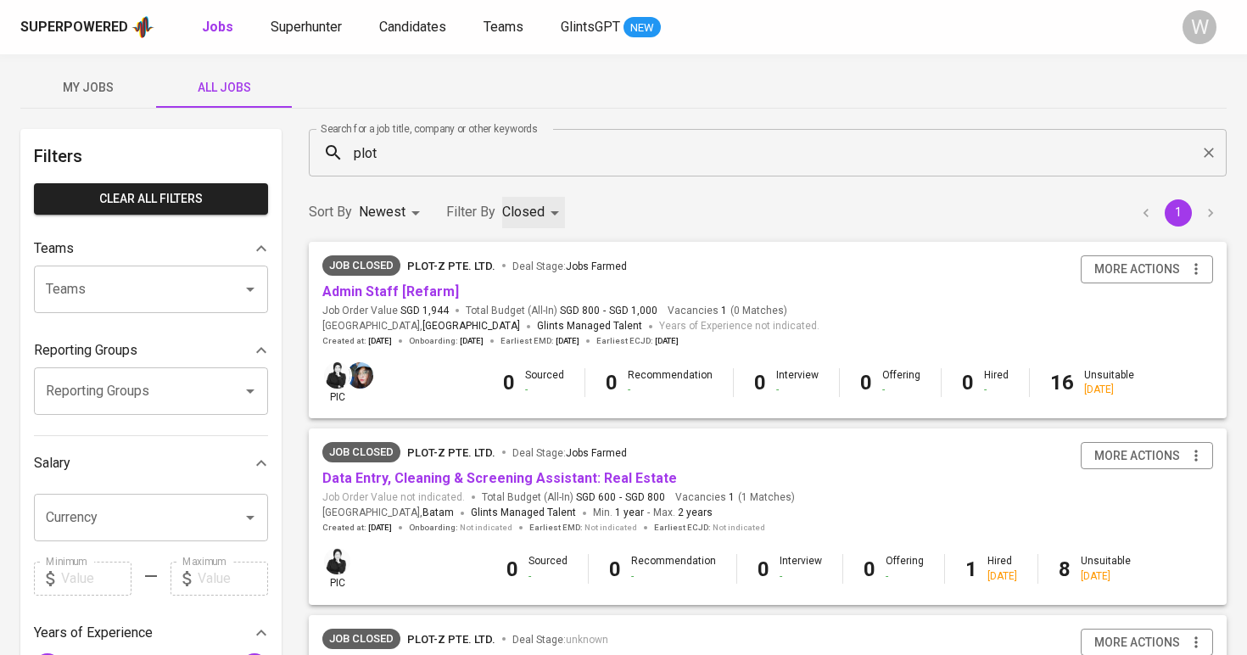
scroll to position [9, 0]
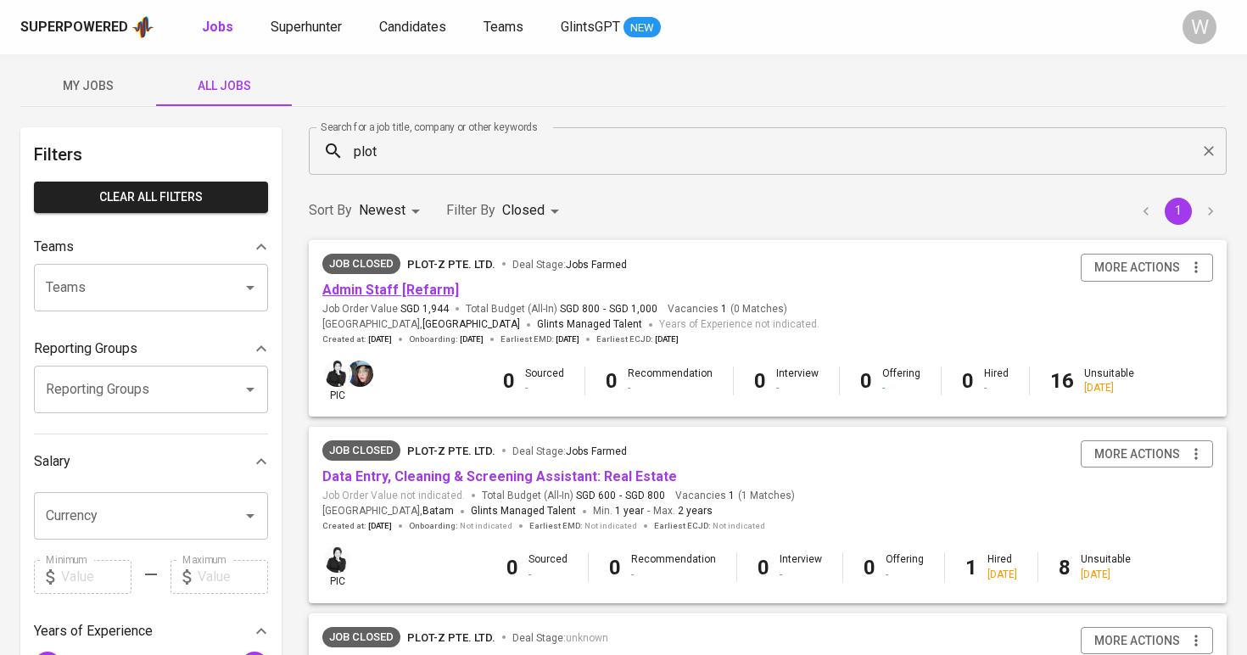
click at [427, 292] on link "Admin Staff [Refarm]" at bounding box center [390, 290] width 137 height 16
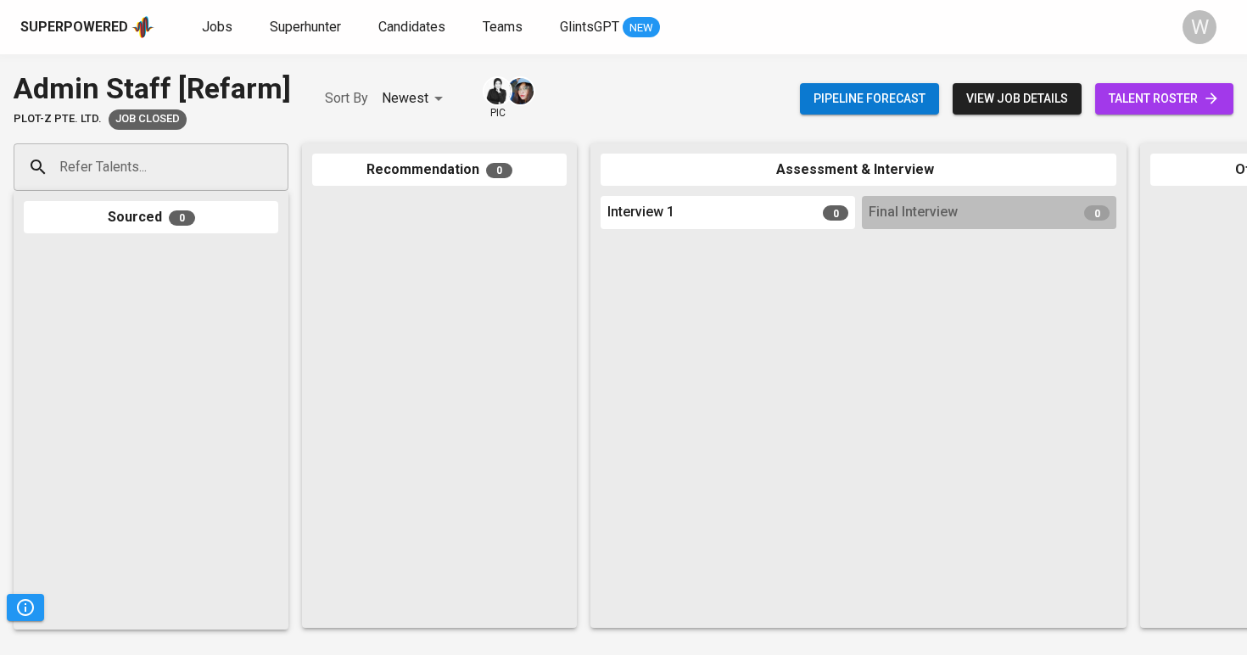
click at [1168, 119] on div "Pipeline forecast view job details talent roster" at bounding box center [1016, 99] width 433 height 62
click at [1167, 107] on span "talent roster" at bounding box center [1163, 98] width 111 height 21
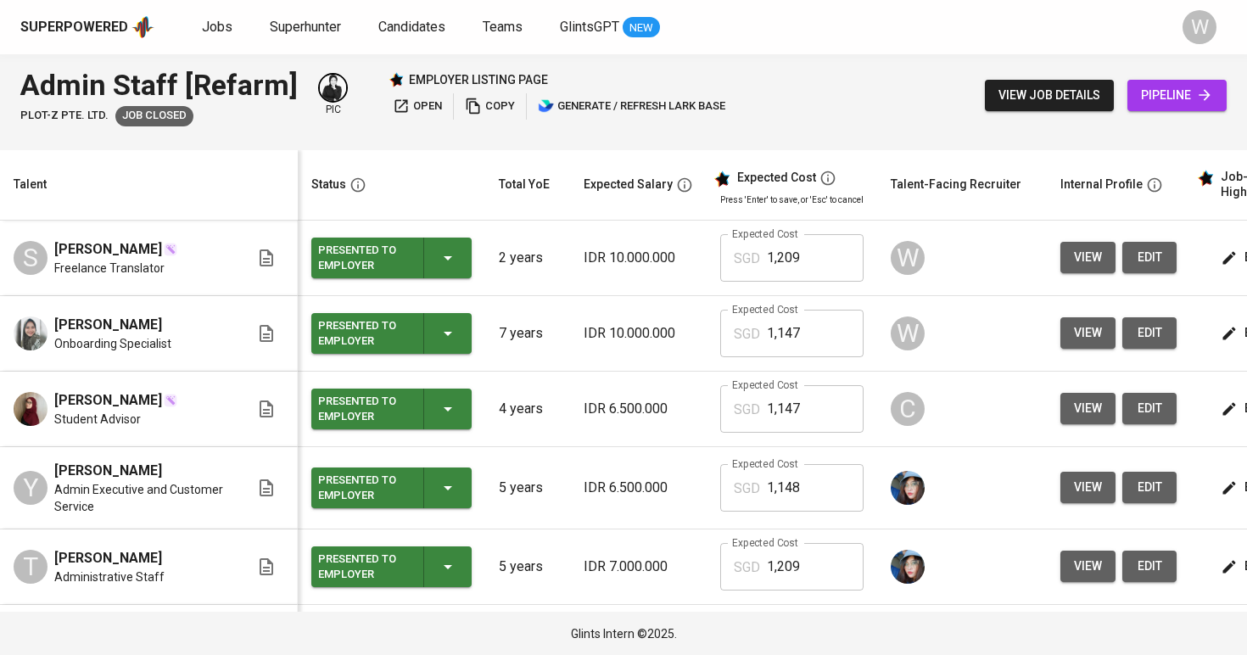
click at [1101, 334] on button "view" at bounding box center [1087, 332] width 55 height 31
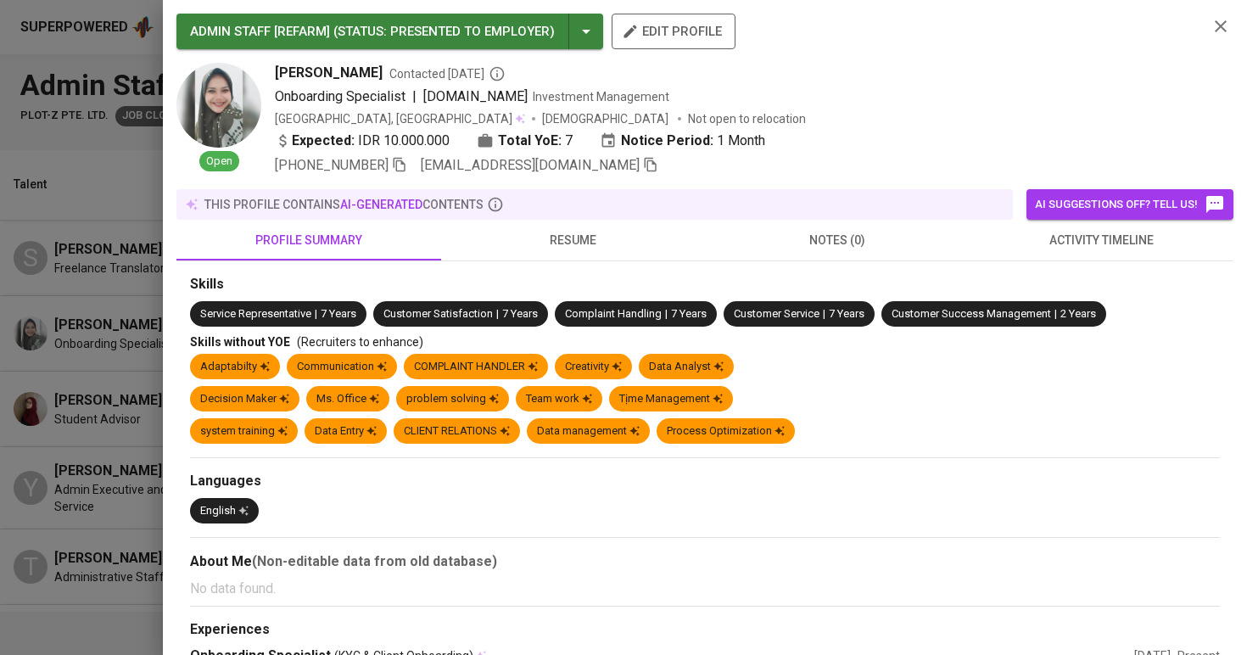
click at [543, 235] on span "resume" at bounding box center [573, 240] width 244 height 21
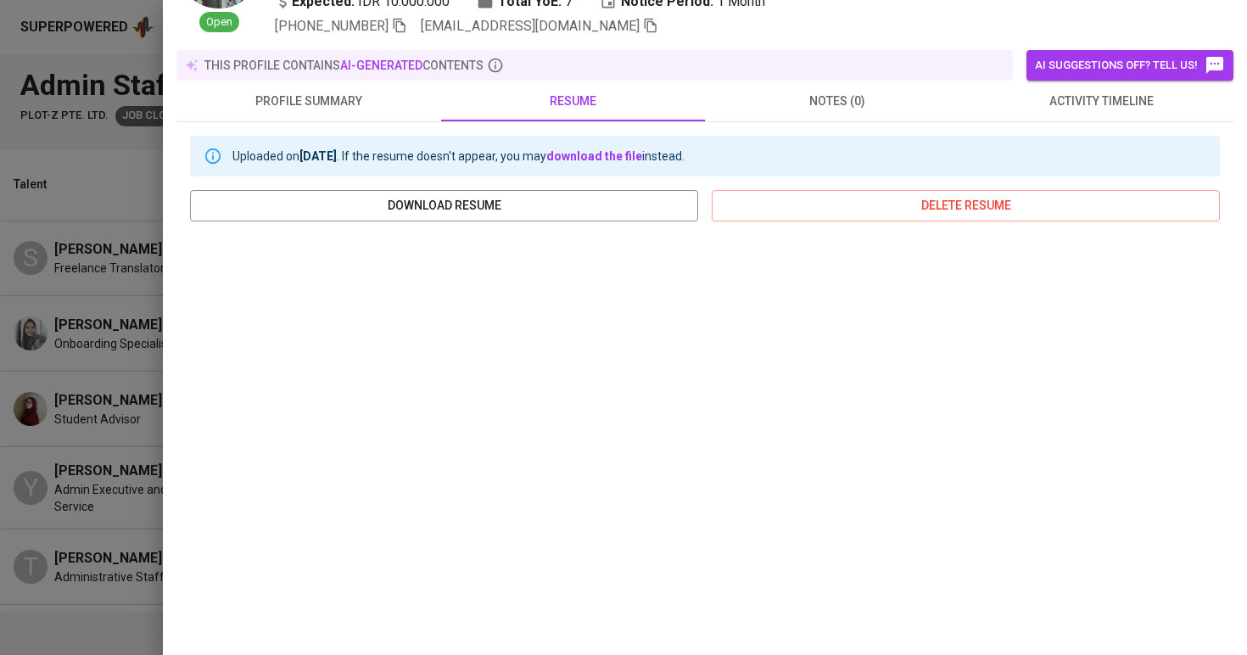
scroll to position [127, 0]
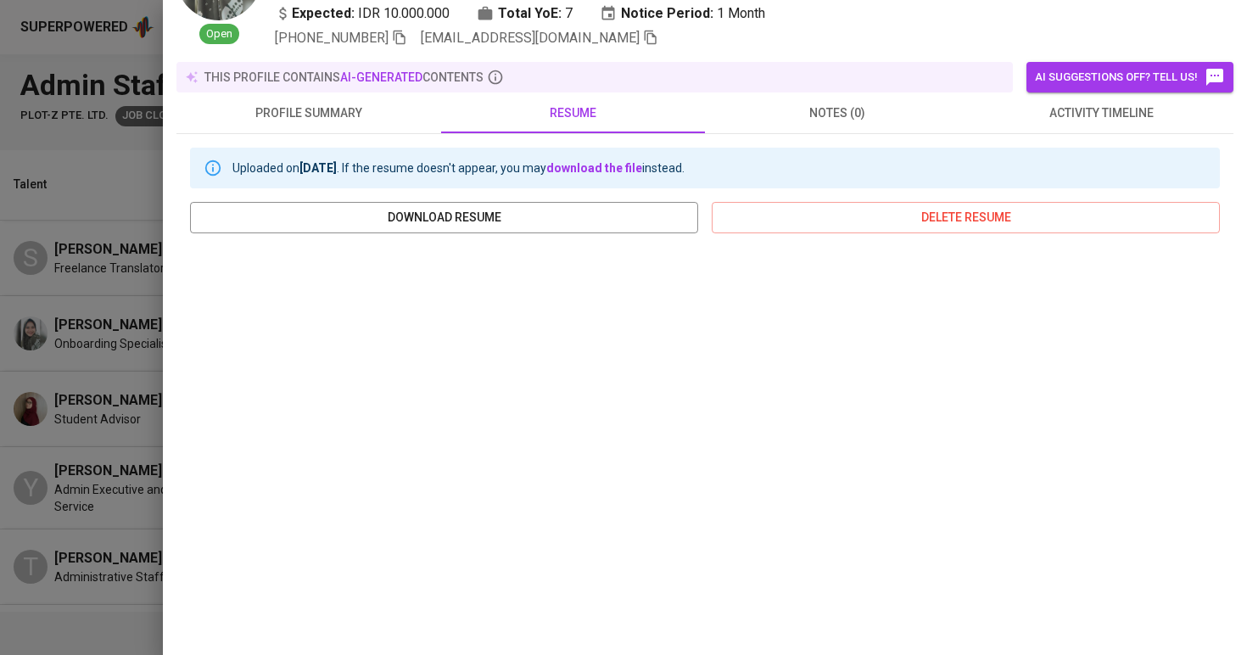
click at [123, 480] on div at bounding box center [623, 327] width 1247 height 655
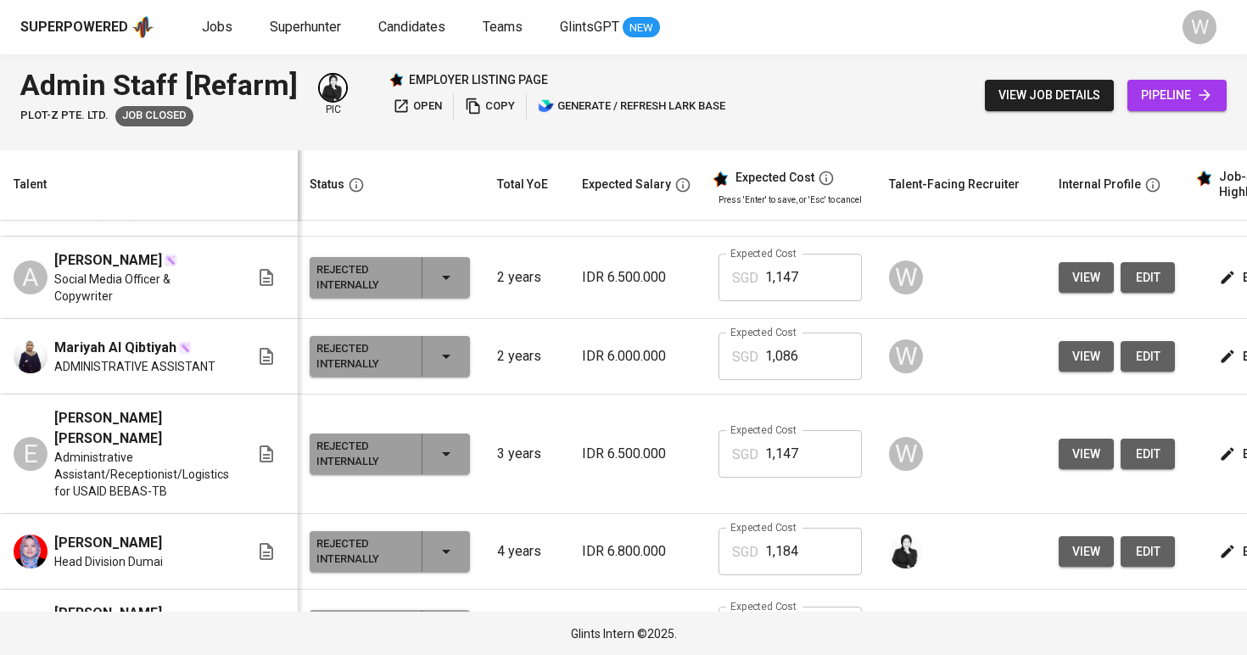
scroll to position [1043, 2]
click at [1058, 438] on button "view" at bounding box center [1085, 453] width 55 height 31
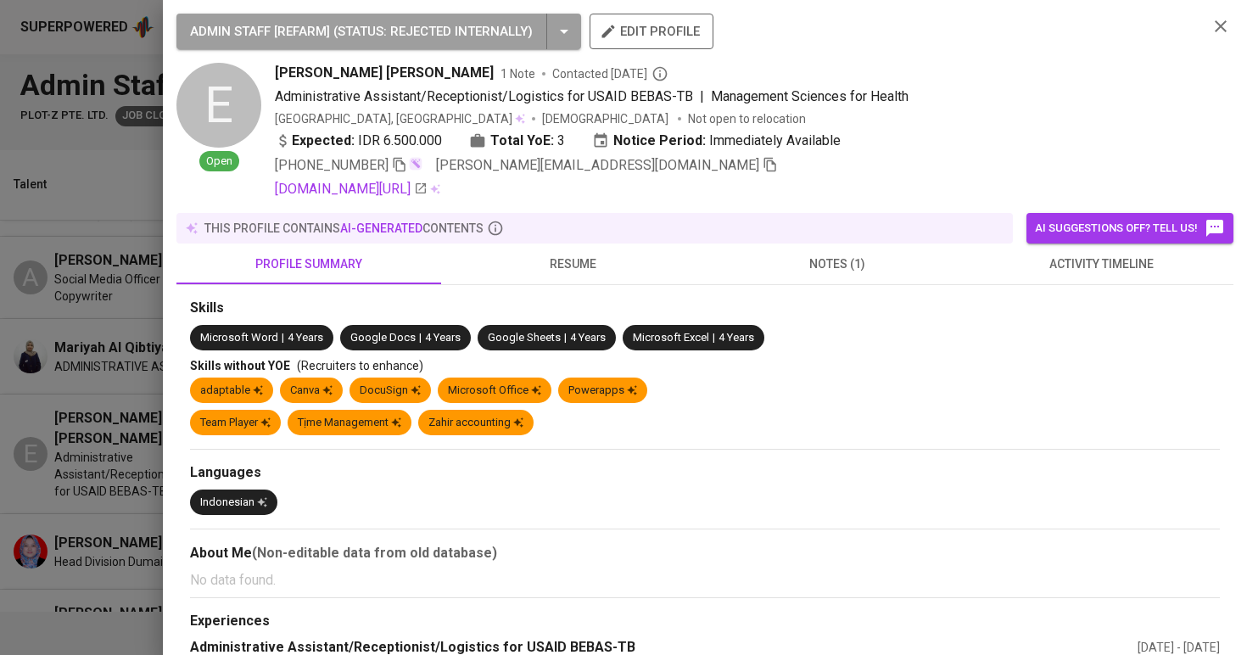
click at [594, 271] on span "resume" at bounding box center [573, 264] width 244 height 21
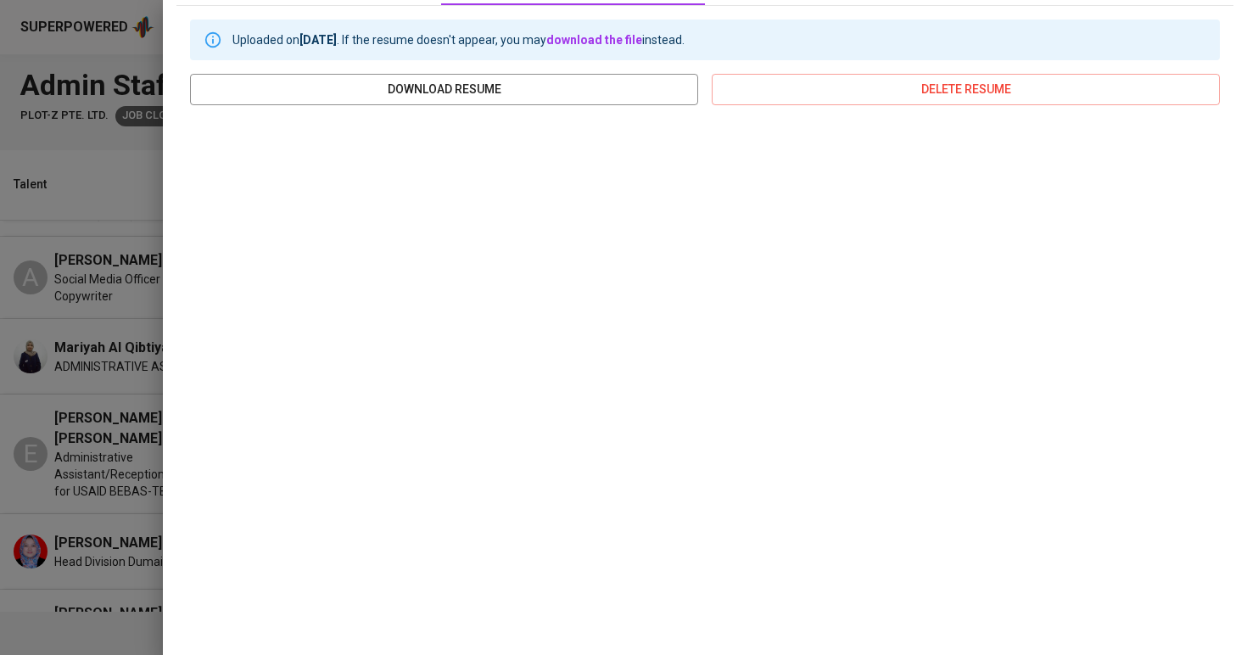
scroll to position [278, 0]
click at [153, 476] on div at bounding box center [623, 327] width 1247 height 655
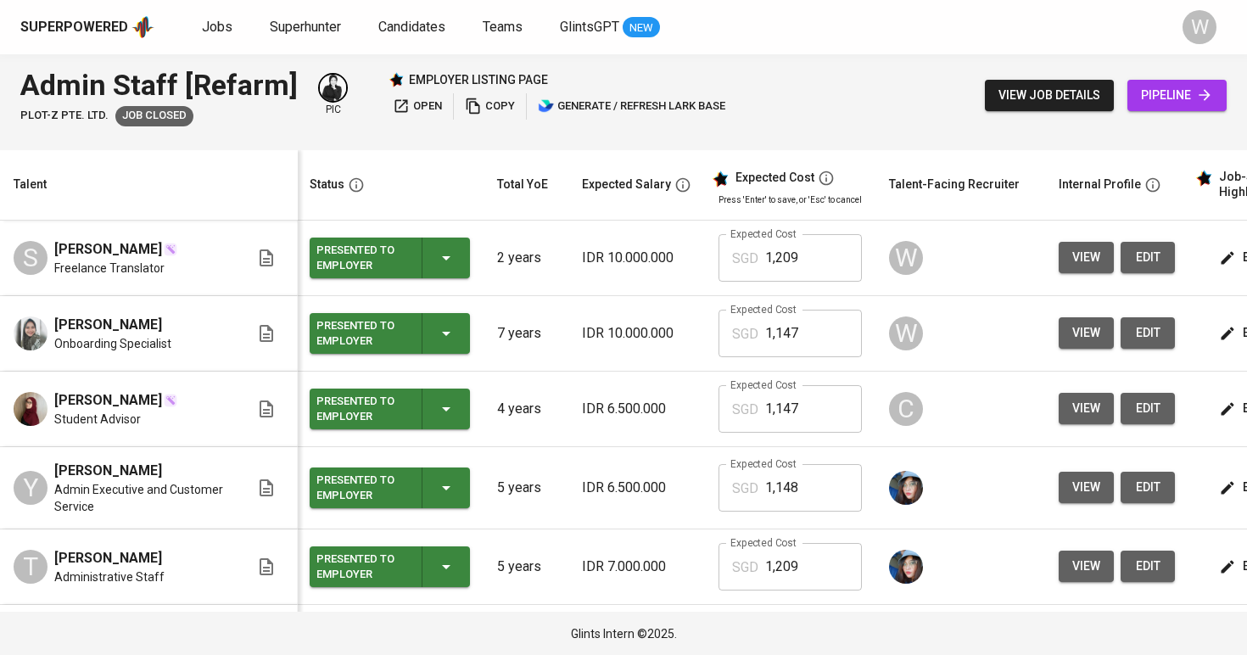
scroll to position [36, 2]
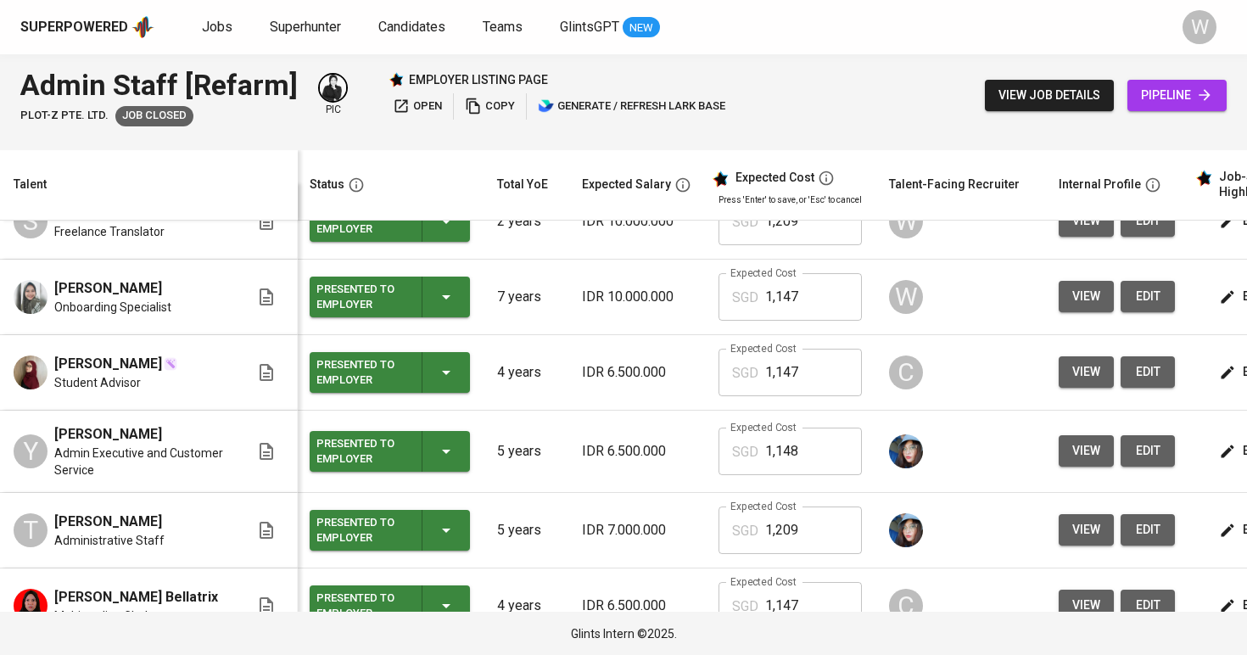
click at [1085, 290] on span "view" at bounding box center [1086, 296] width 28 height 21
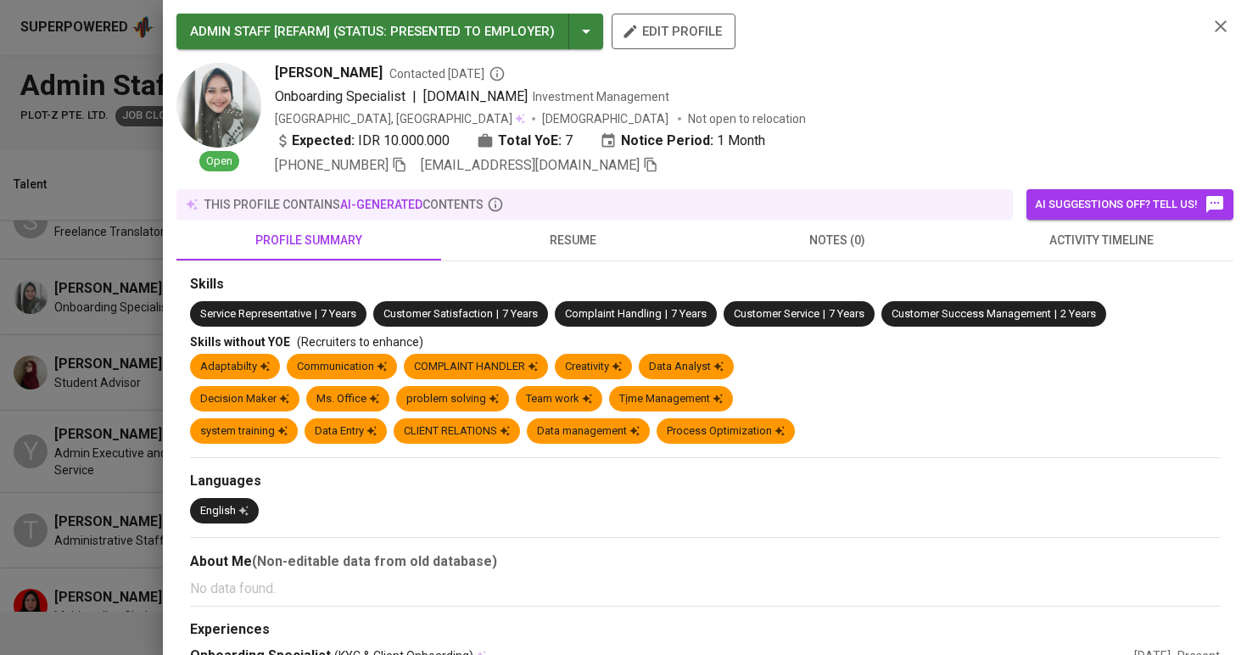
click at [950, 245] on span "notes (0)" at bounding box center [837, 240] width 244 height 21
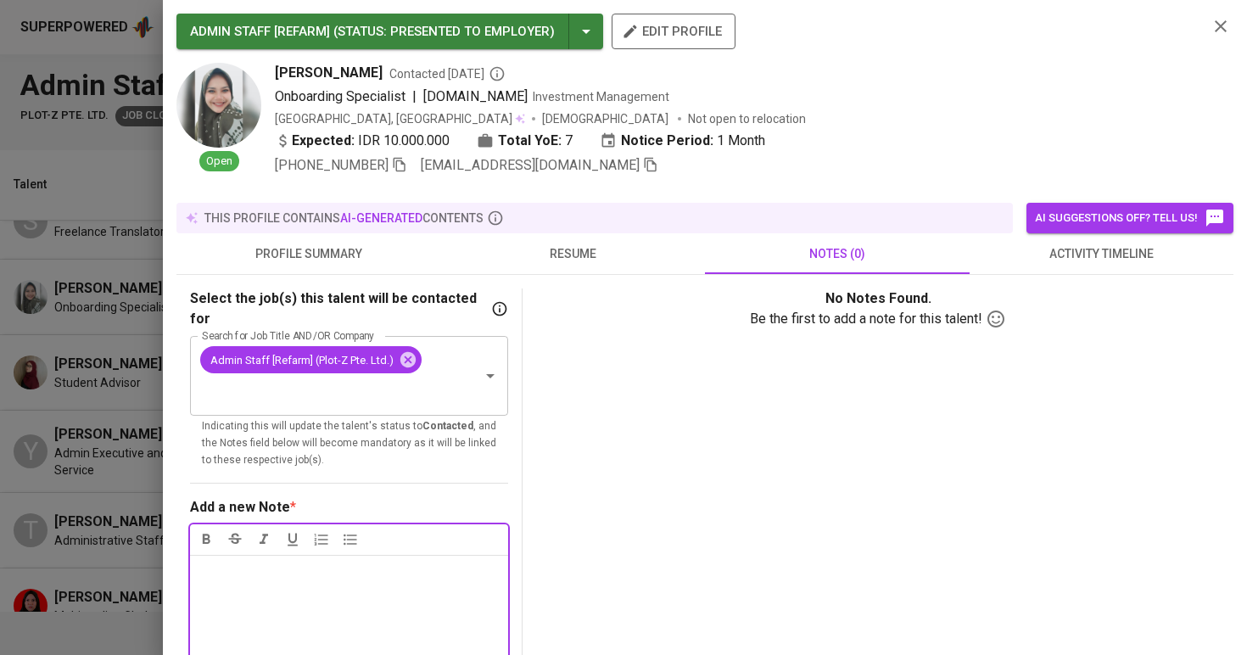
click at [1037, 249] on span "activity timeline" at bounding box center [1101, 253] width 244 height 21
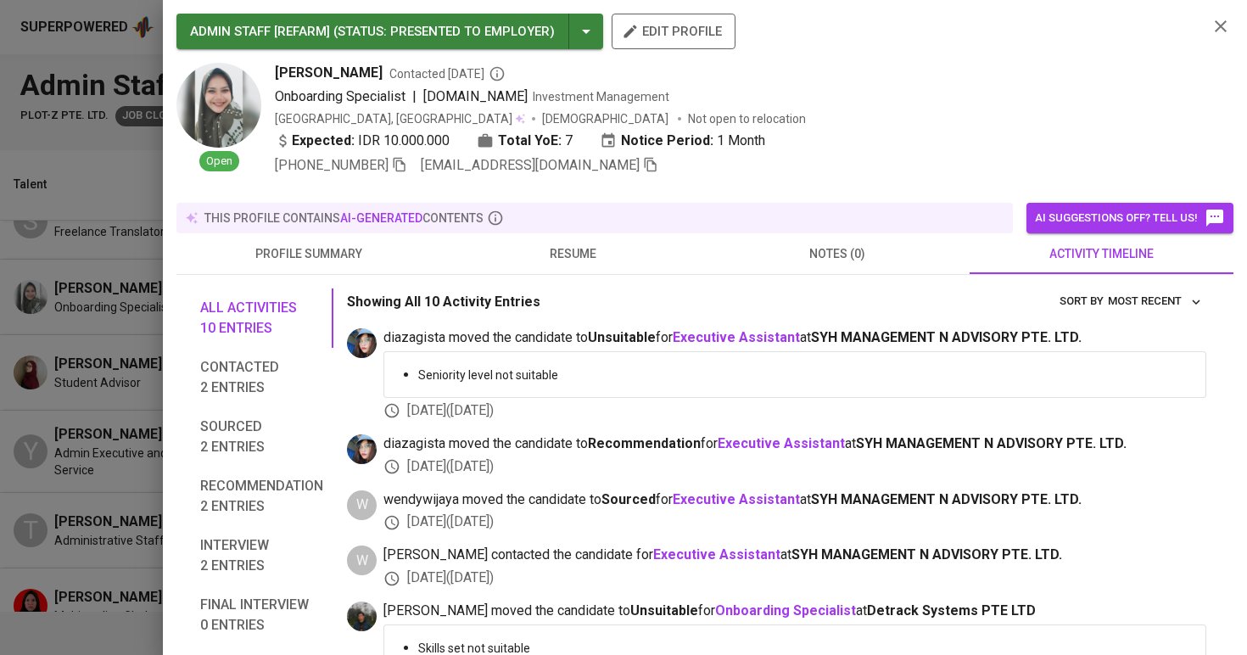
click at [571, 254] on button "resume" at bounding box center [573, 253] width 265 height 41
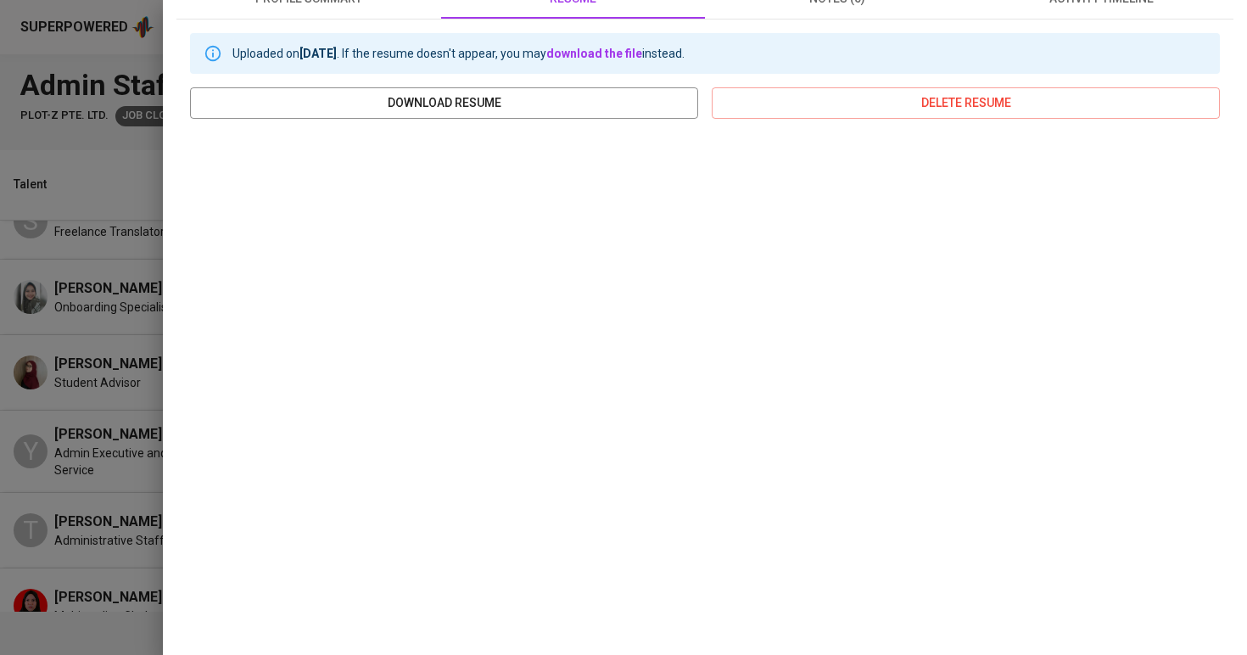
scroll to position [254, 0]
click at [117, 339] on div at bounding box center [623, 327] width 1247 height 655
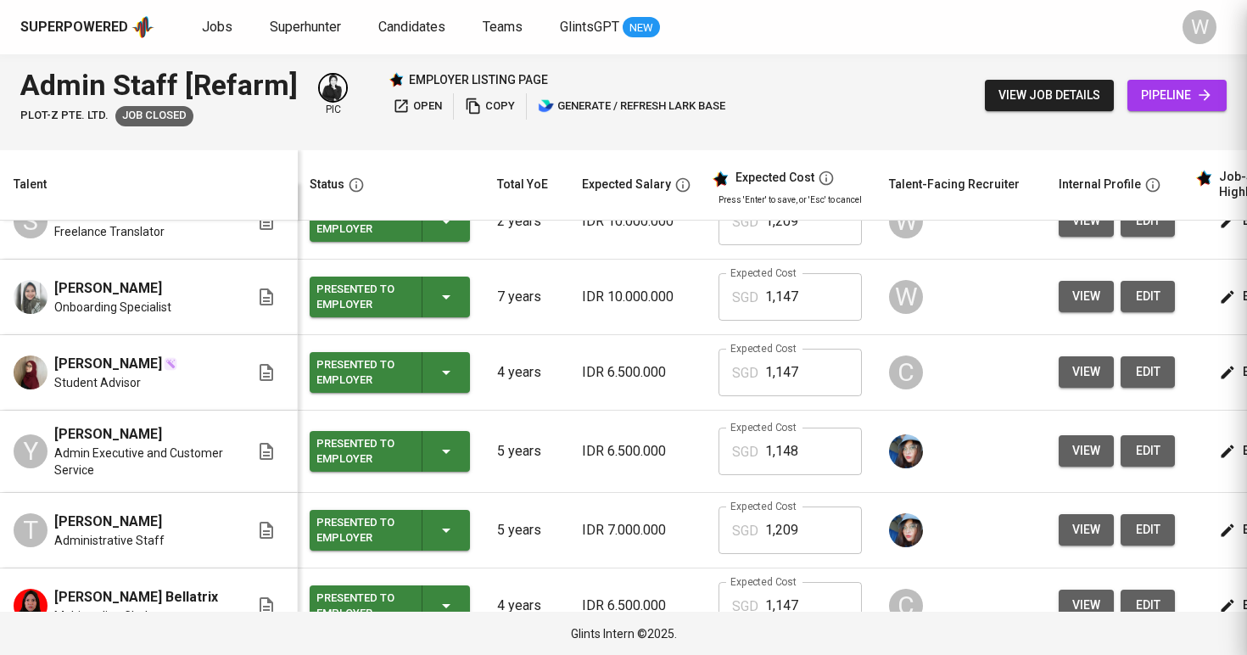
scroll to position [0, 0]
click at [220, 38] on div "Superpowered Jobs Superhunter Candidates Teams GlintsGPT NEW" at bounding box center [596, 26] width 1152 height 25
click at [224, 36] on link "Jobs" at bounding box center [219, 27] width 34 height 21
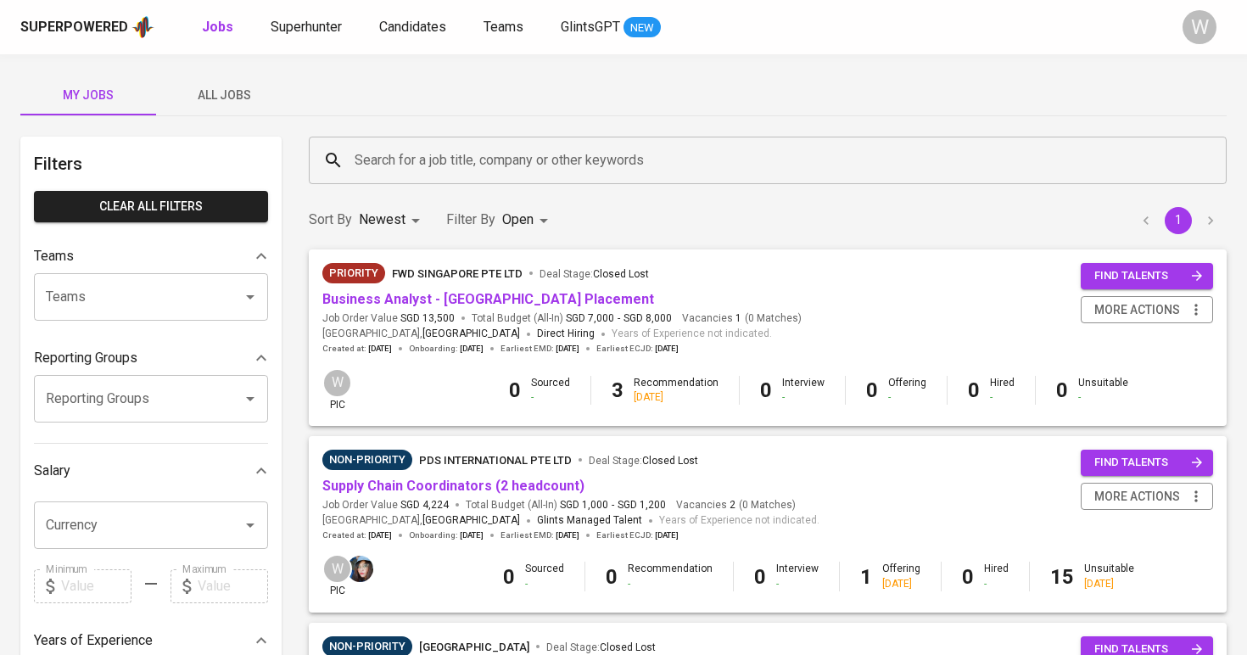
click at [248, 83] on button "All Jobs" at bounding box center [224, 95] width 136 height 41
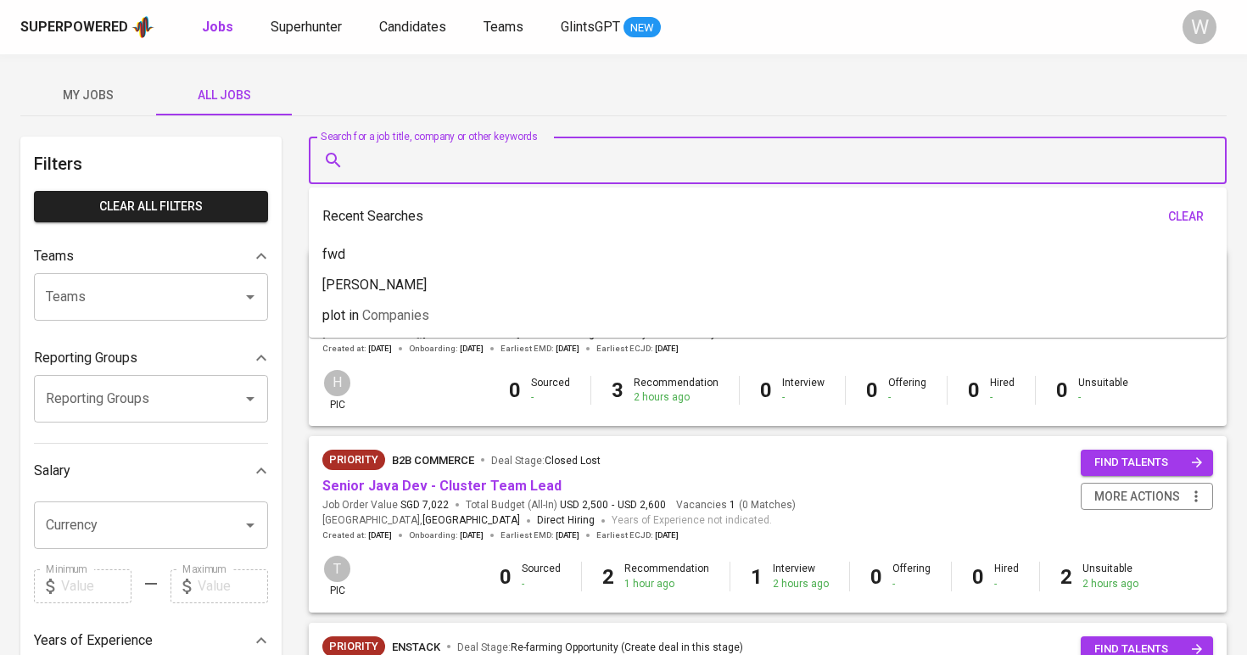
click at [399, 170] on input "Search for a job title, company or other keywords" at bounding box center [771, 160] width 843 height 32
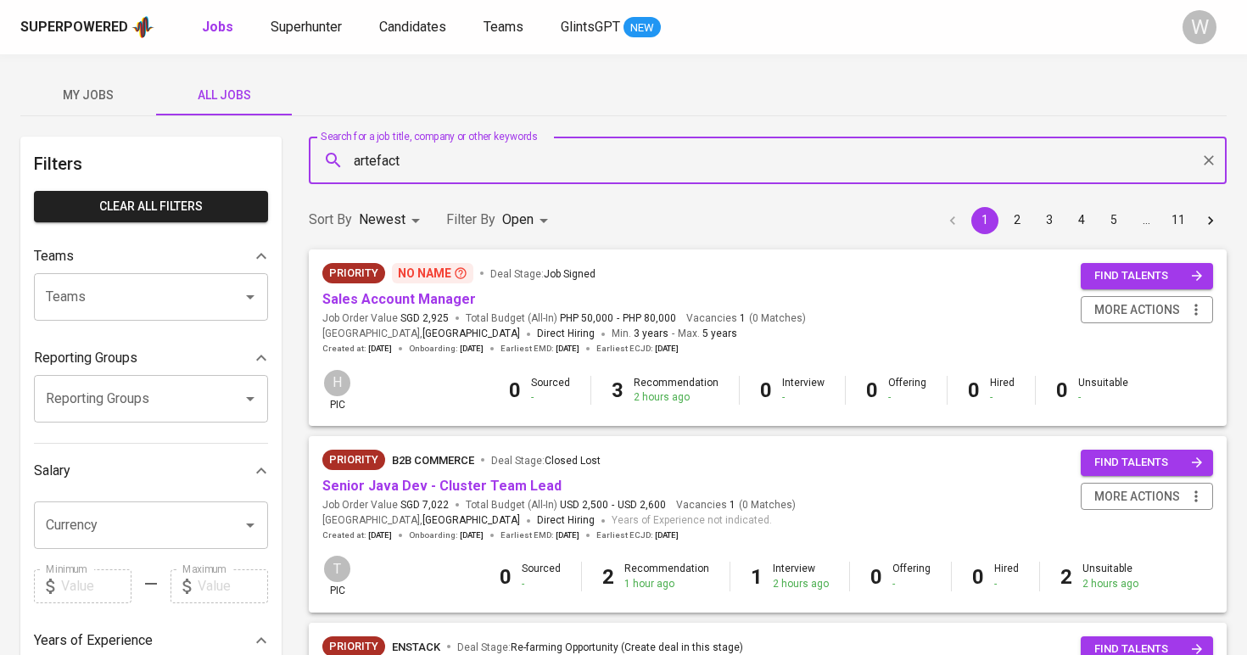
type input "artefact"
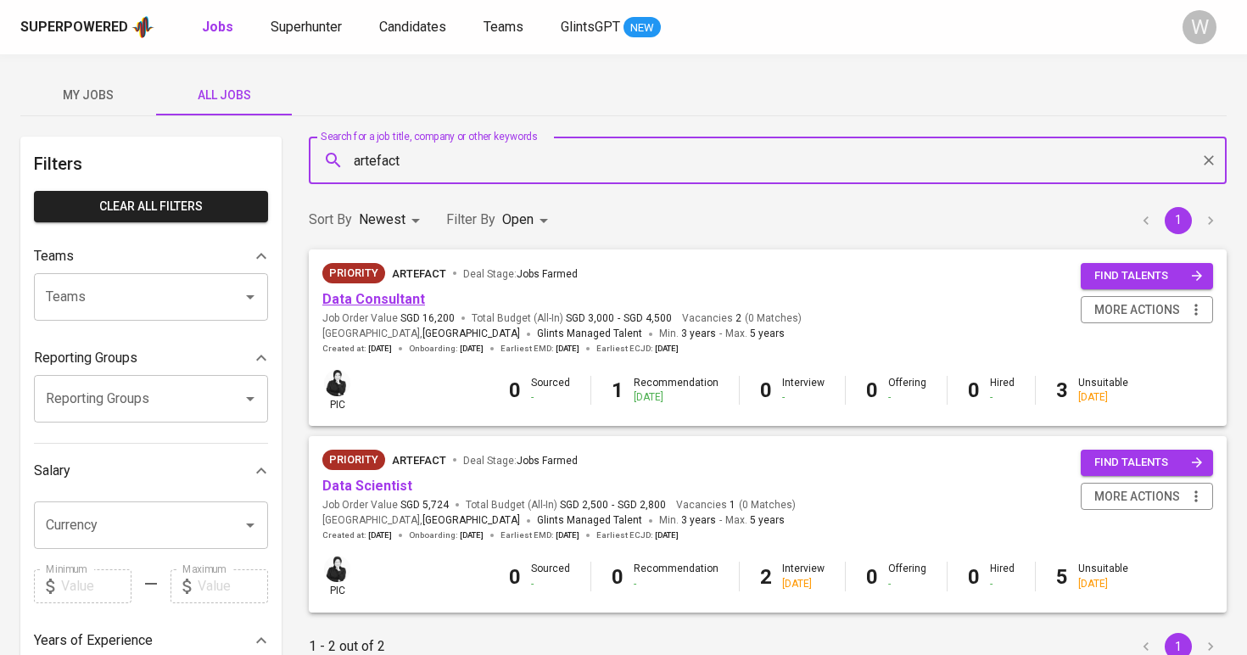
click at [390, 292] on link "Data Consultant" at bounding box center [373, 299] width 103 height 16
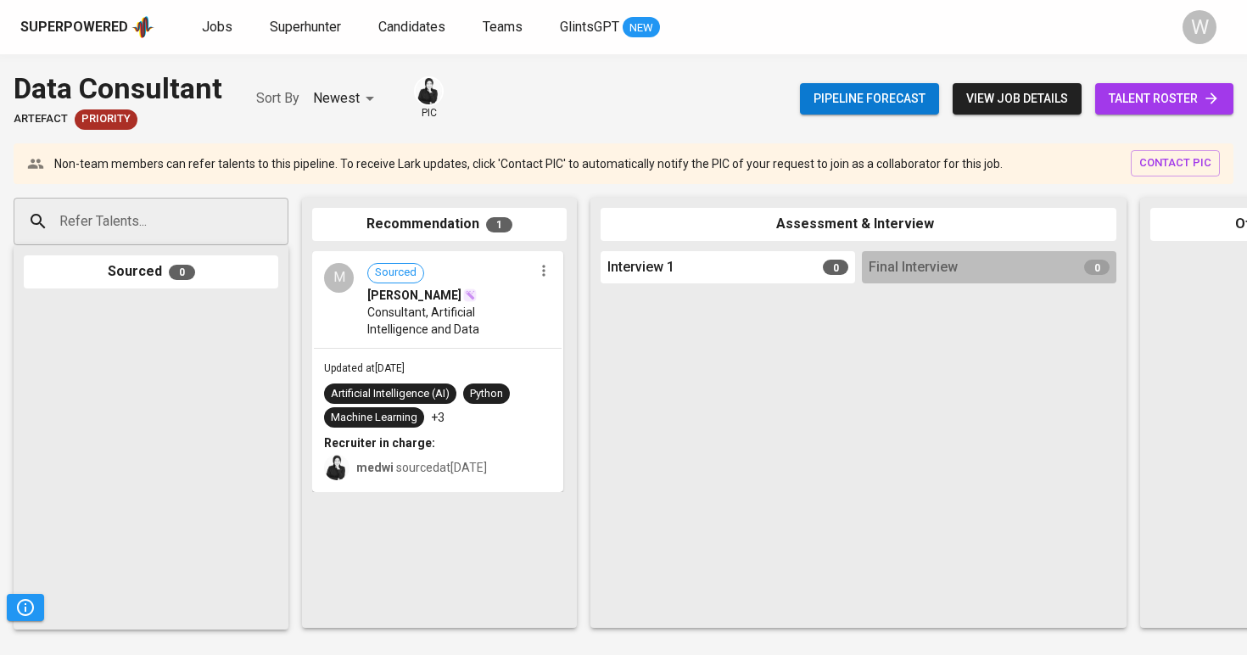
click at [1144, 95] on span "talent roster" at bounding box center [1163, 98] width 111 height 21
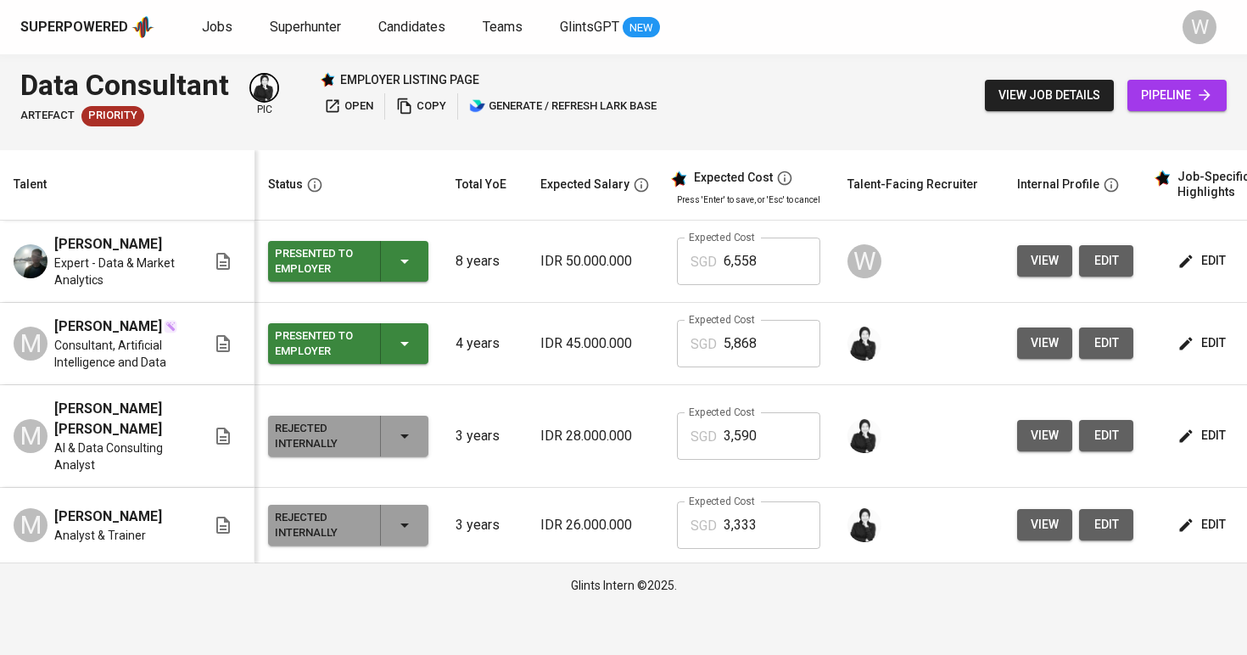
click at [1030, 265] on span "view" at bounding box center [1044, 260] width 28 height 21
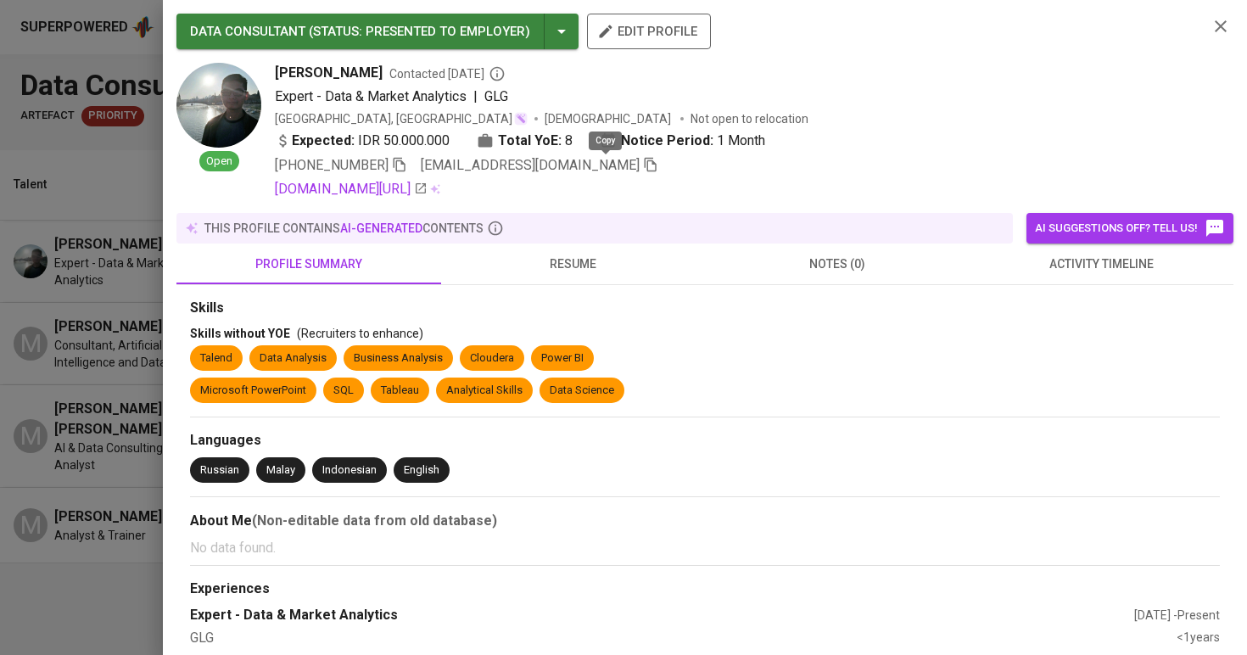
click at [644, 160] on icon "button" at bounding box center [650, 165] width 12 height 14
click at [62, 322] on div at bounding box center [623, 327] width 1247 height 655
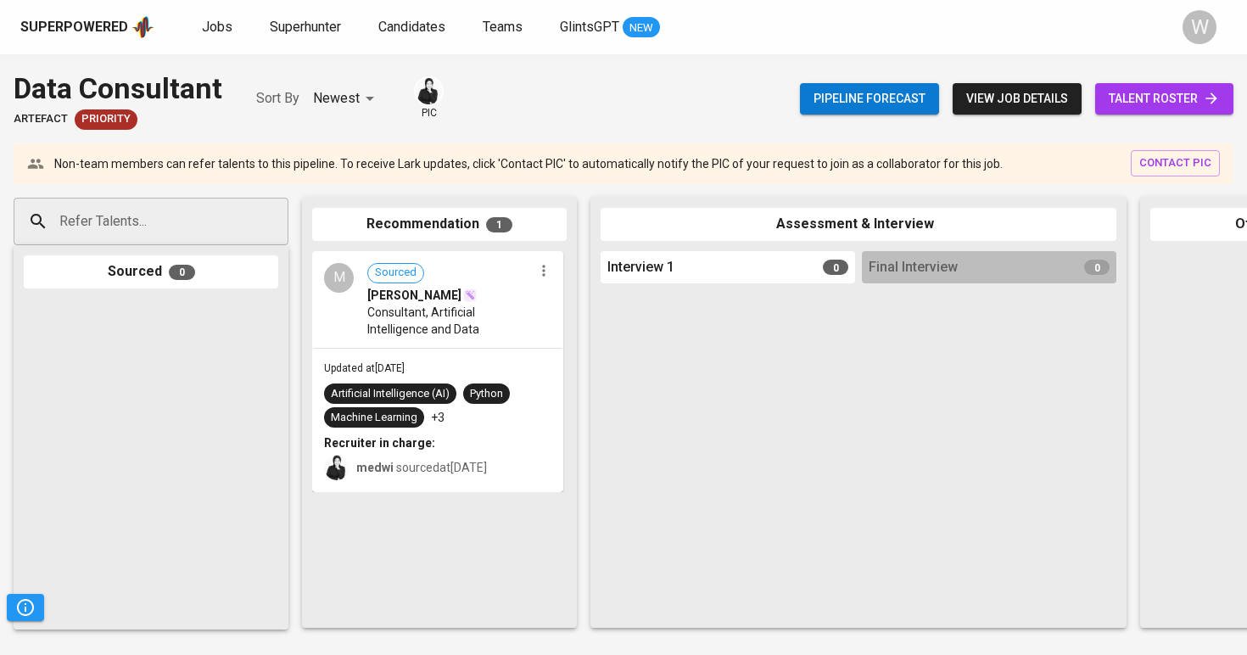
click at [156, 214] on input "Refer Talents..." at bounding box center [144, 221] width 178 height 32
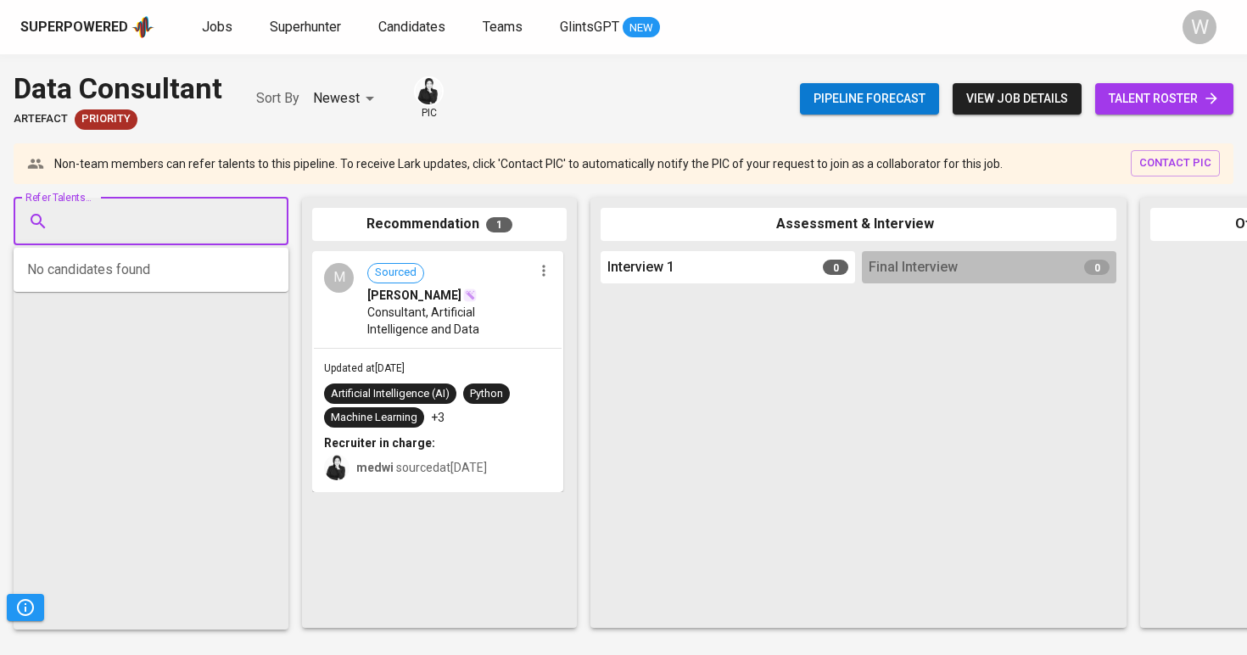
paste input "[EMAIL_ADDRESS][DOMAIN_NAME]"
type input "[EMAIL_ADDRESS][DOMAIN_NAME]"
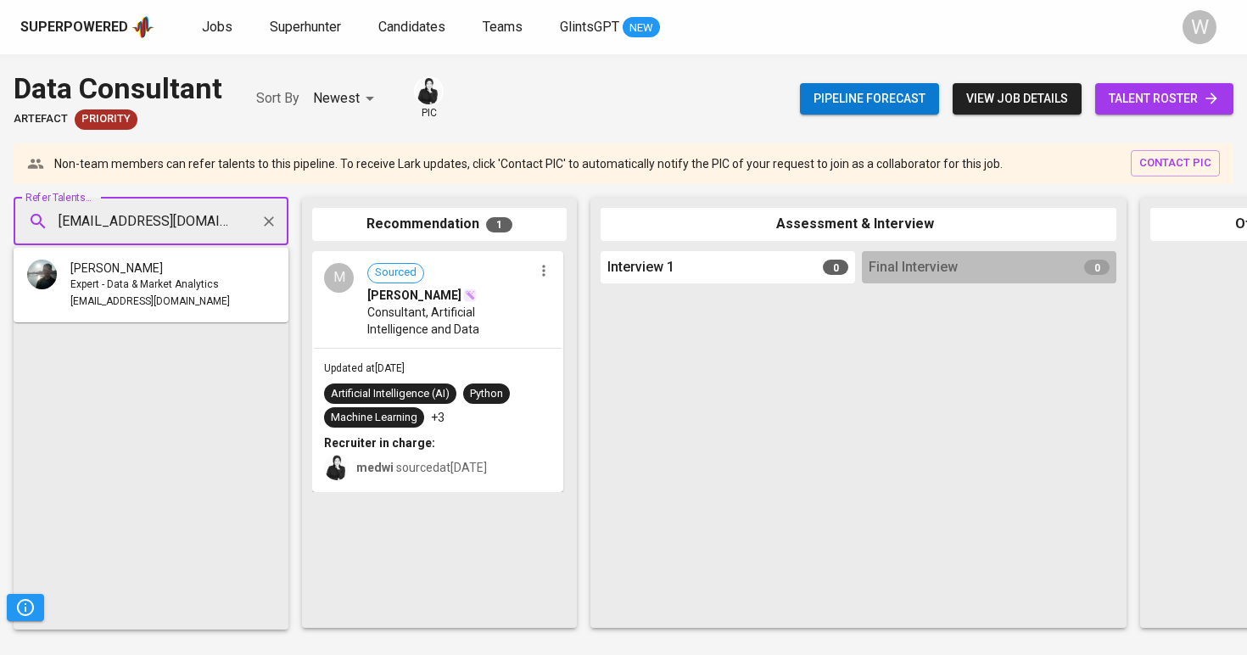
click at [159, 276] on span "Expert - Data & Market Analytics" at bounding box center [144, 284] width 148 height 17
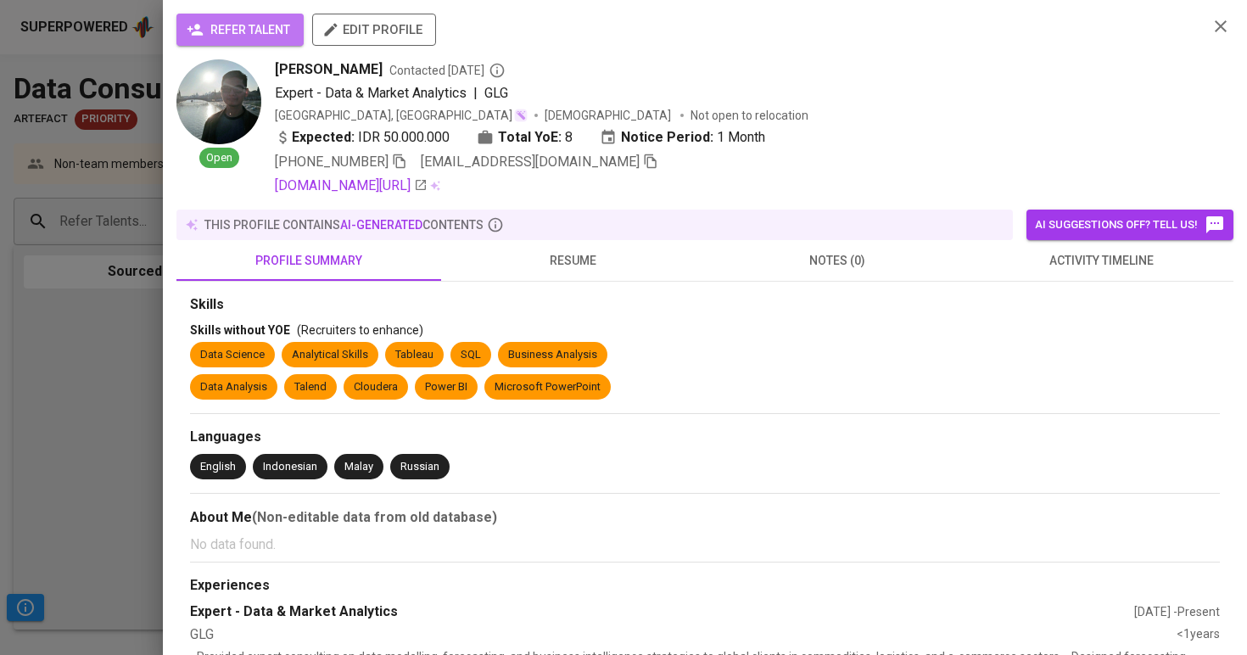
click at [265, 23] on span "refer talent" at bounding box center [240, 30] width 100 height 21
